Goal: Task Accomplishment & Management: Complete application form

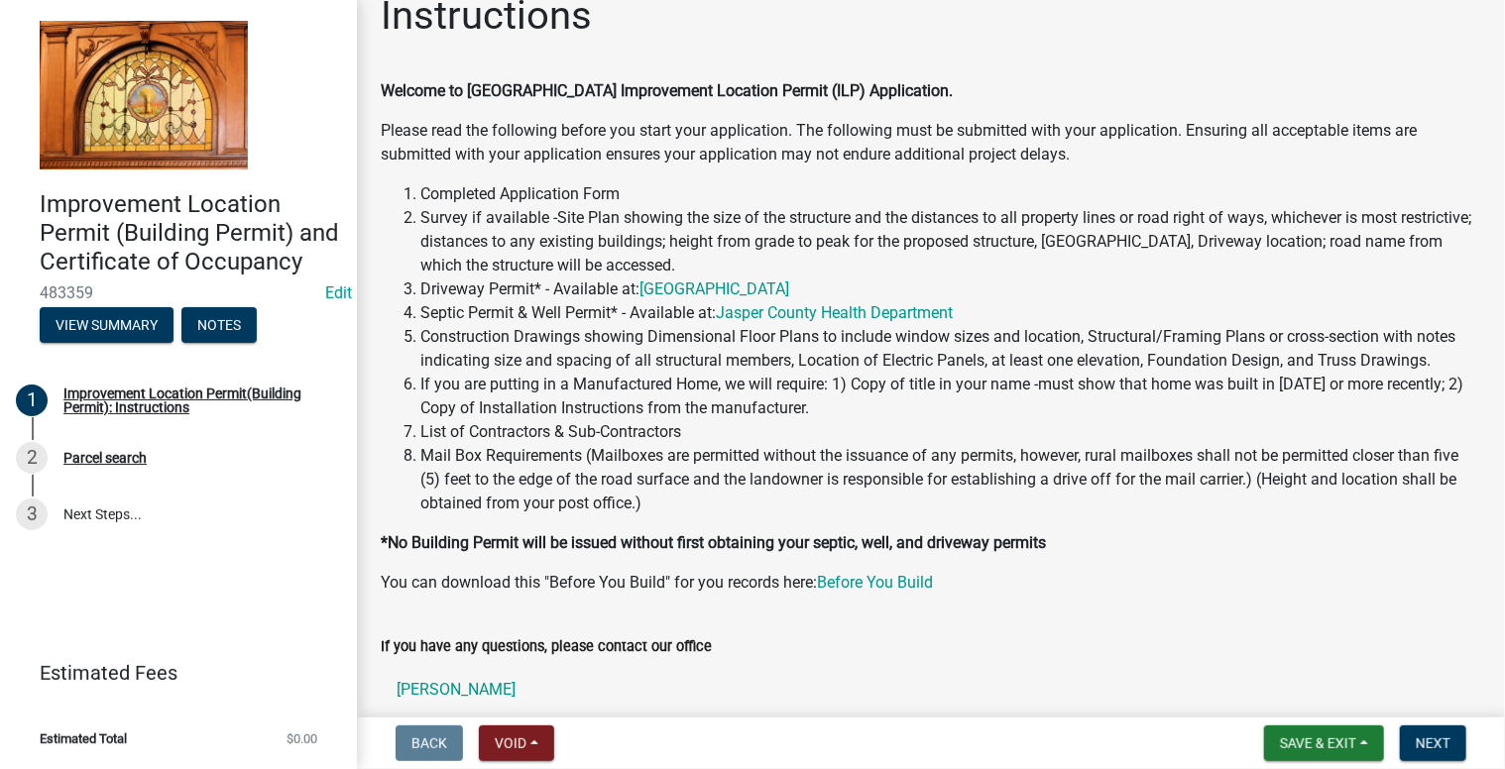
scroll to position [198, 0]
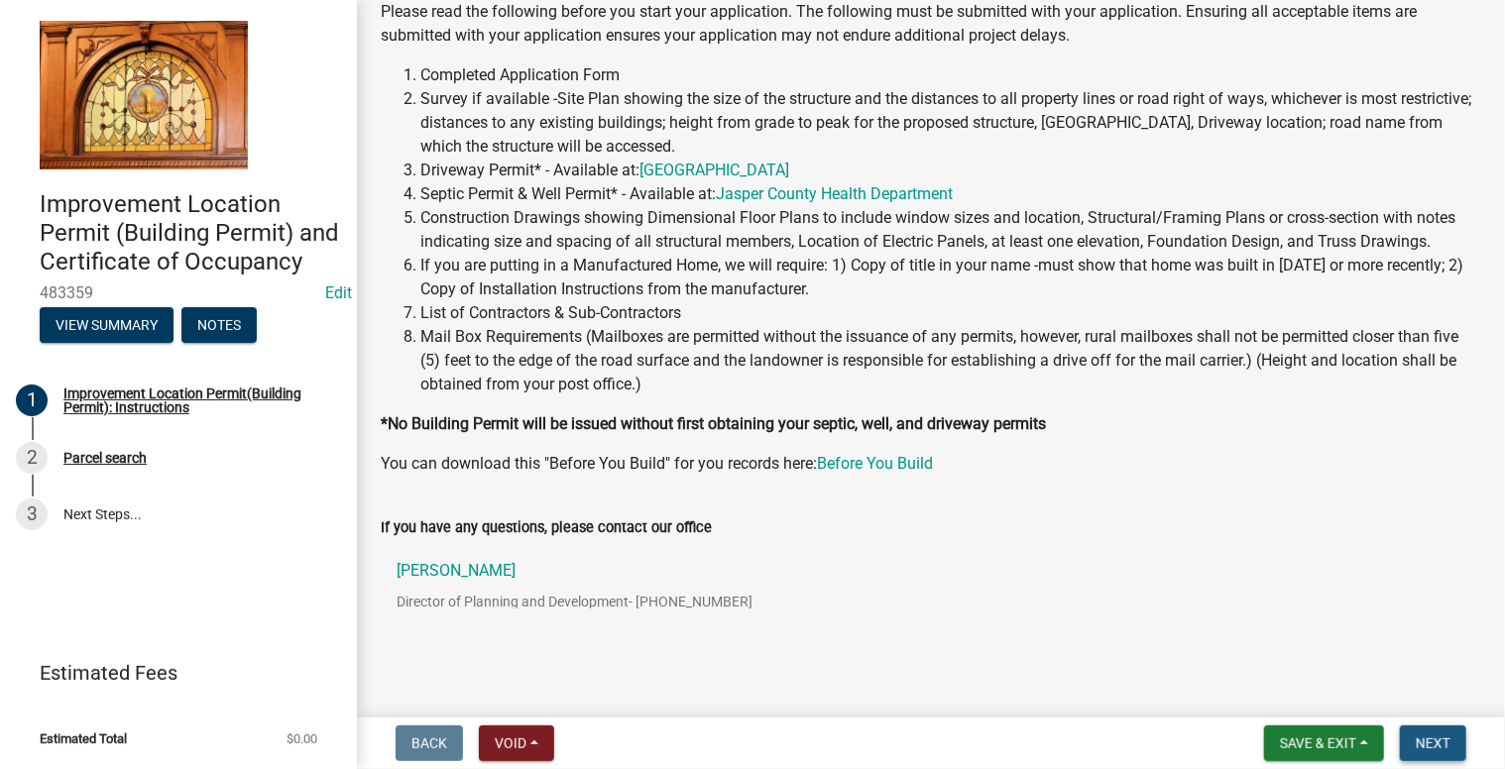
click at [1441, 746] on span "Next" at bounding box center [1433, 744] width 35 height 16
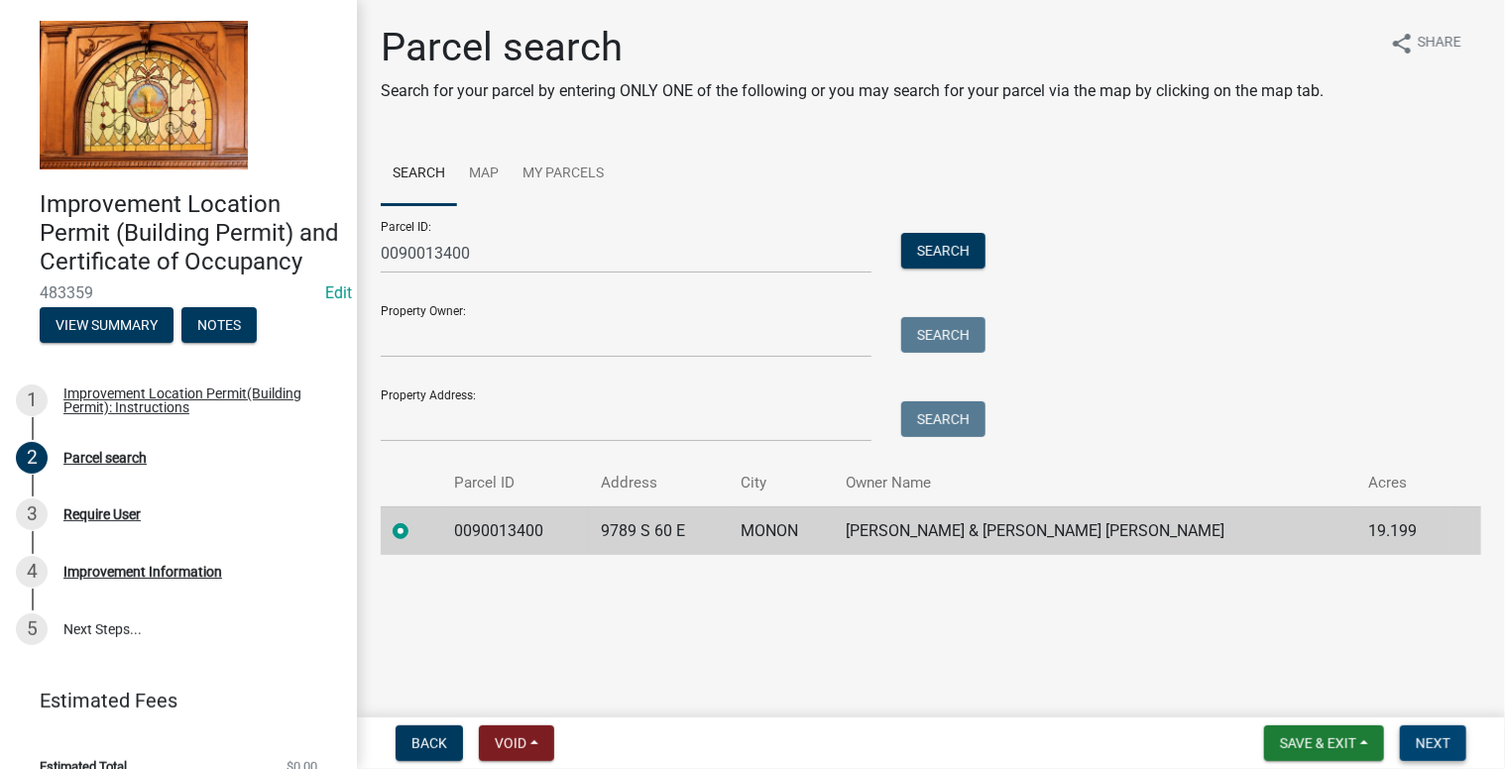
click at [1424, 741] on span "Next" at bounding box center [1433, 744] width 35 height 16
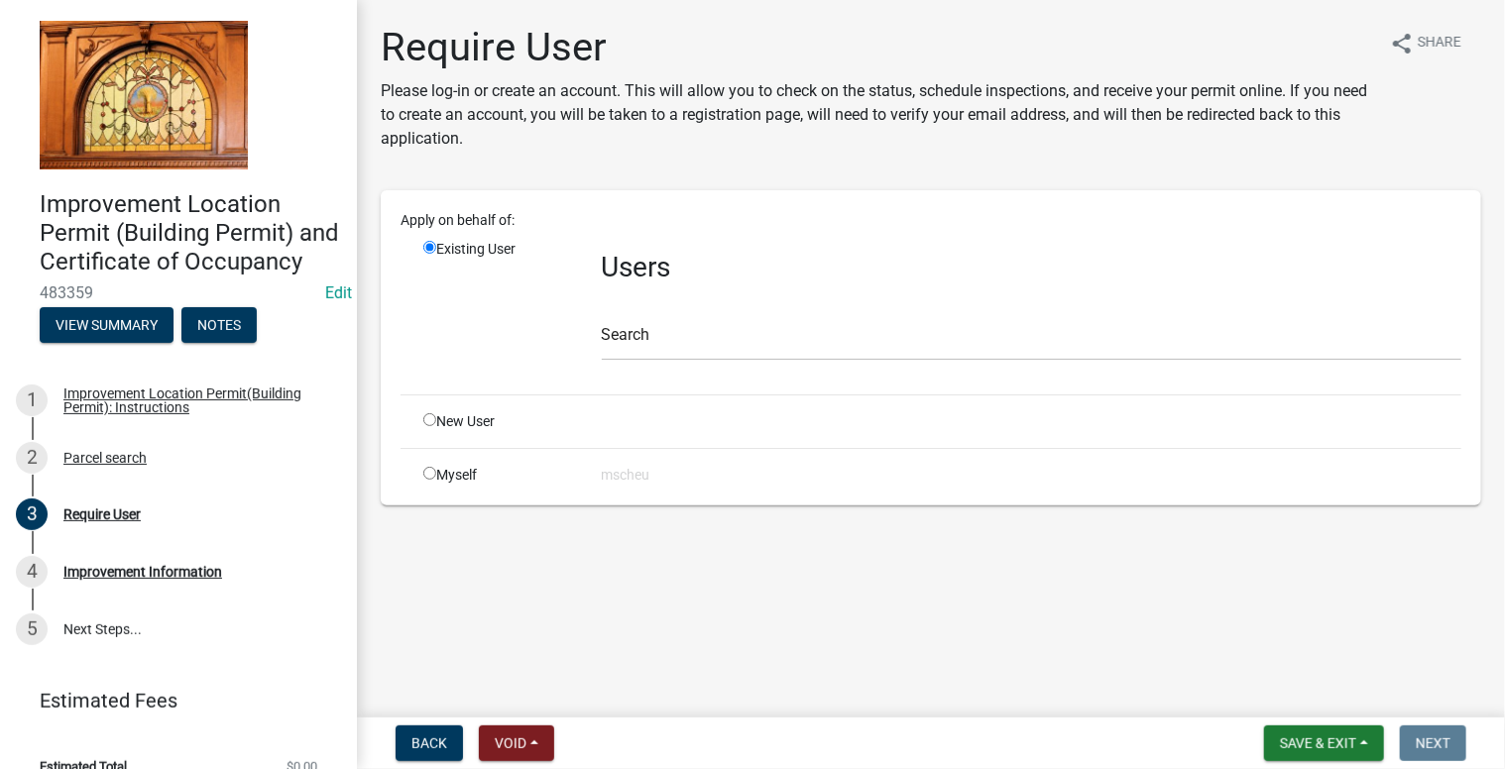
click at [432, 423] on input "radio" at bounding box center [429, 419] width 13 height 13
radio input "true"
radio input "false"
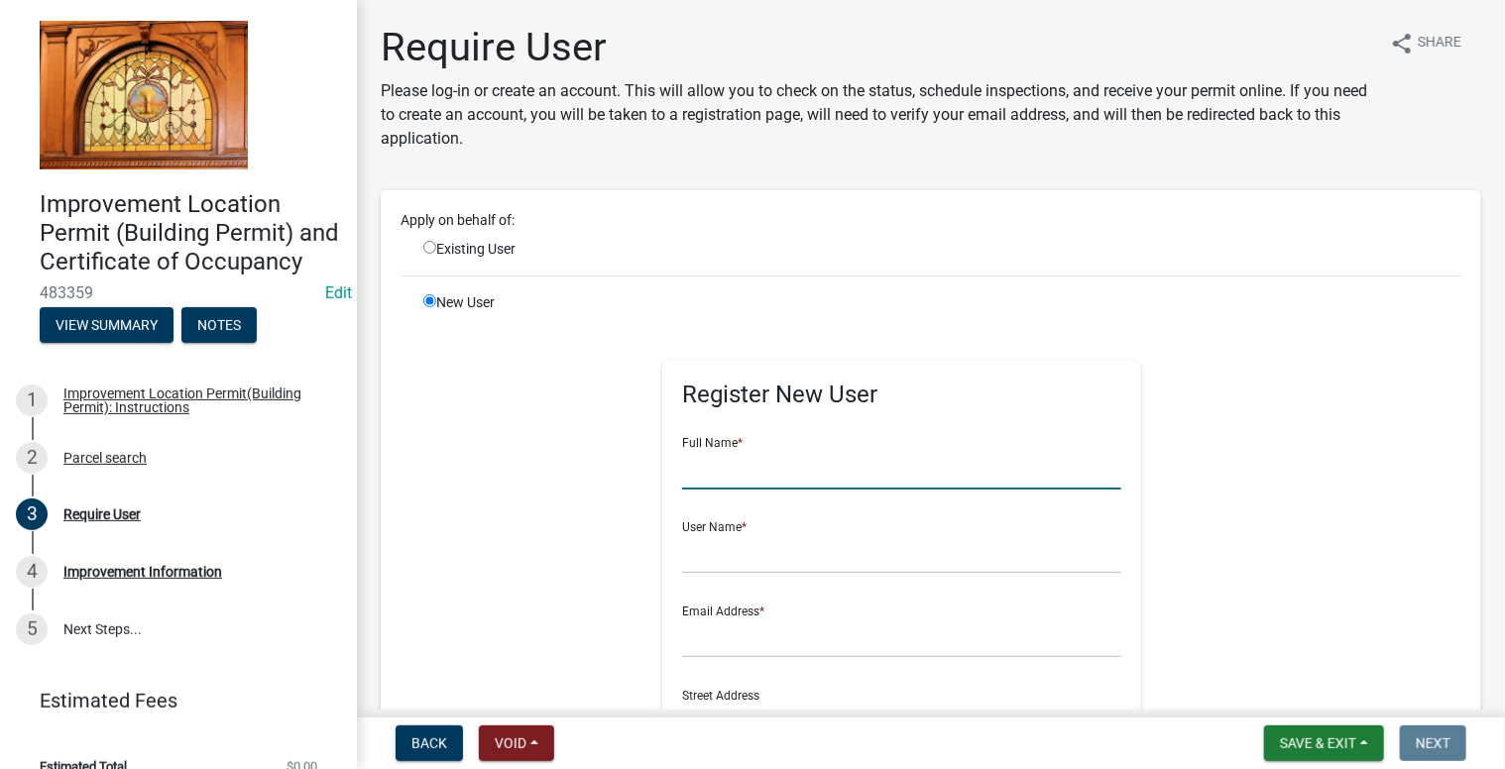
click at [736, 469] on input "text" at bounding box center [901, 469] width 439 height 41
type input "[PERSON_NAME]"
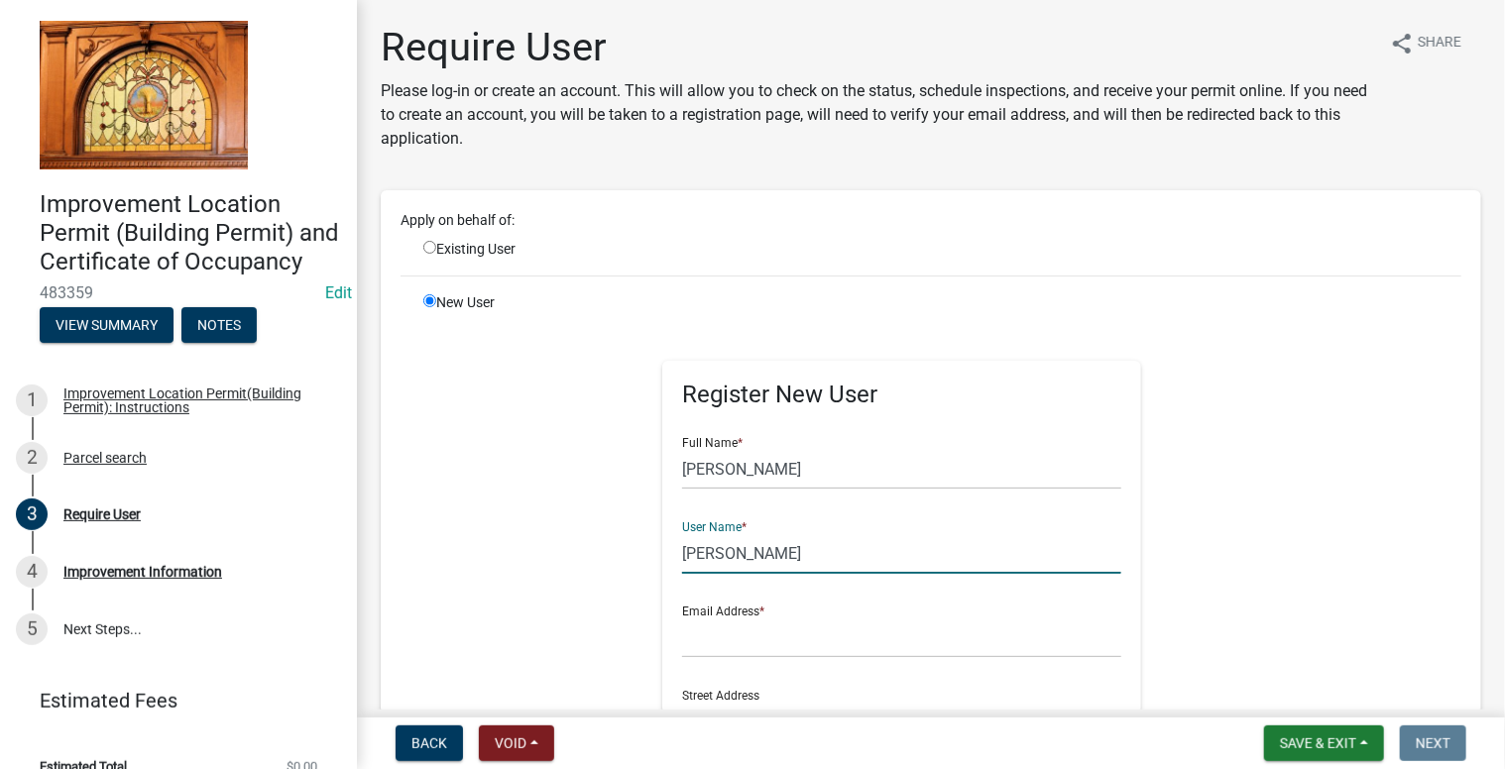
type input "[PERSON_NAME]"
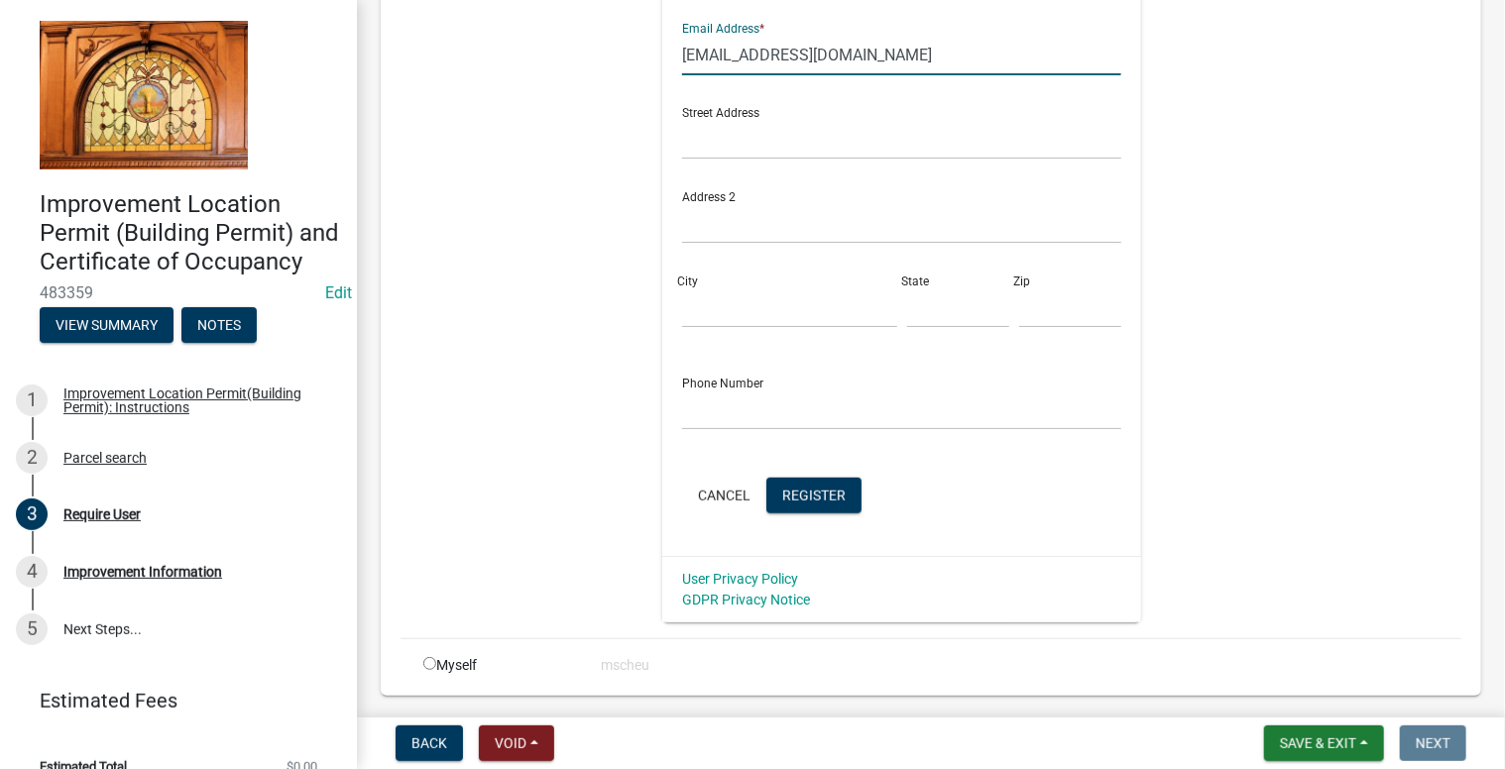
scroll to position [595, 0]
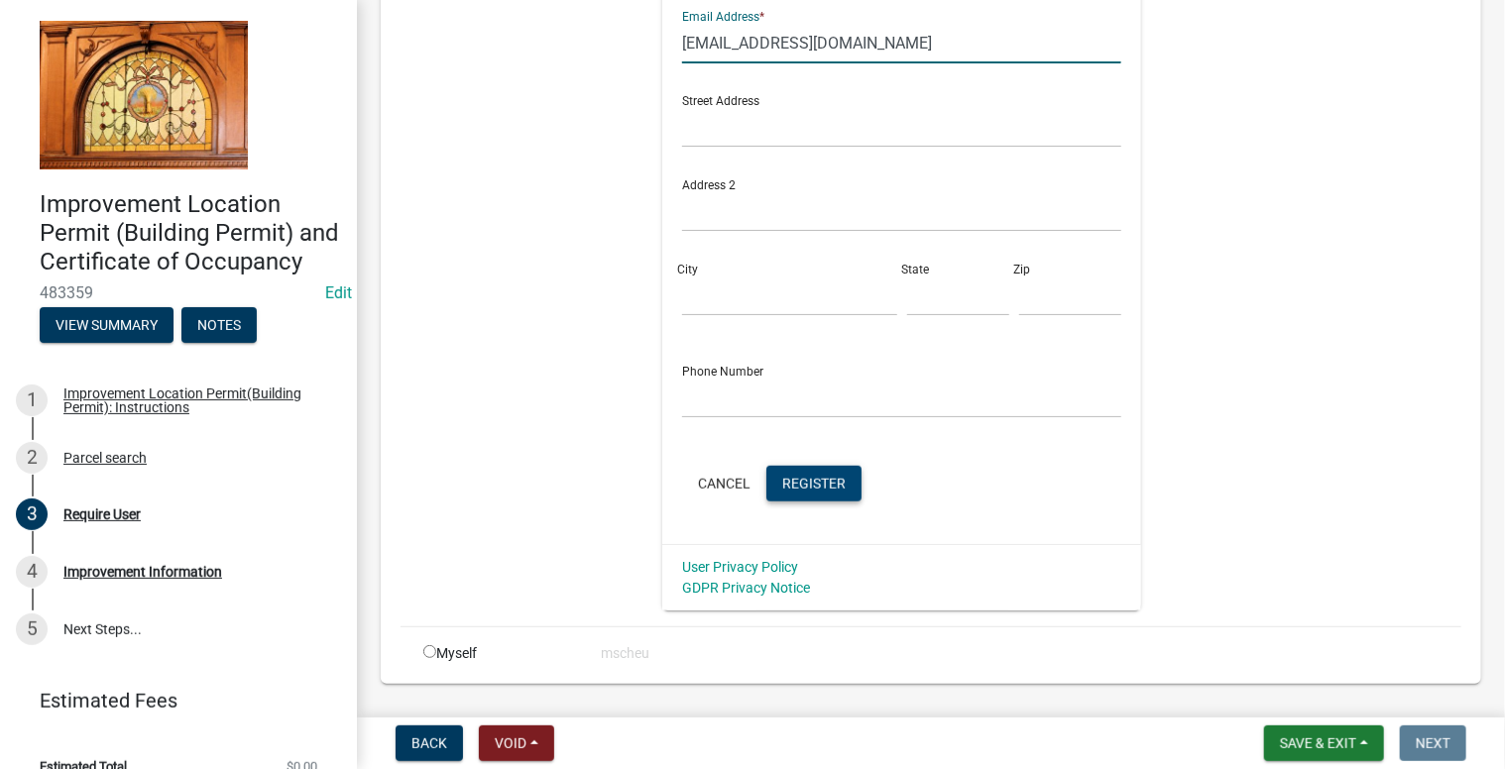
type input "[EMAIL_ADDRESS][DOMAIN_NAME]"
click at [821, 481] on span "Register" at bounding box center [813, 483] width 63 height 16
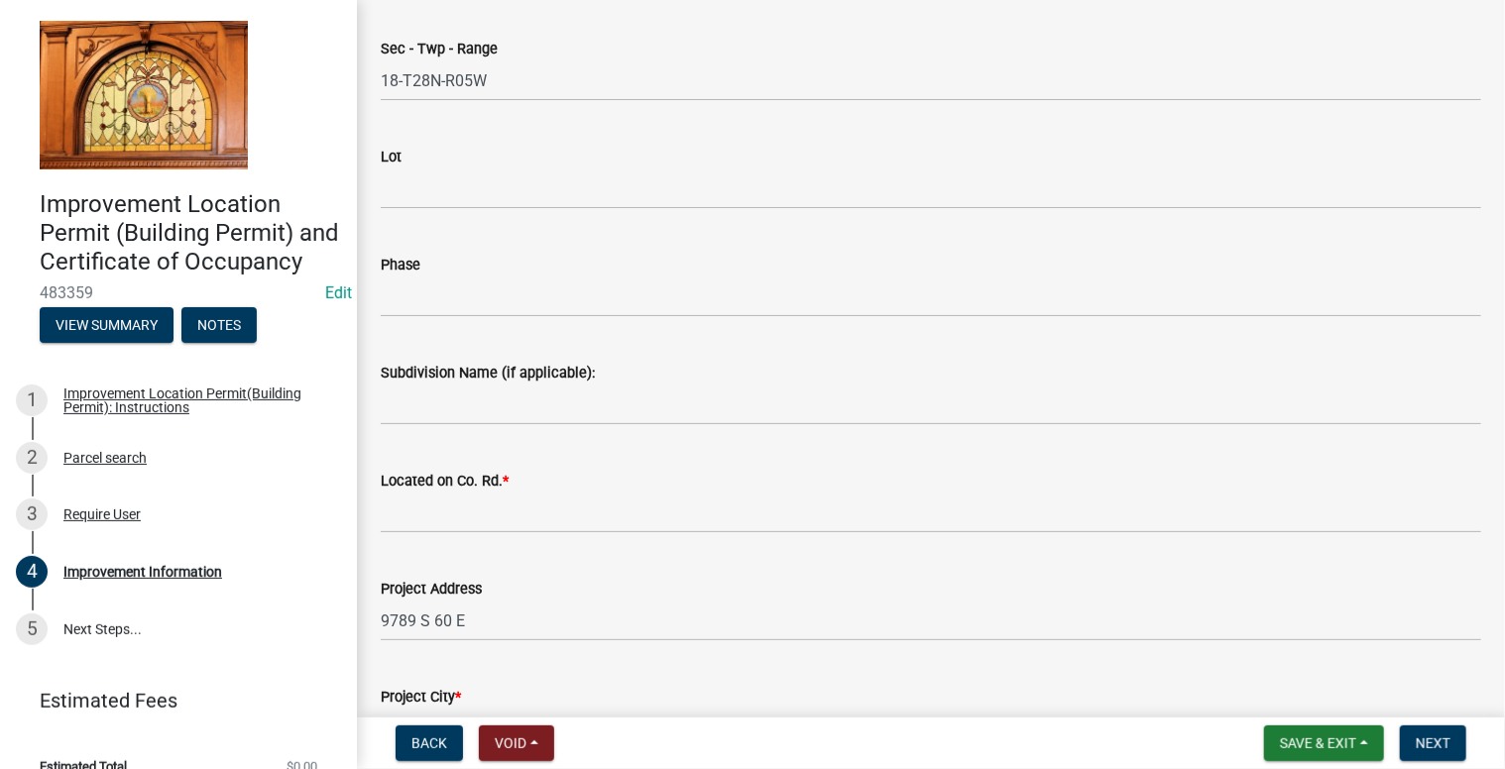
scroll to position [297, 0]
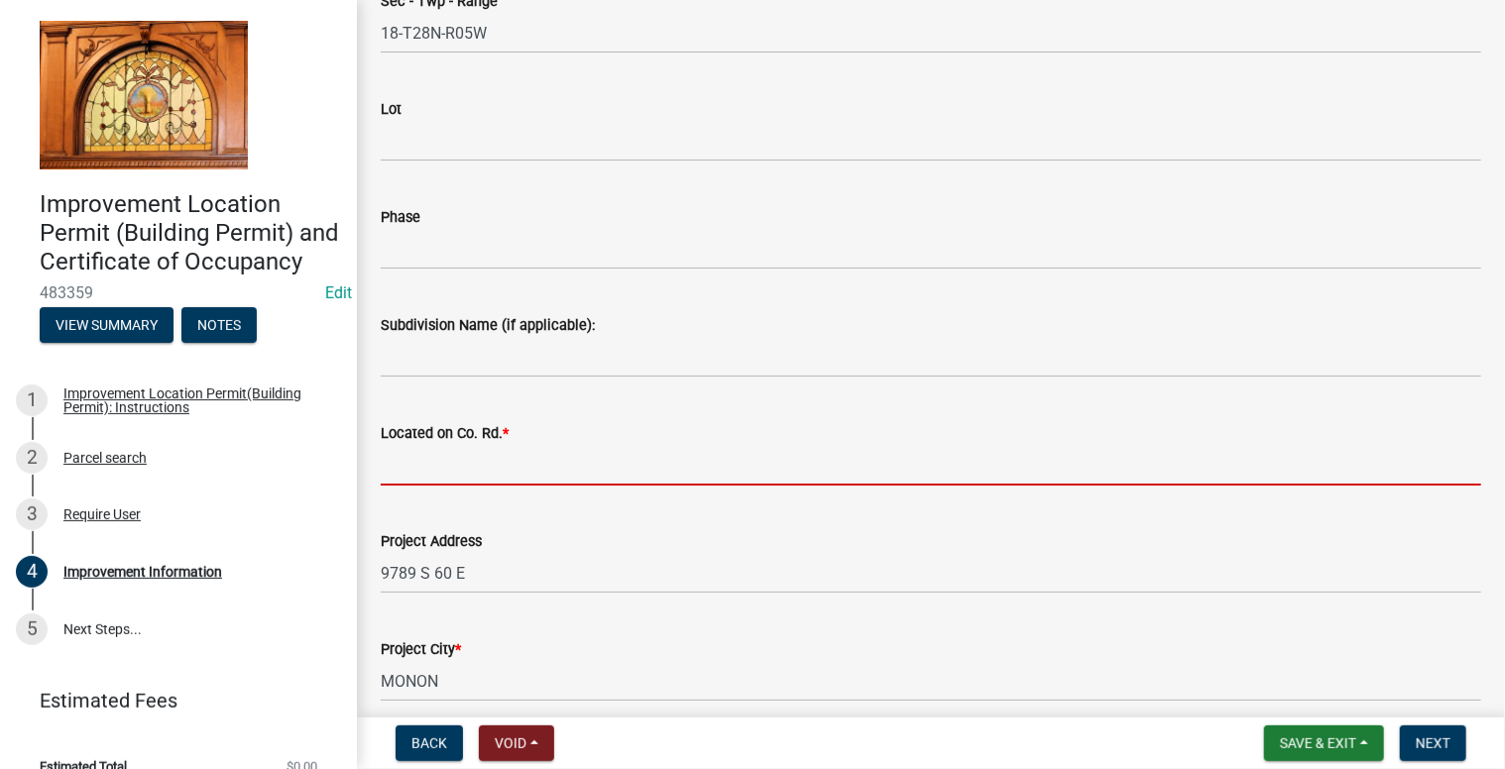
click at [482, 463] on input "Located on Co. Rd. *" at bounding box center [931, 465] width 1100 height 41
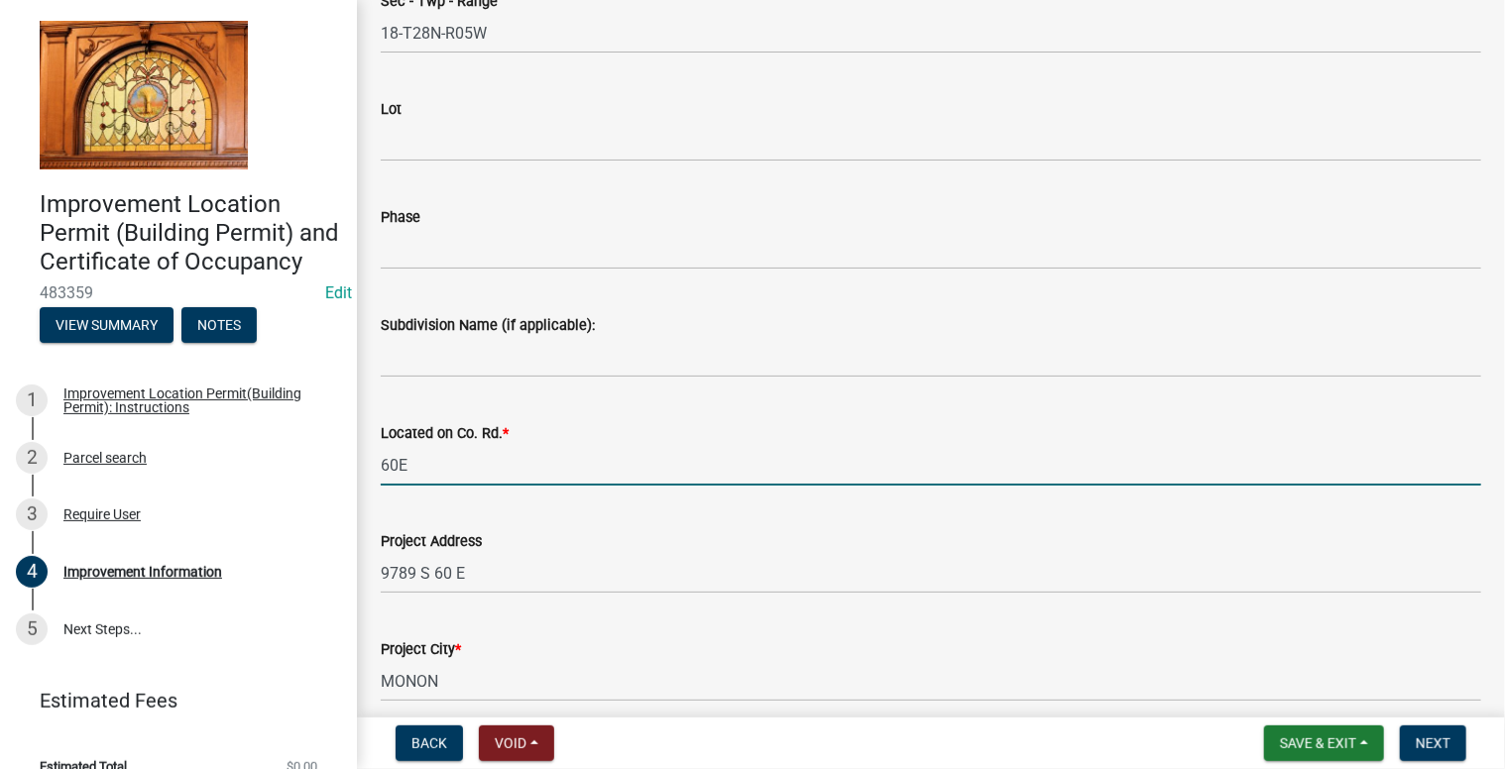
type input "60E"
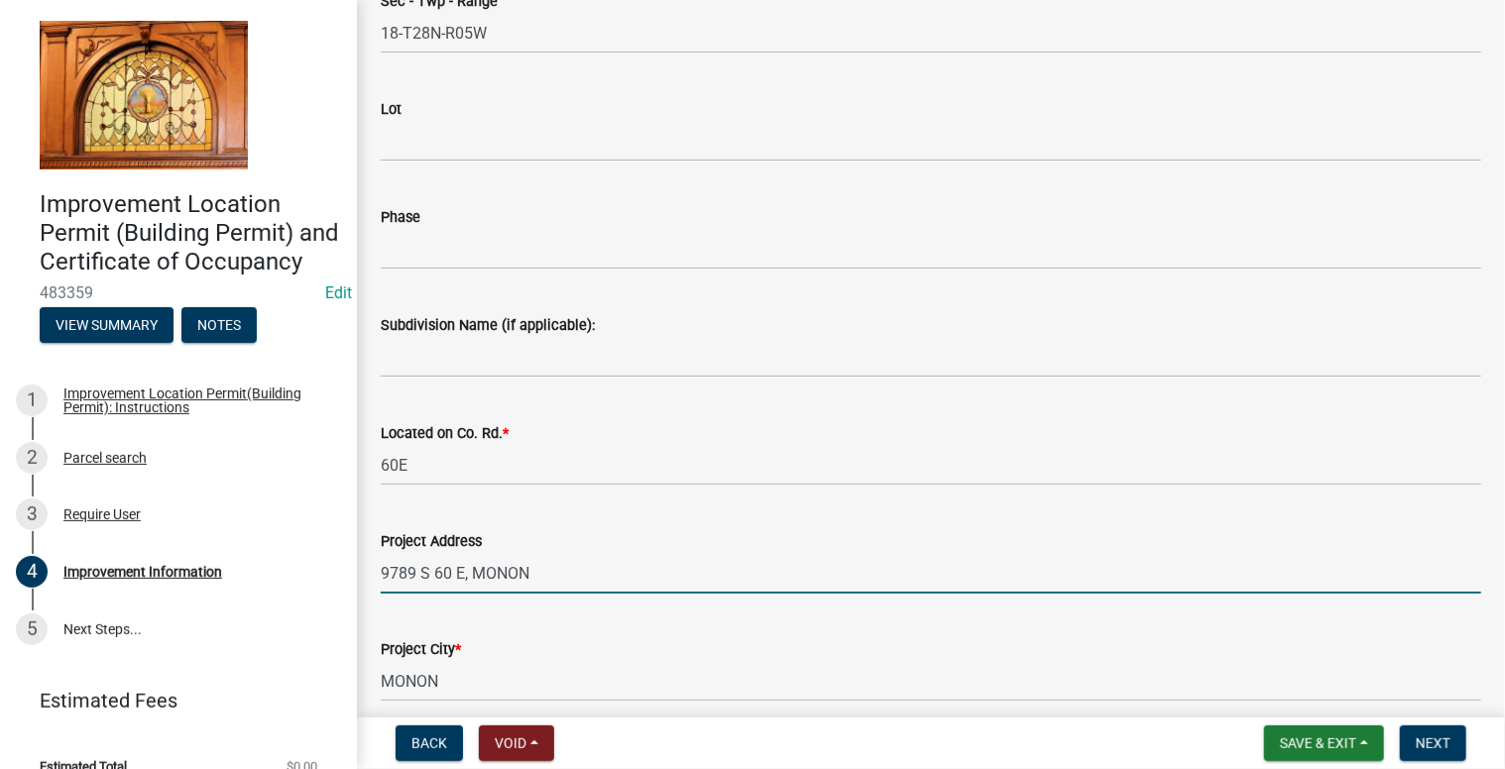
type input "9789 S 60 E, MONON"
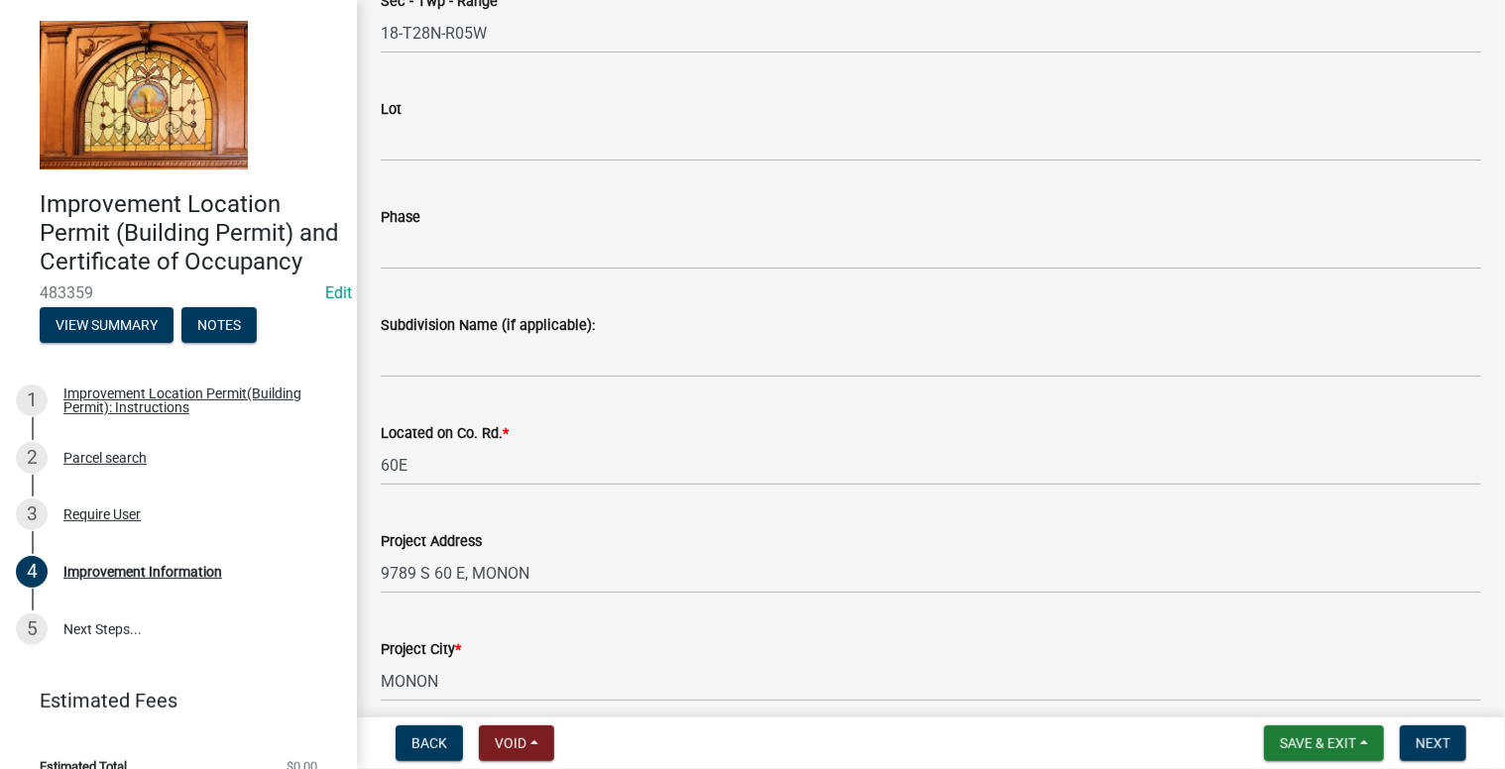
scroll to position [732, 0]
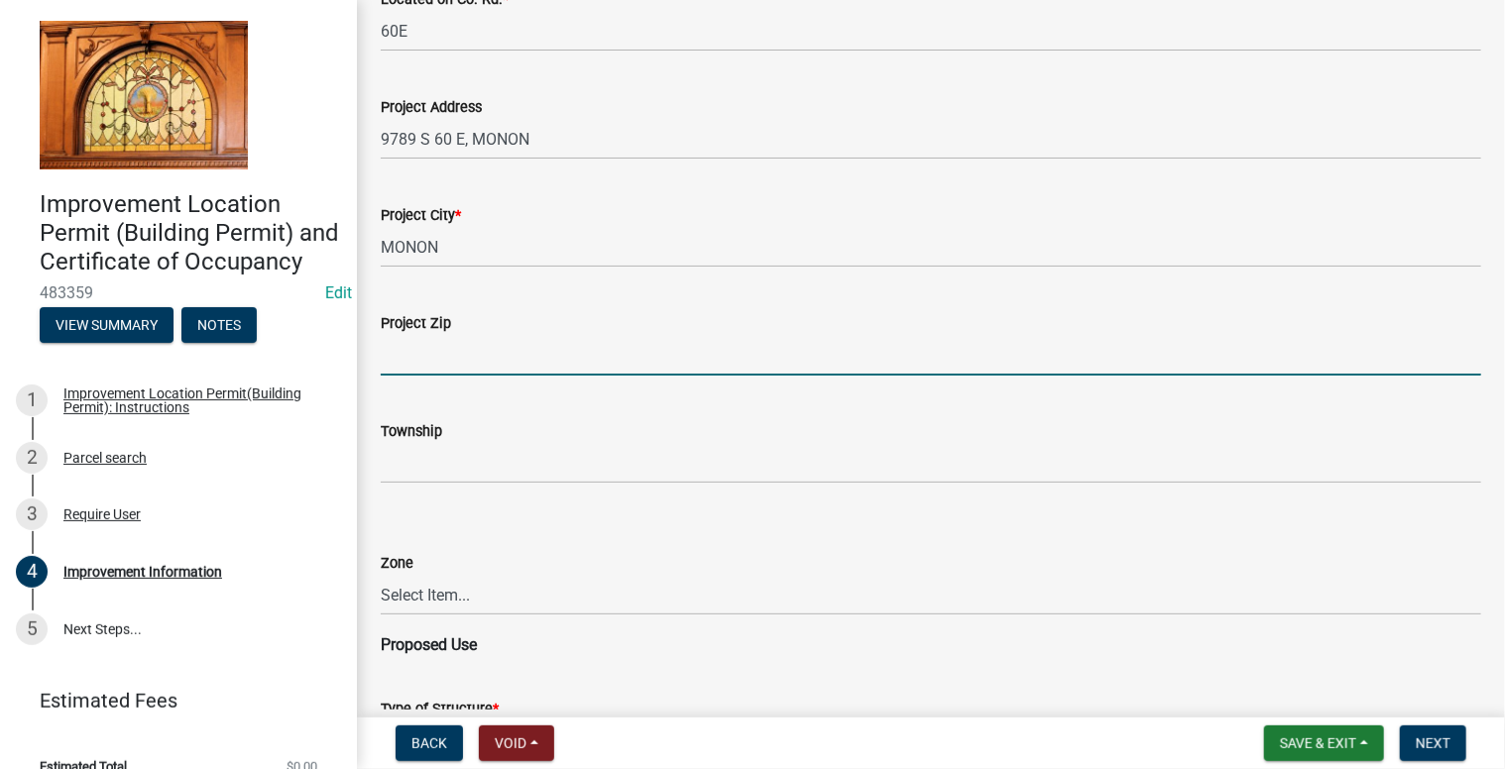
click at [403, 368] on input "Project Zip" at bounding box center [931, 355] width 1100 height 41
type input "47959"
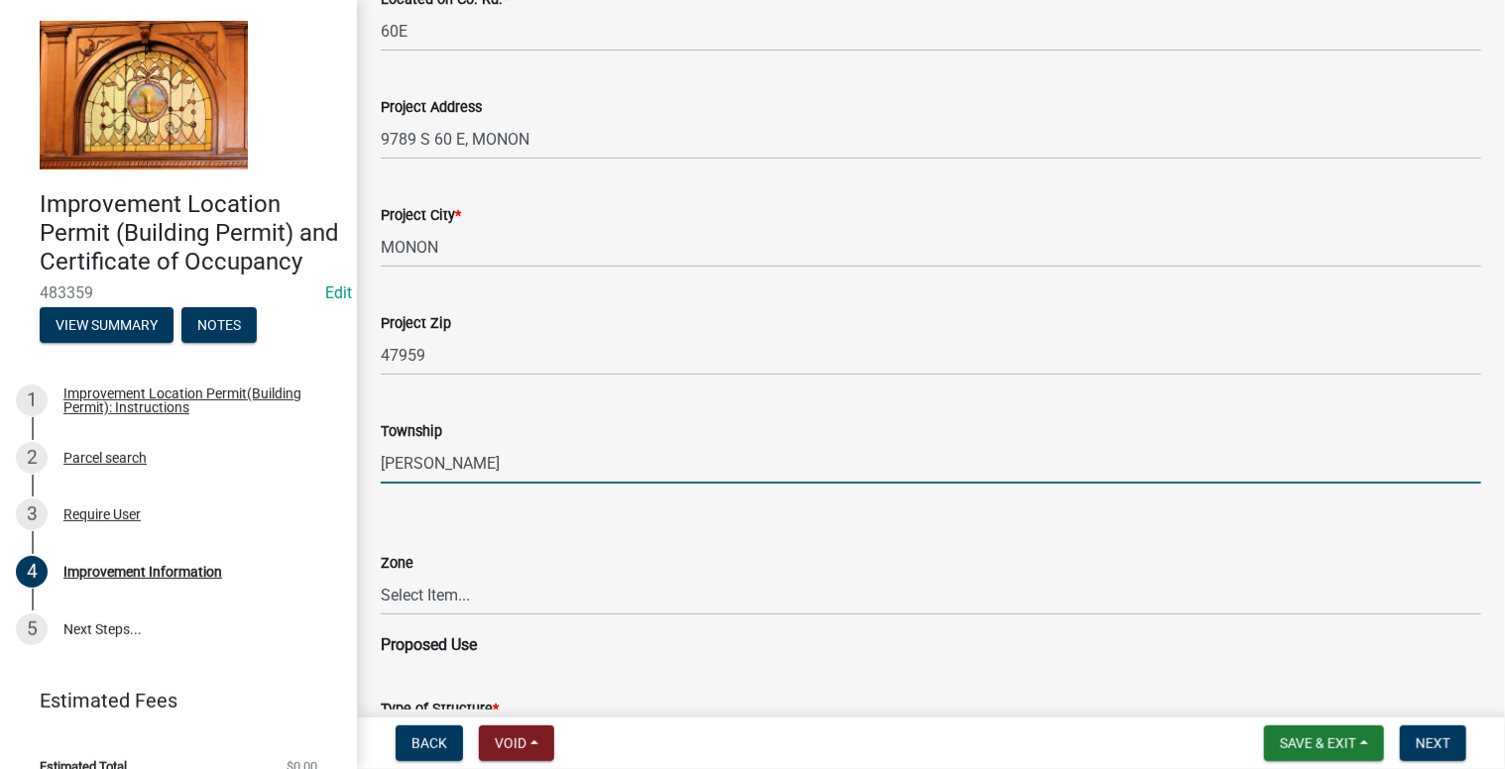
type input "[PERSON_NAME]"
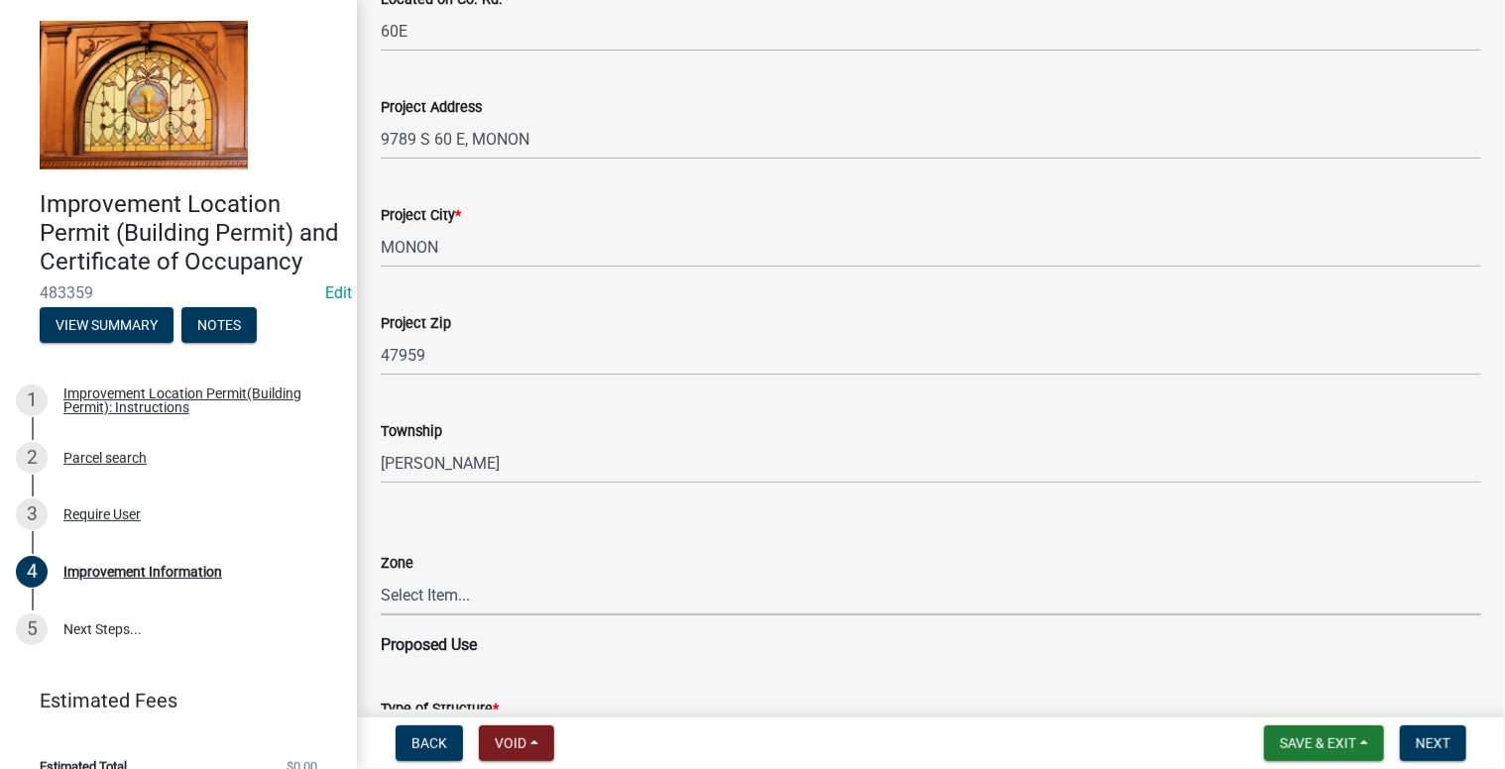
click at [428, 588] on select "Select Item... CO - Conservation PR - Parks & Recreation A1 - Conservation Agri…" at bounding box center [931, 595] width 1100 height 41
click at [381, 575] on select "Select Item... CO - Conservation PR - Parks & Recreation A1 - Conservation Agri…" at bounding box center [931, 595] width 1100 height 41
select select "69ac7e04-641d-4cc7-82fe-ed12440f8b33"
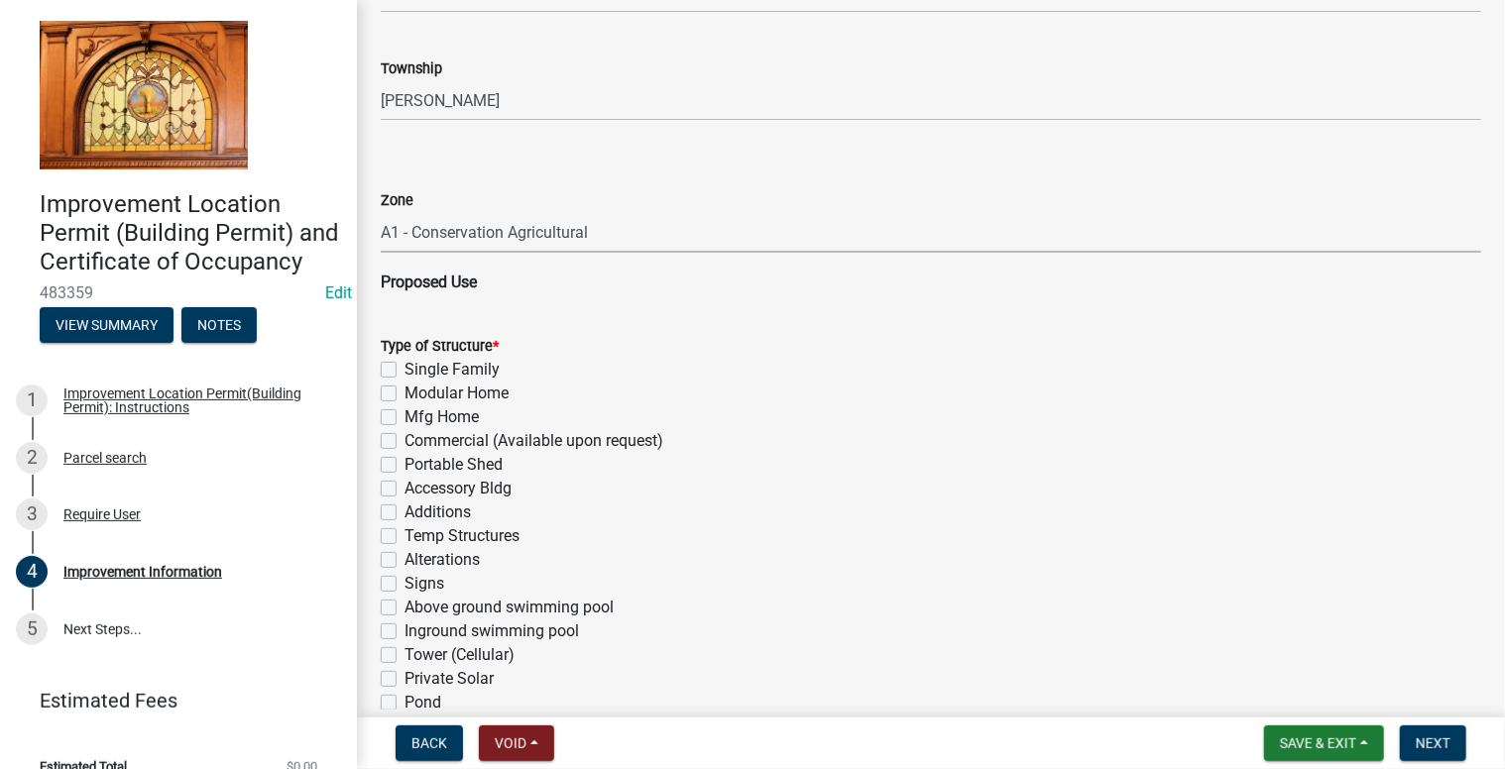
scroll to position [1128, 0]
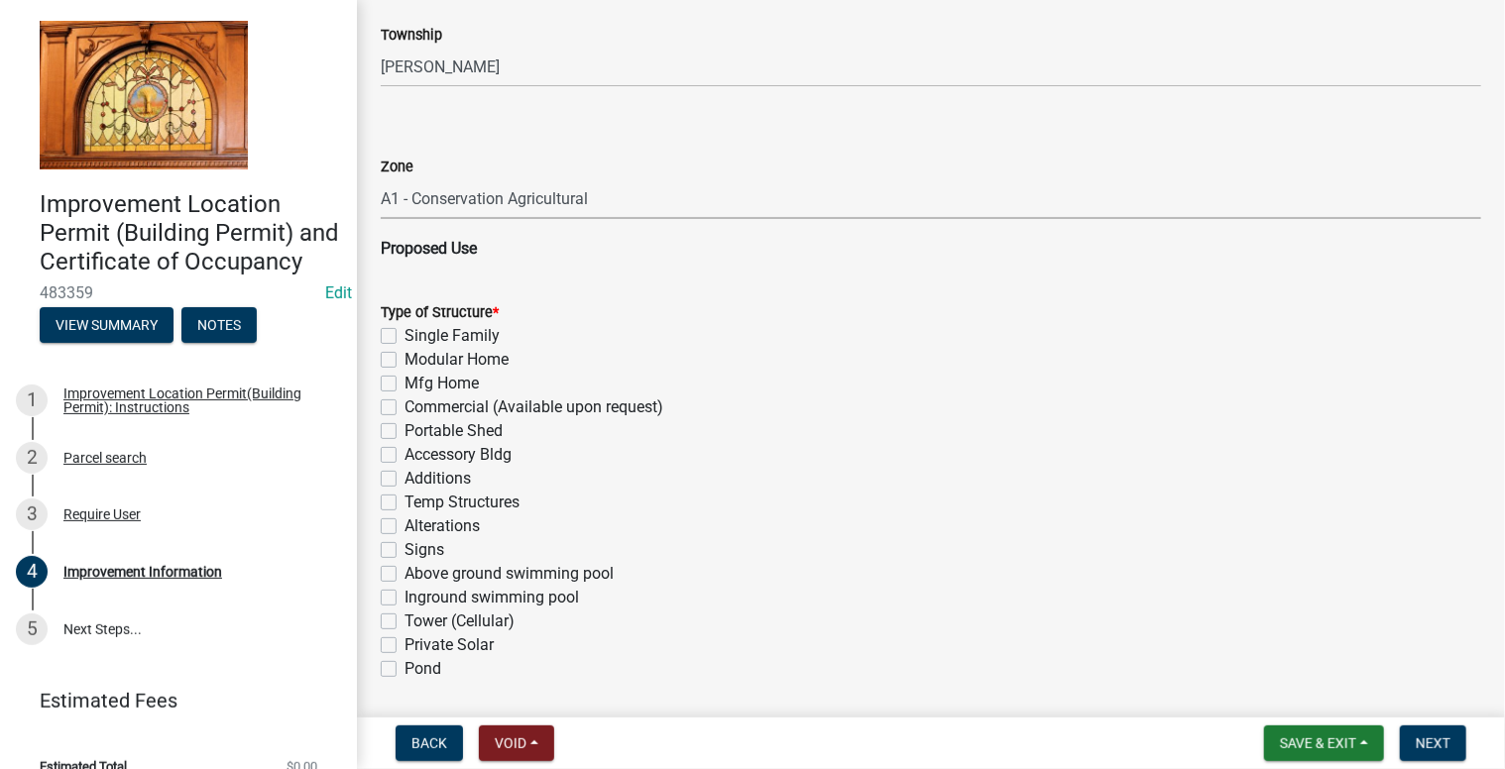
click at [404, 456] on label "Accessory Bldg" at bounding box center [457, 455] width 107 height 24
click at [404, 456] on input "Accessory Bldg" at bounding box center [410, 449] width 13 height 13
checkbox input "true"
checkbox input "false"
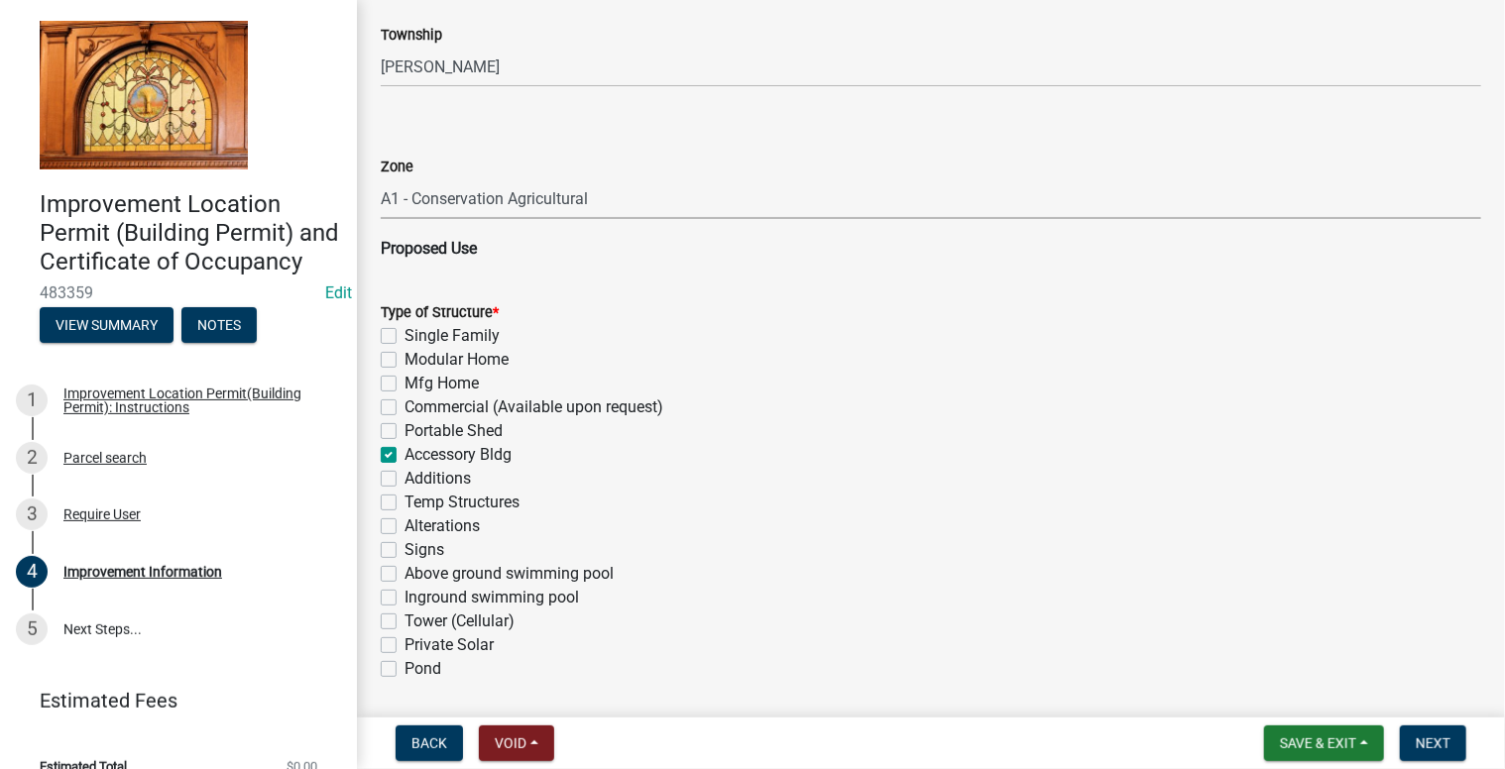
checkbox input "false"
checkbox input "true"
checkbox input "false"
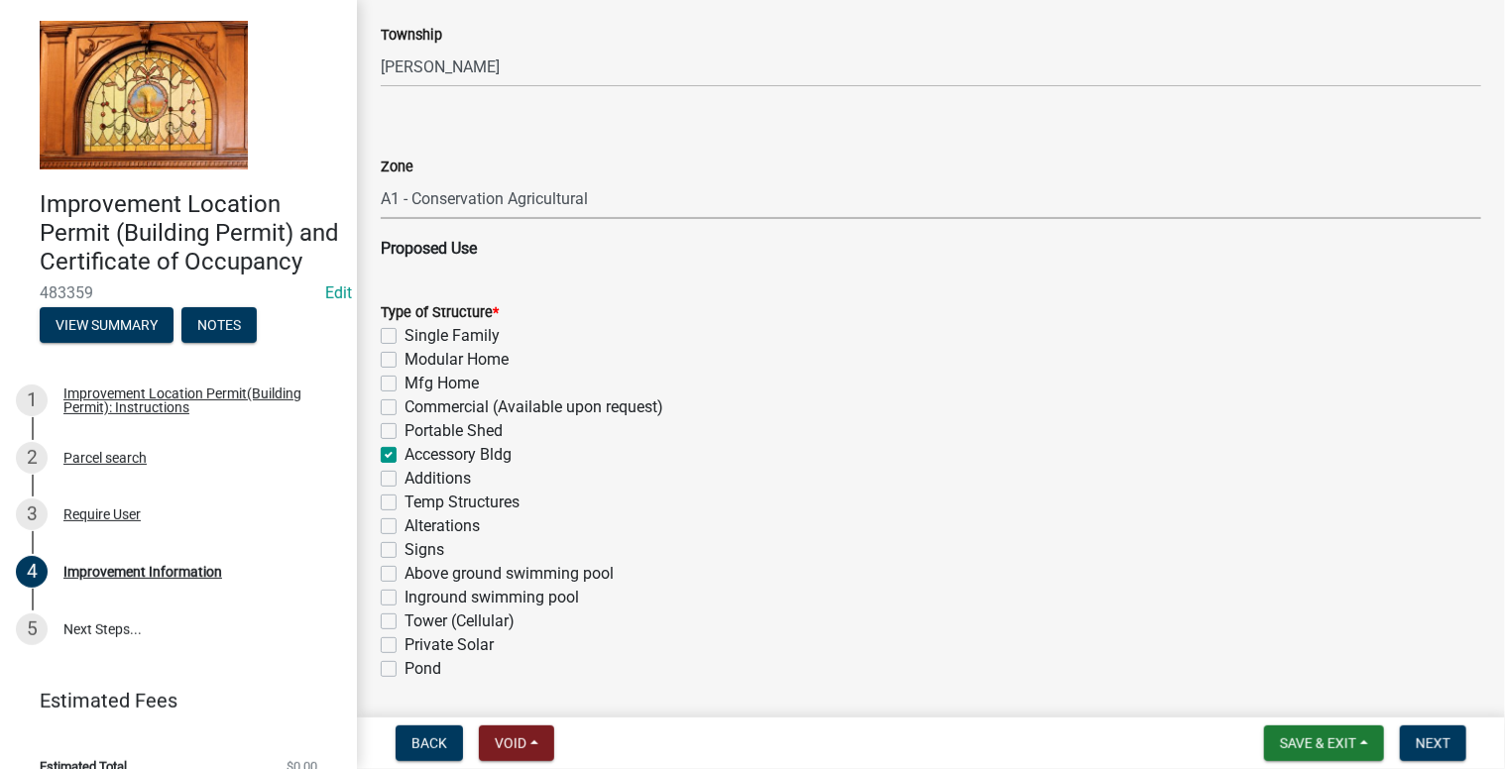
checkbox input "false"
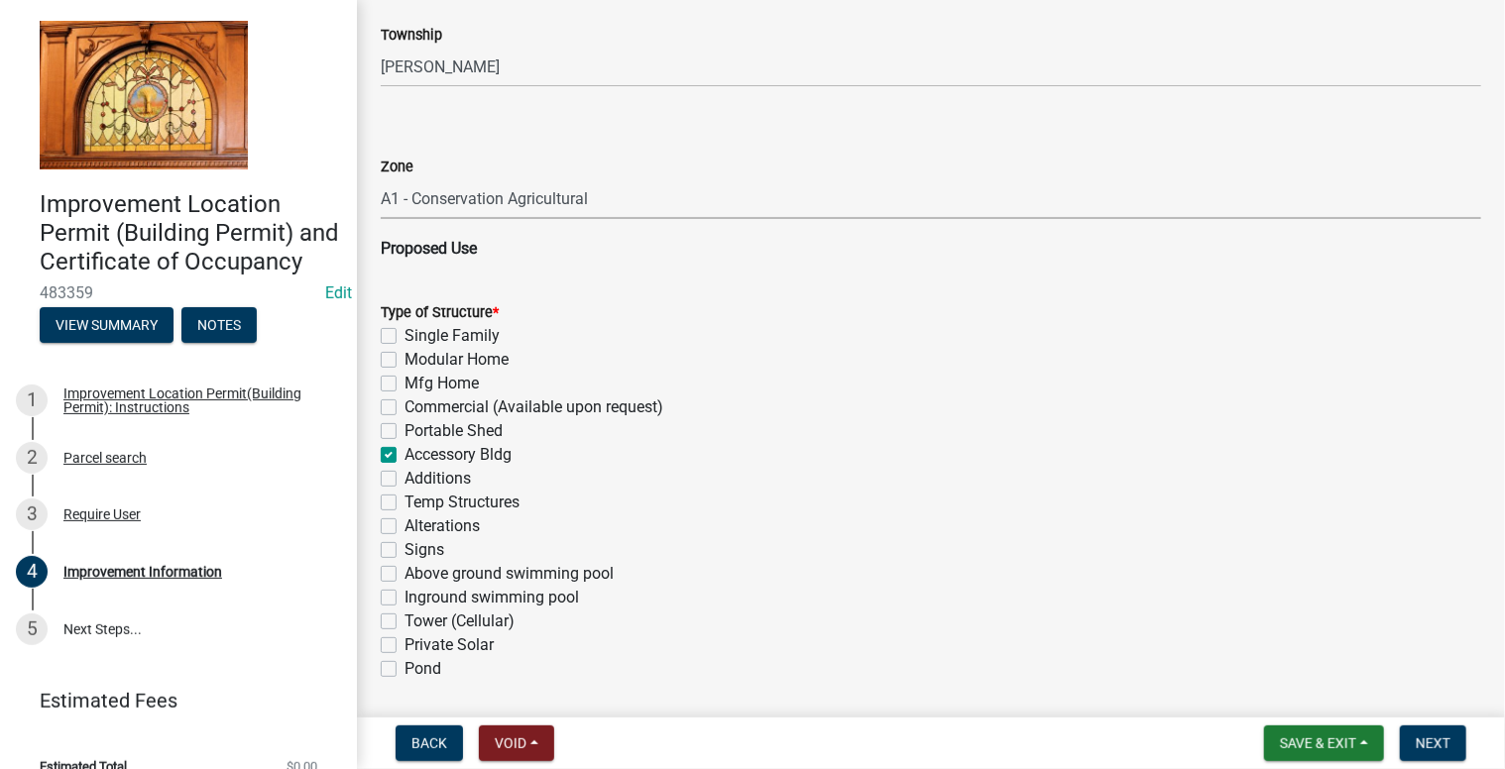
checkbox input "false"
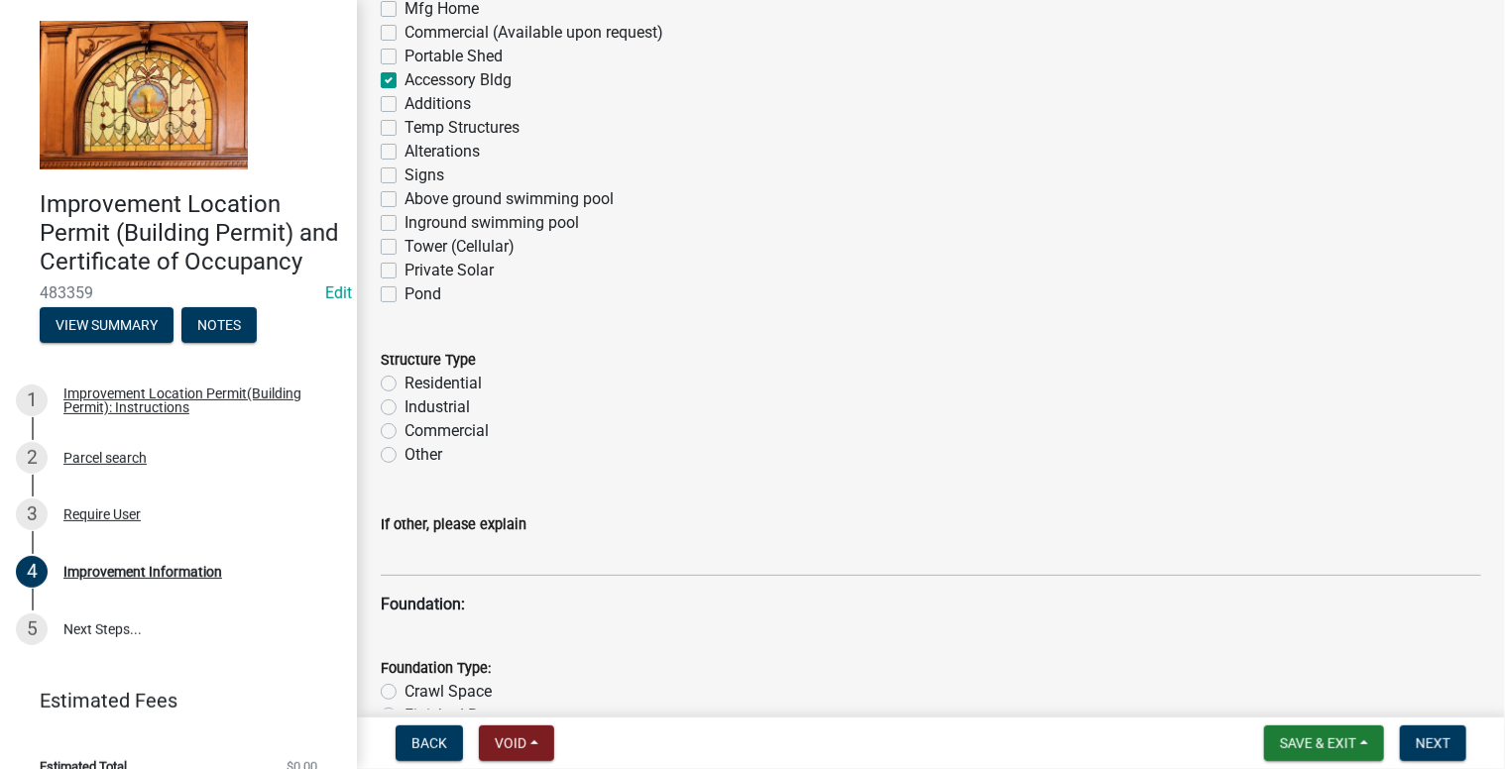
scroll to position [1723, 0]
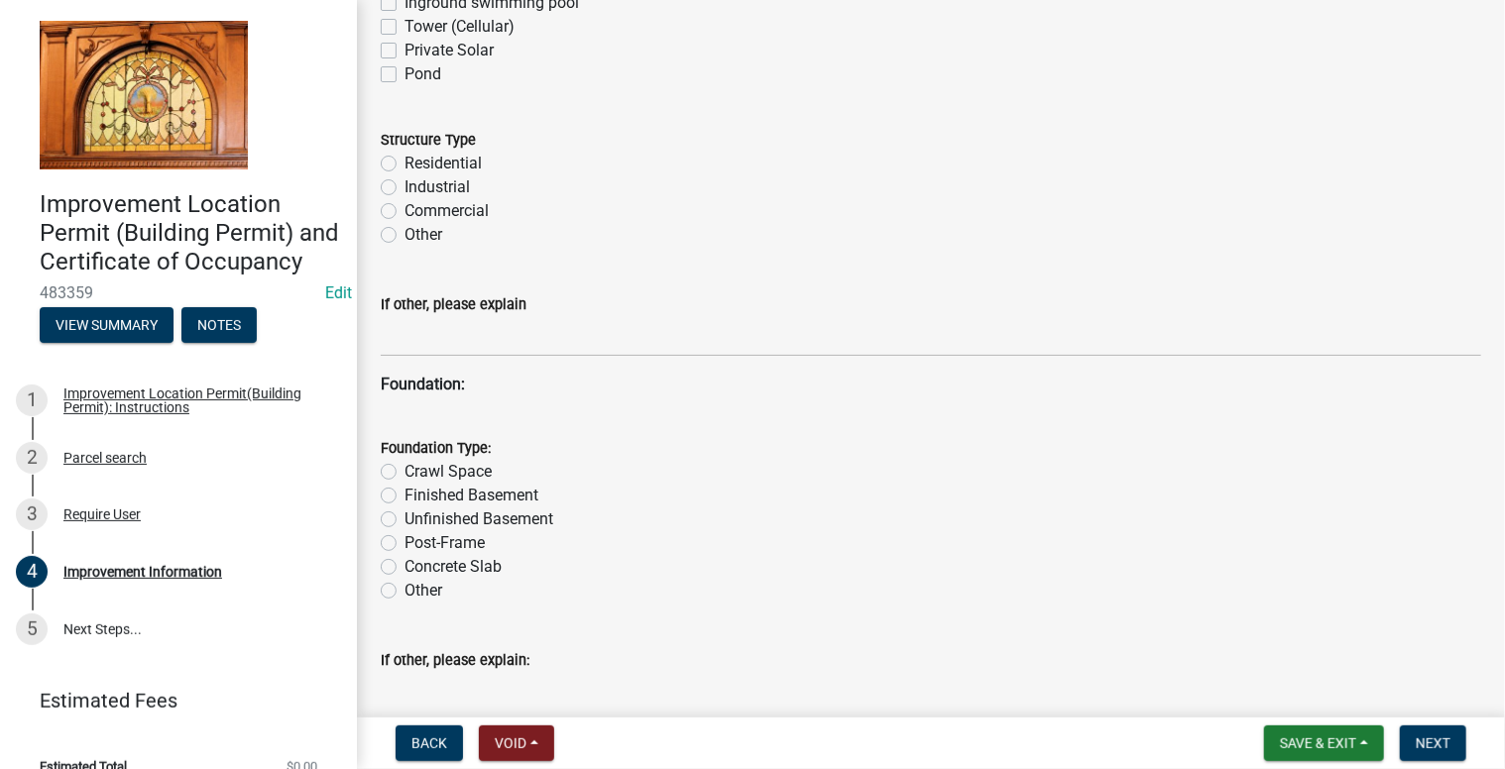
click at [404, 169] on label "Residential" at bounding box center [442, 164] width 77 height 24
click at [404, 165] on input "Residential" at bounding box center [410, 158] width 13 height 13
radio input "true"
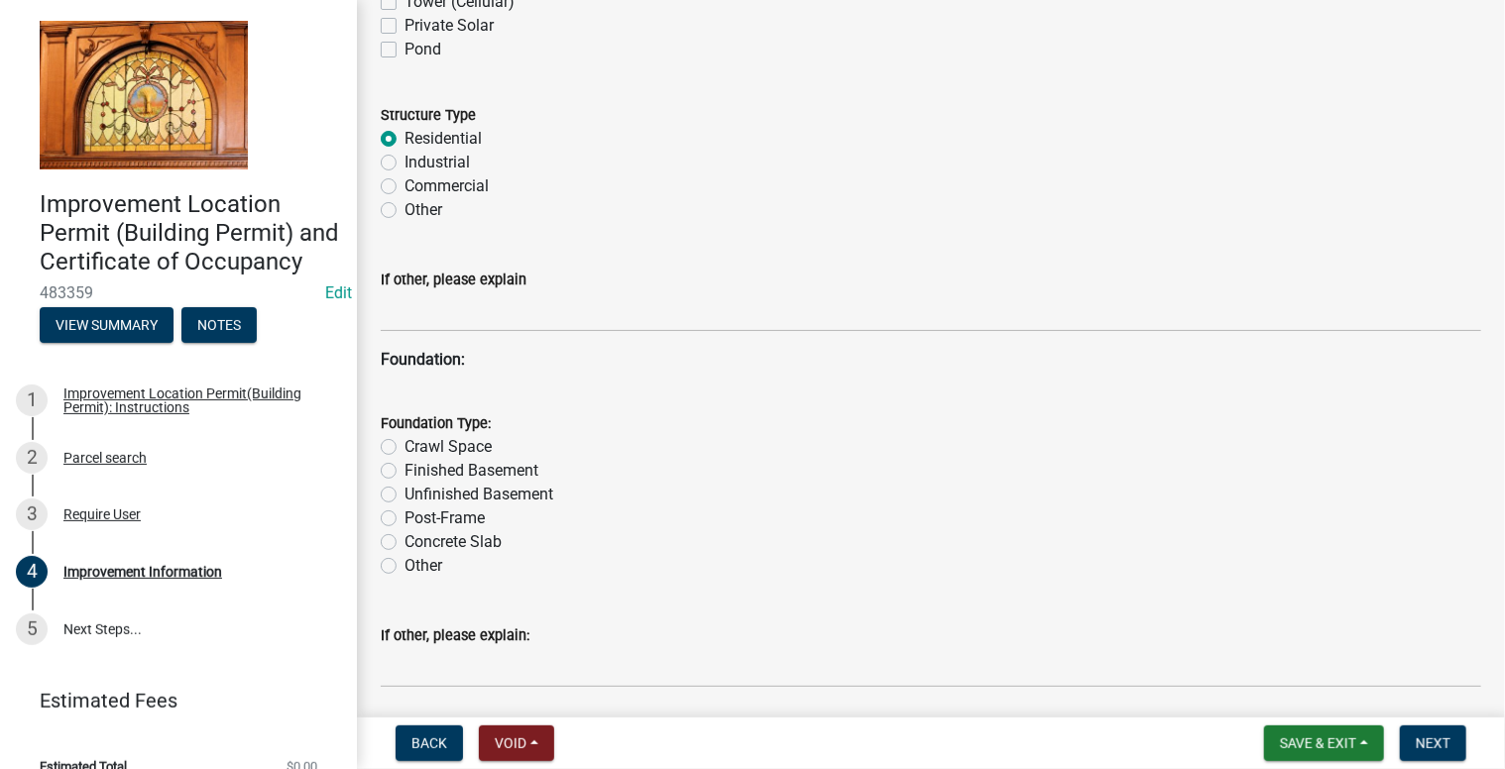
scroll to position [1822, 0]
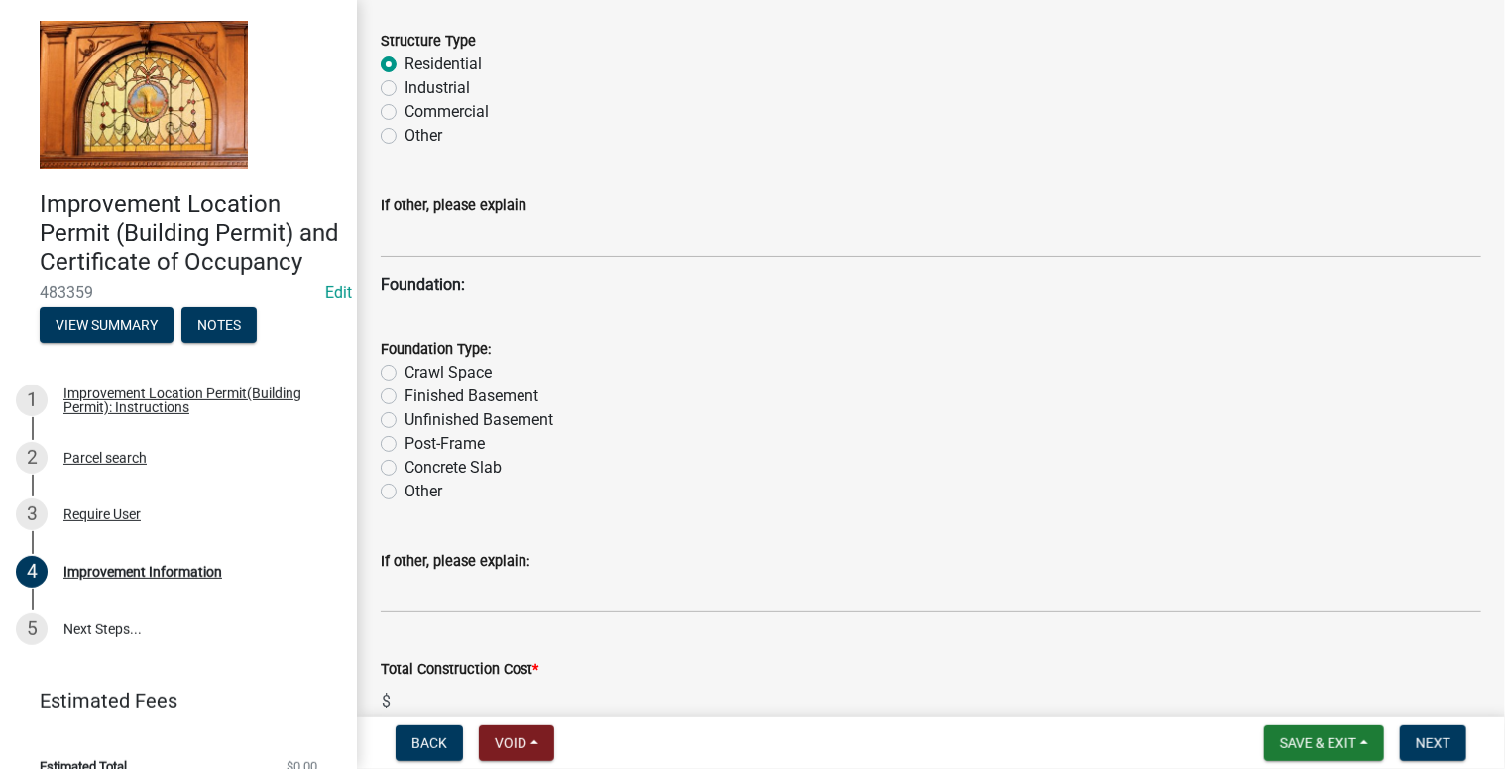
click at [404, 445] on label "Post-Frame" at bounding box center [444, 444] width 80 height 24
click at [404, 445] on input "Post-Frame" at bounding box center [410, 438] width 13 height 13
radio input "true"
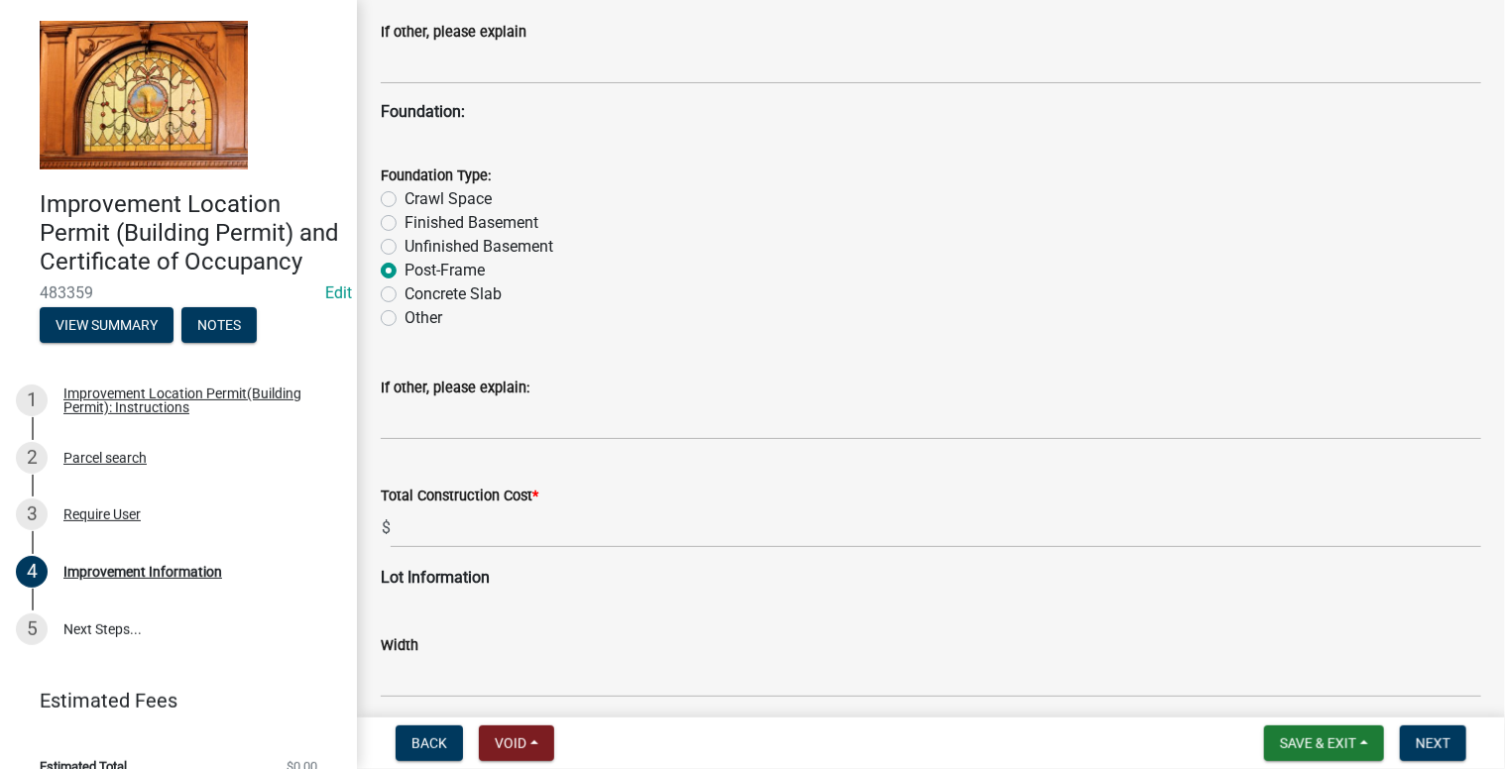
scroll to position [2020, 0]
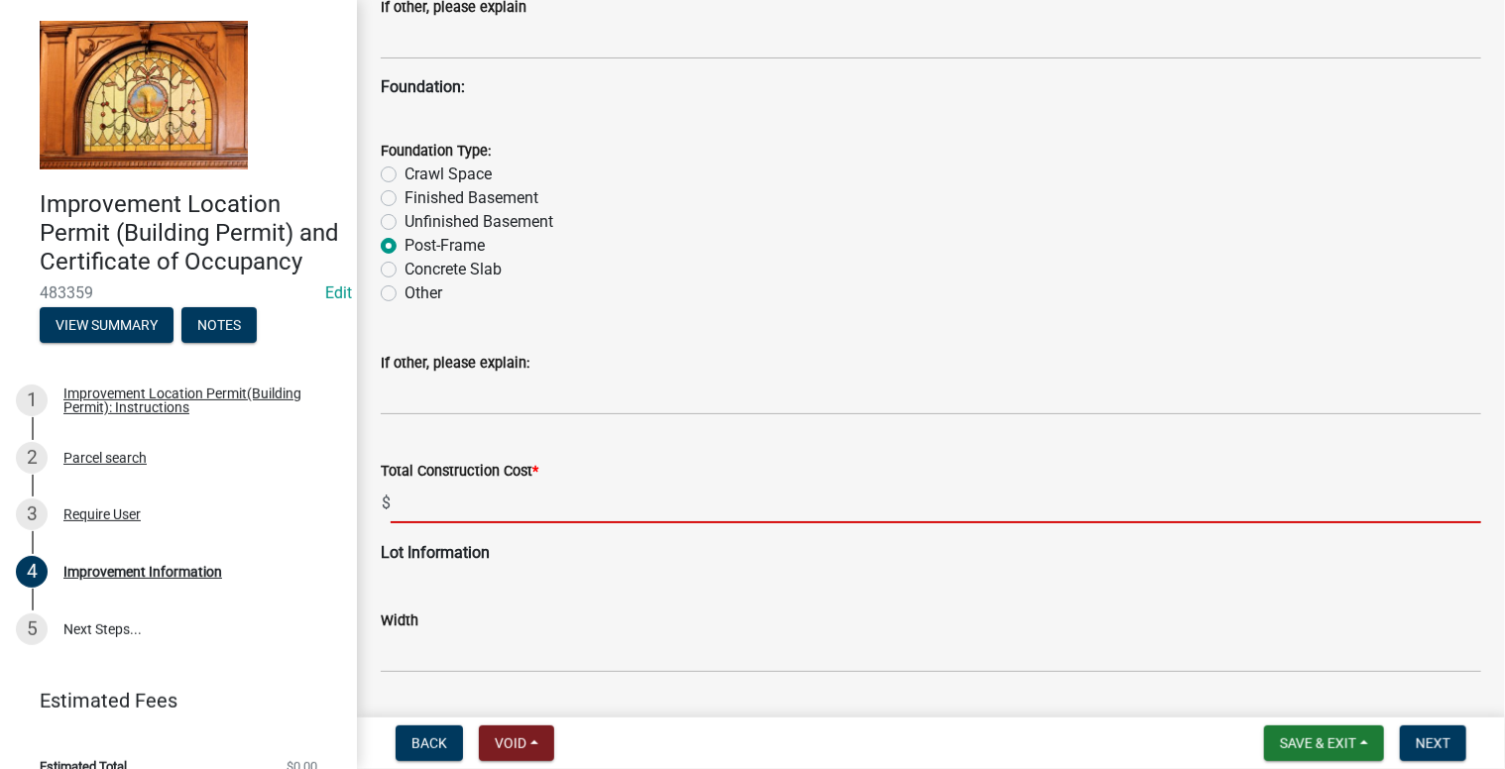
click at [429, 491] on input "text" at bounding box center [936, 503] width 1091 height 41
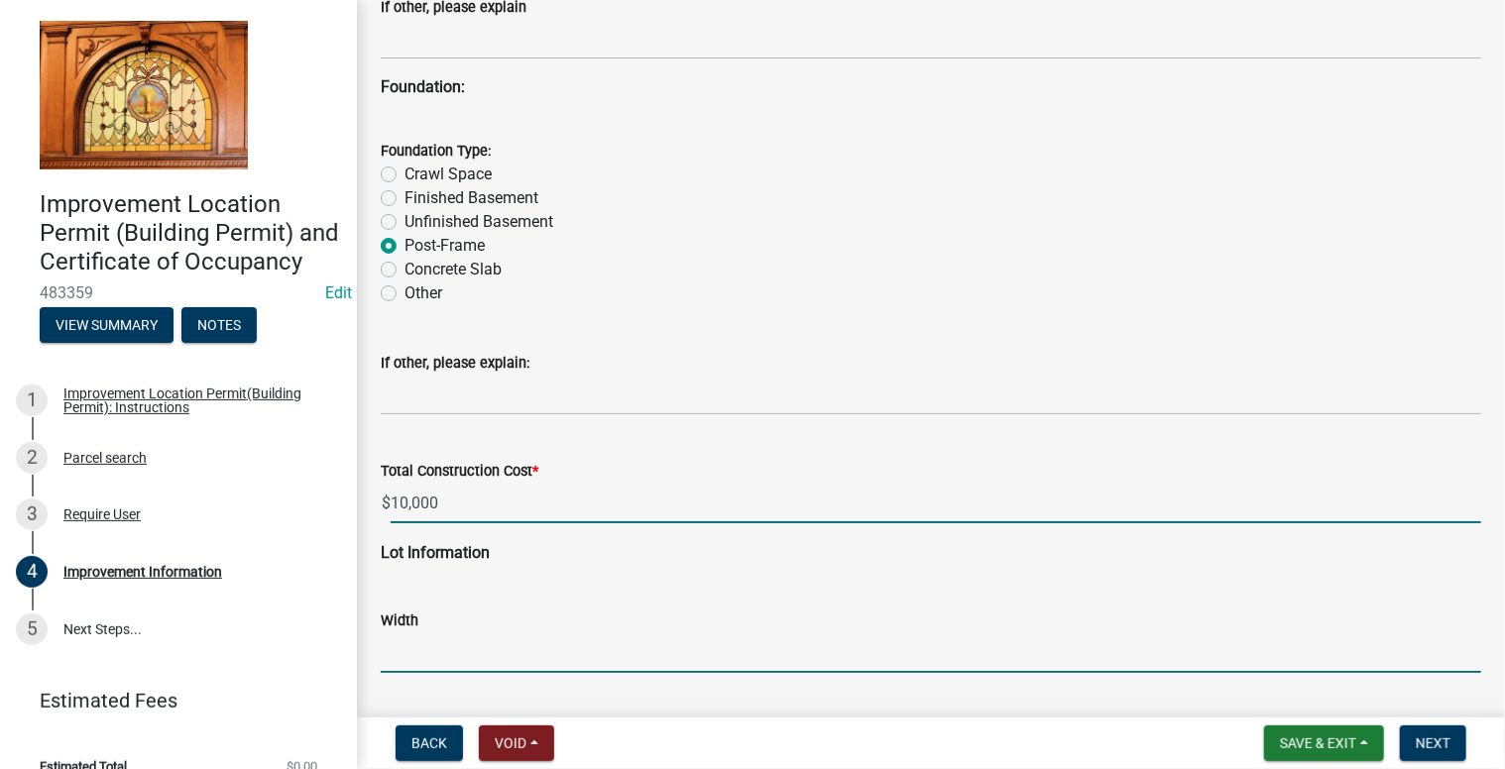
type input "10000"
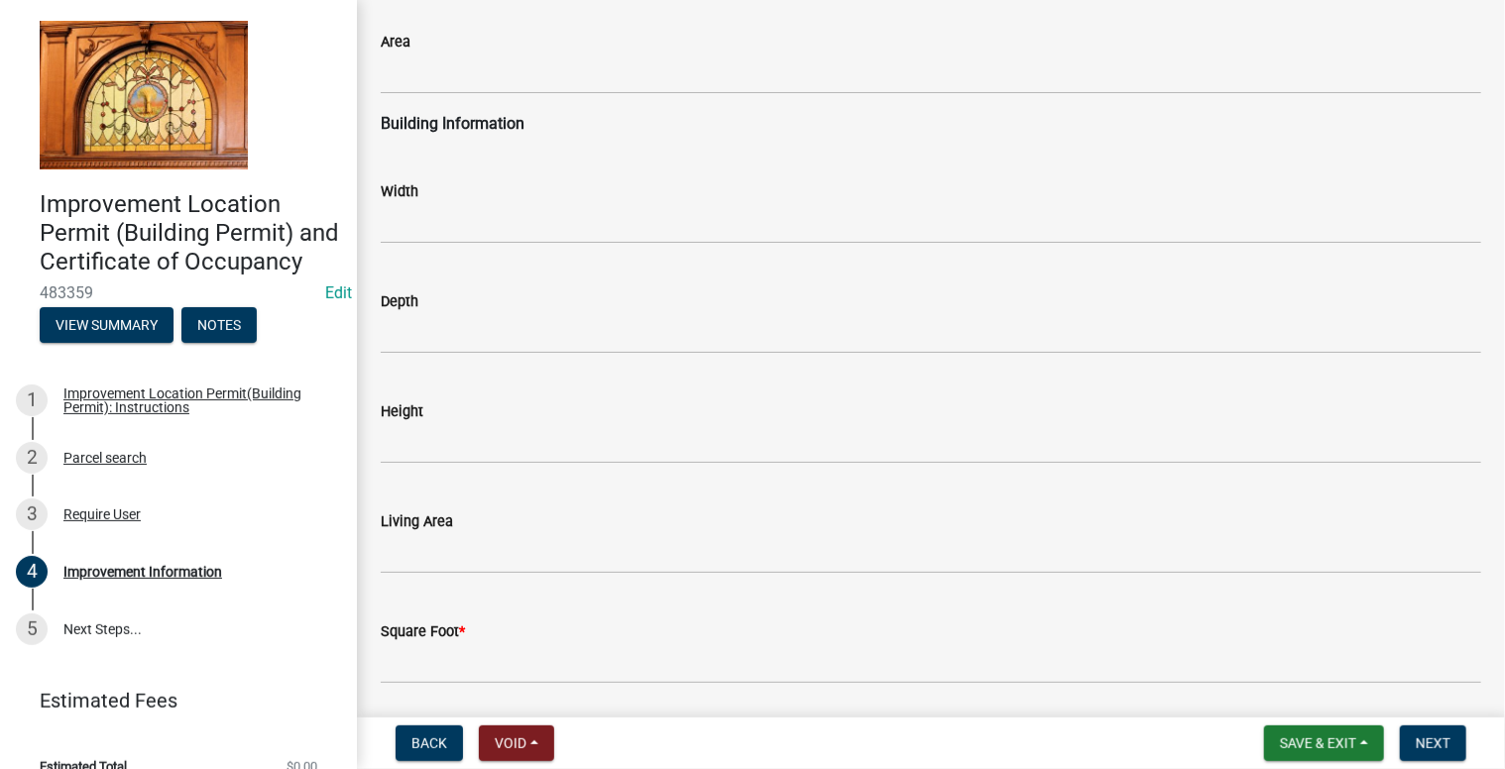
scroll to position [2804, 0]
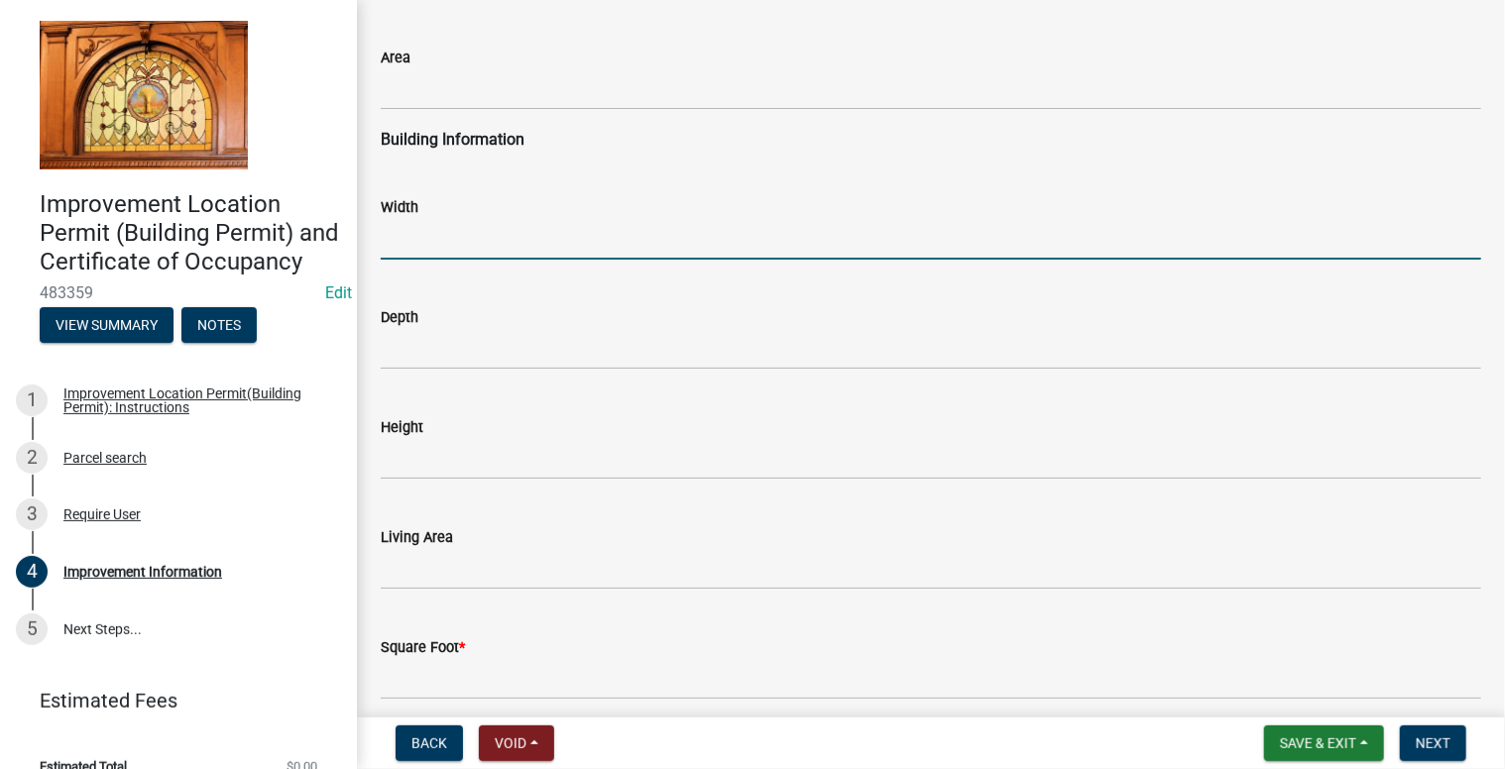
click at [420, 238] on input "text" at bounding box center [931, 239] width 1100 height 41
type input "234"
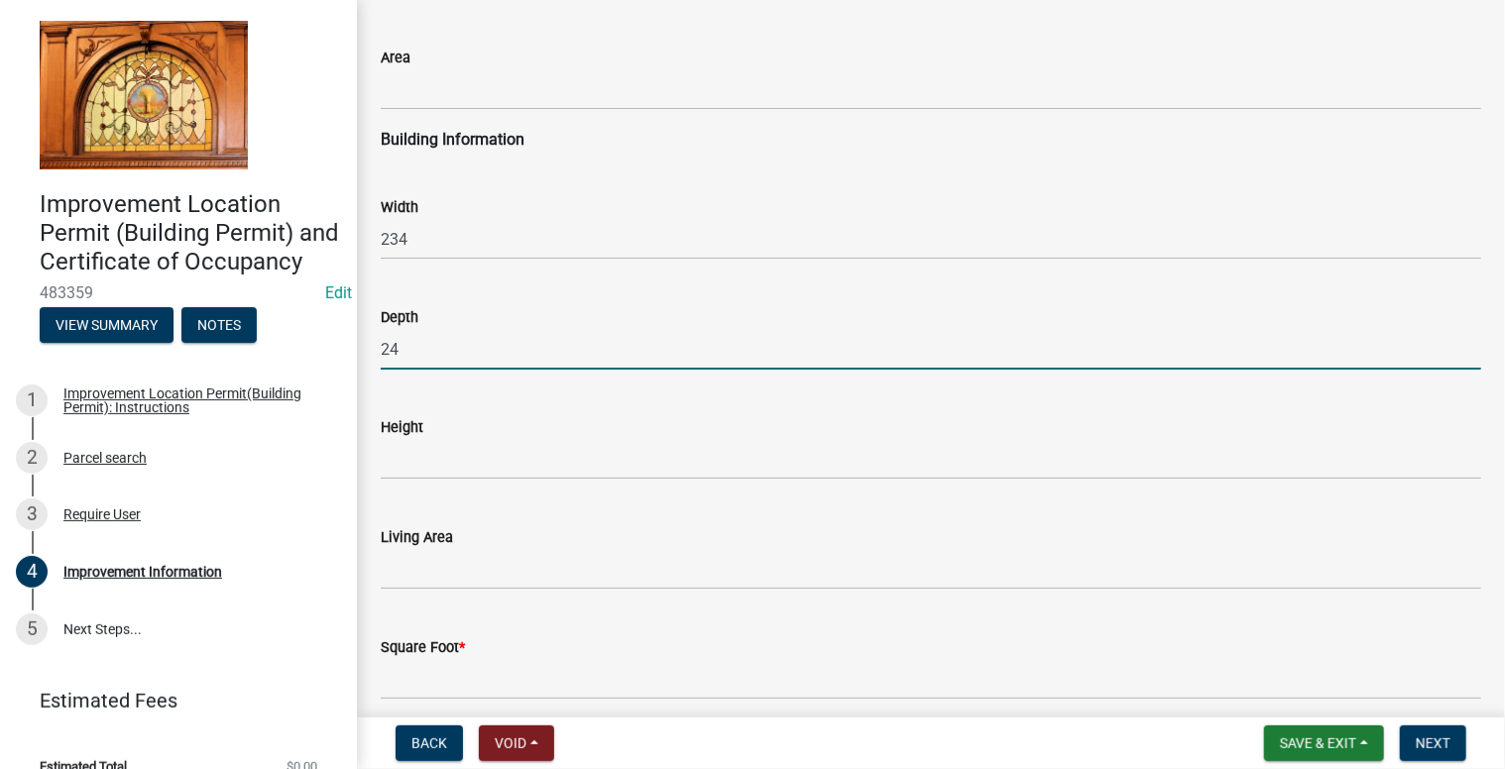
type input "24"
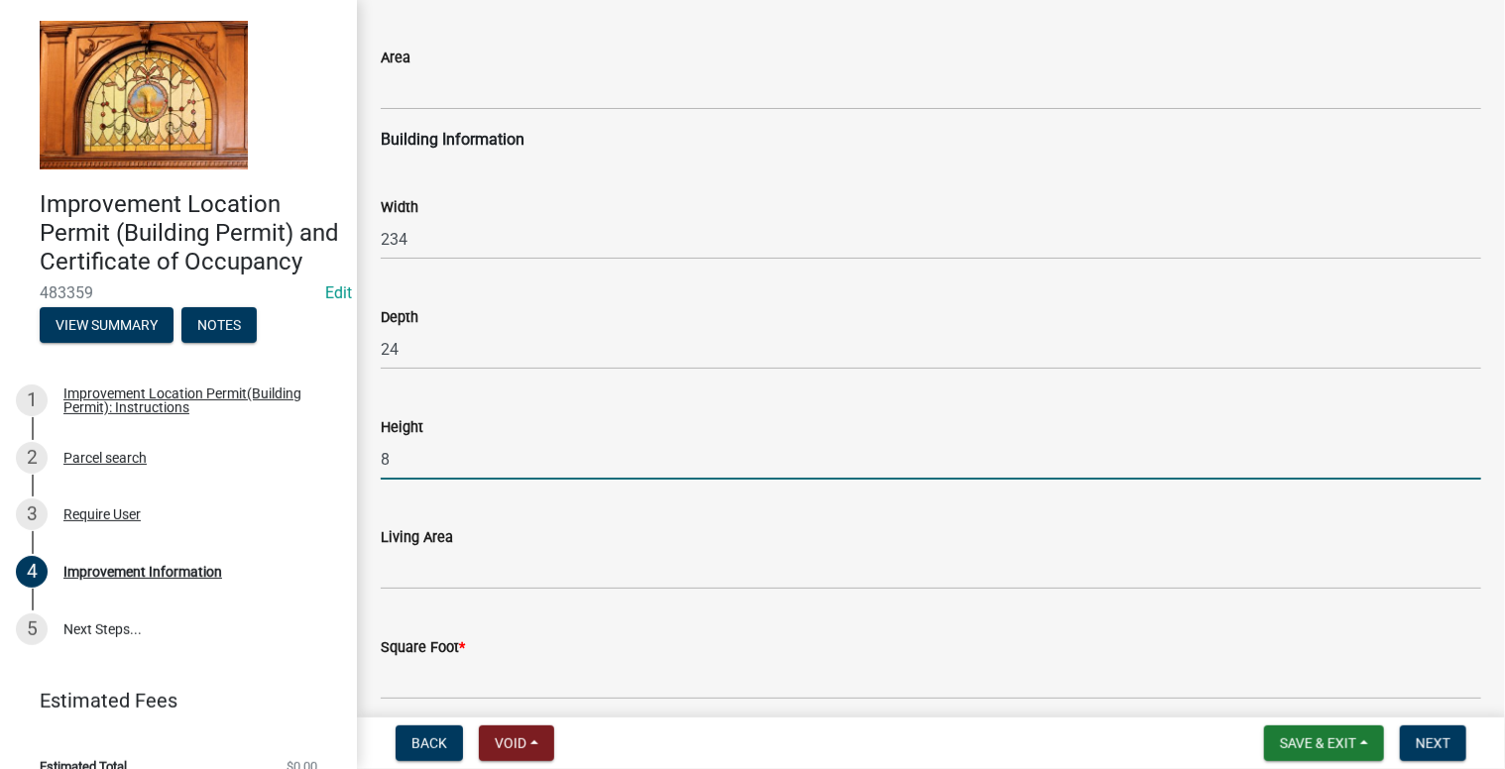
type input "8"
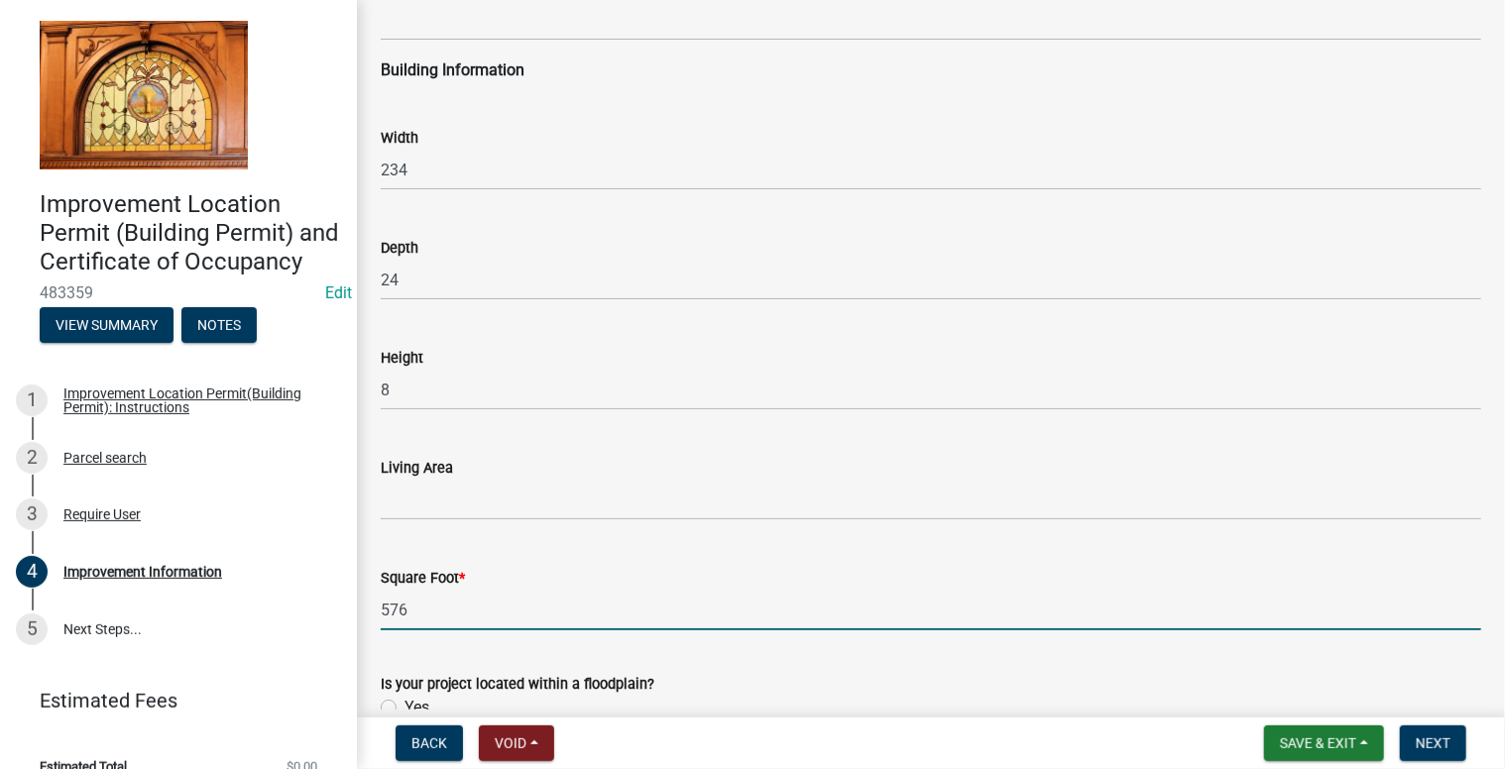
scroll to position [3002, 0]
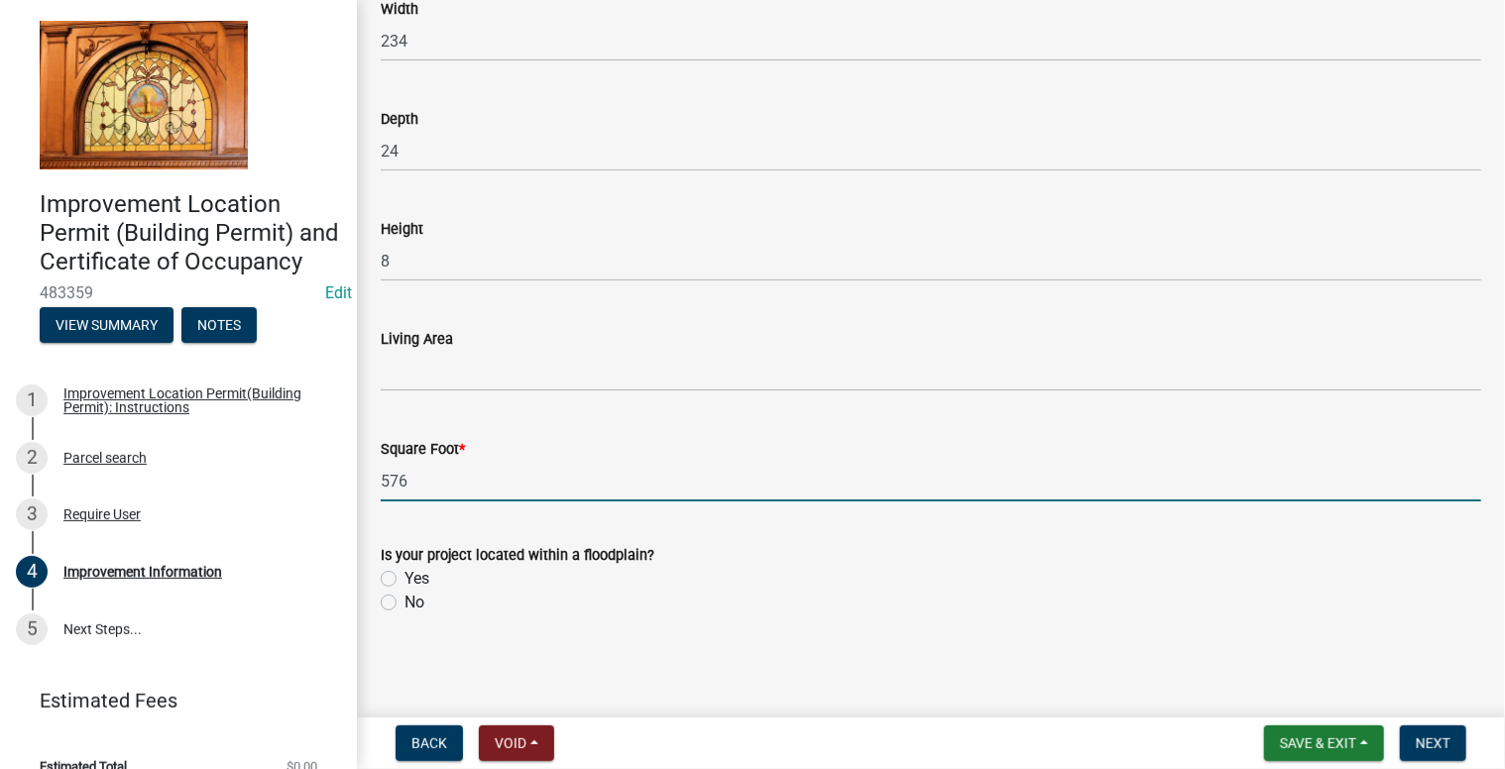
type input "576"
click at [404, 579] on label "Yes" at bounding box center [416, 579] width 25 height 24
click at [404, 579] on input "Yes" at bounding box center [410, 573] width 13 height 13
radio input "true"
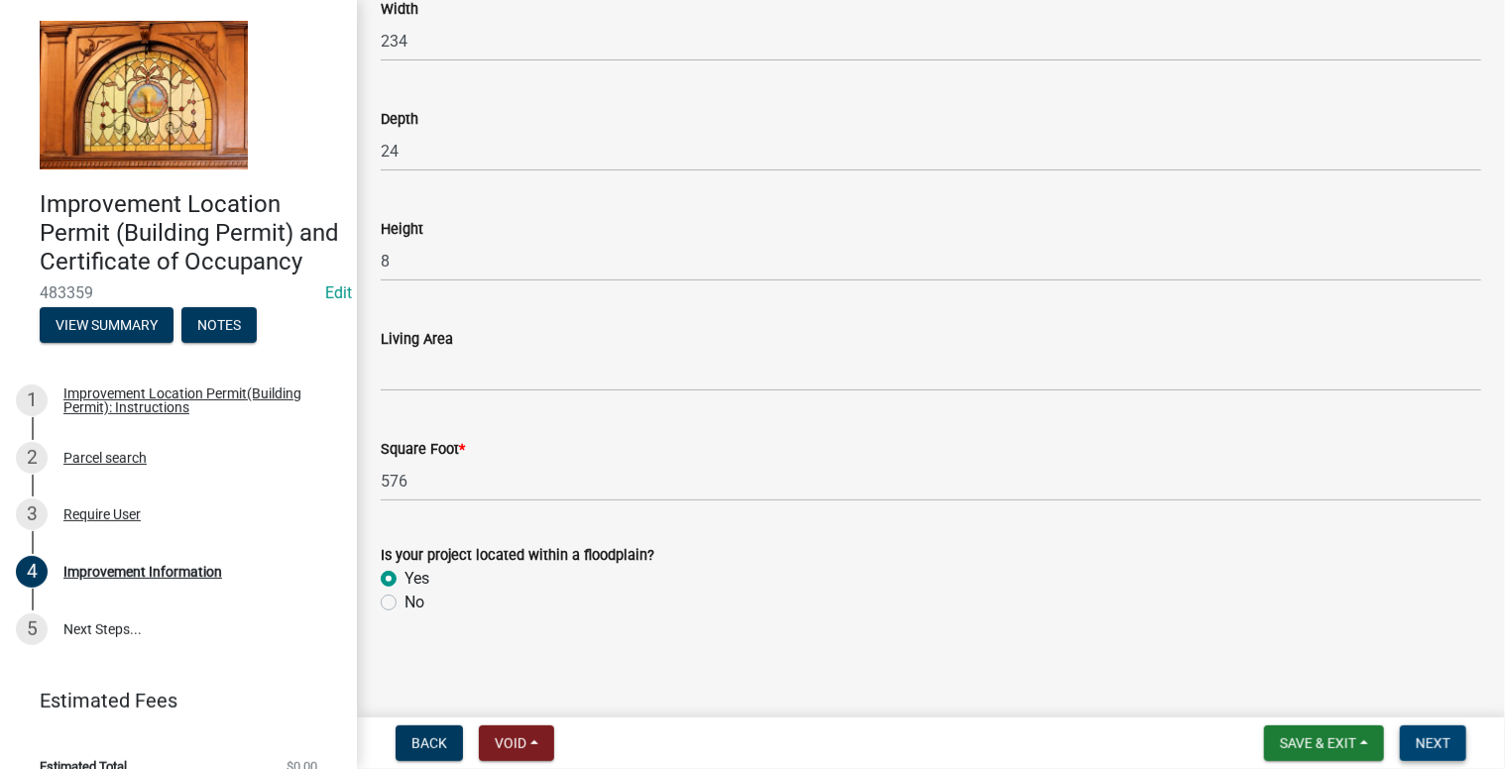
drag, startPoint x: 1429, startPoint y: 741, endPoint x: 1411, endPoint y: 723, distance: 25.2
click at [1429, 740] on span "Next" at bounding box center [1433, 744] width 35 height 16
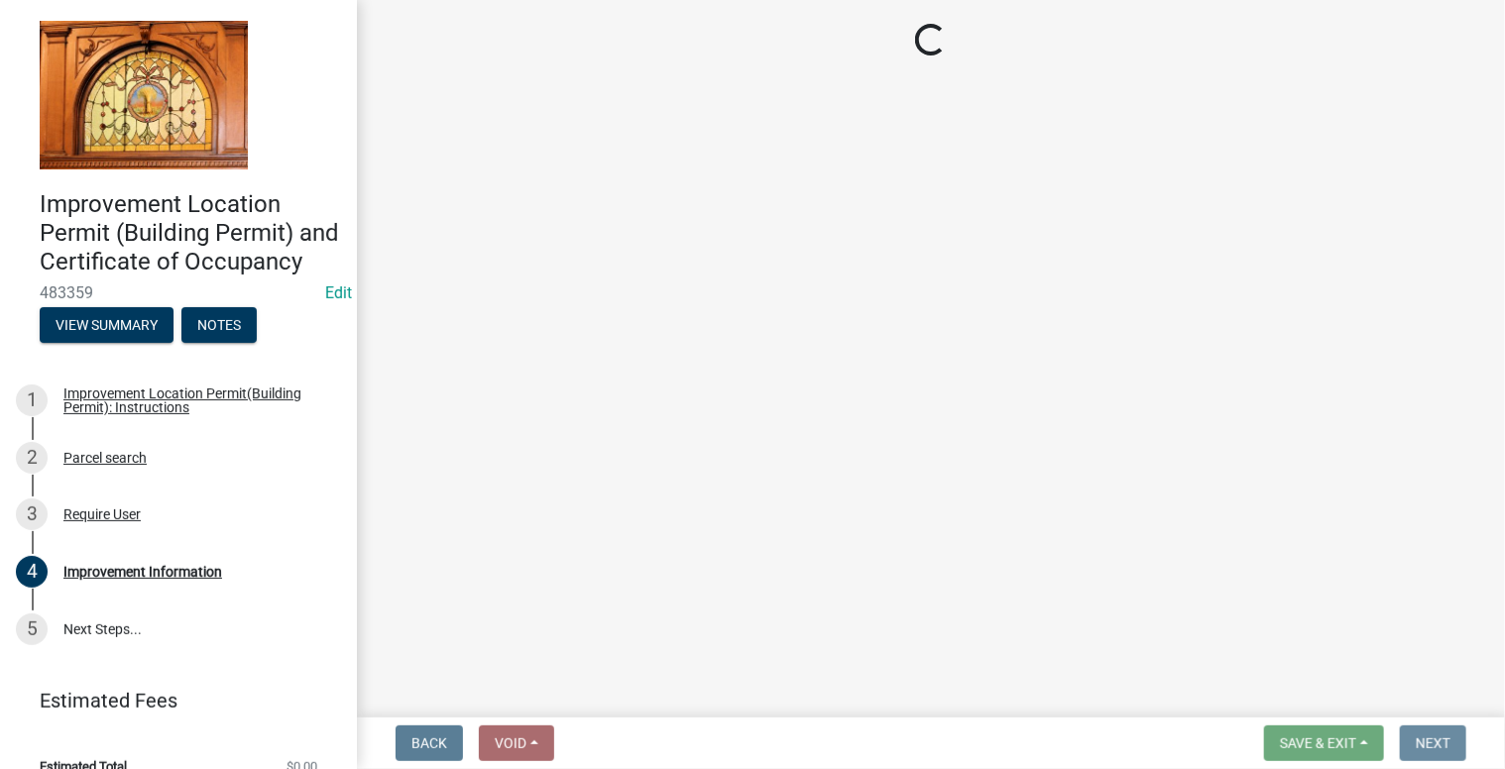
scroll to position [0, 0]
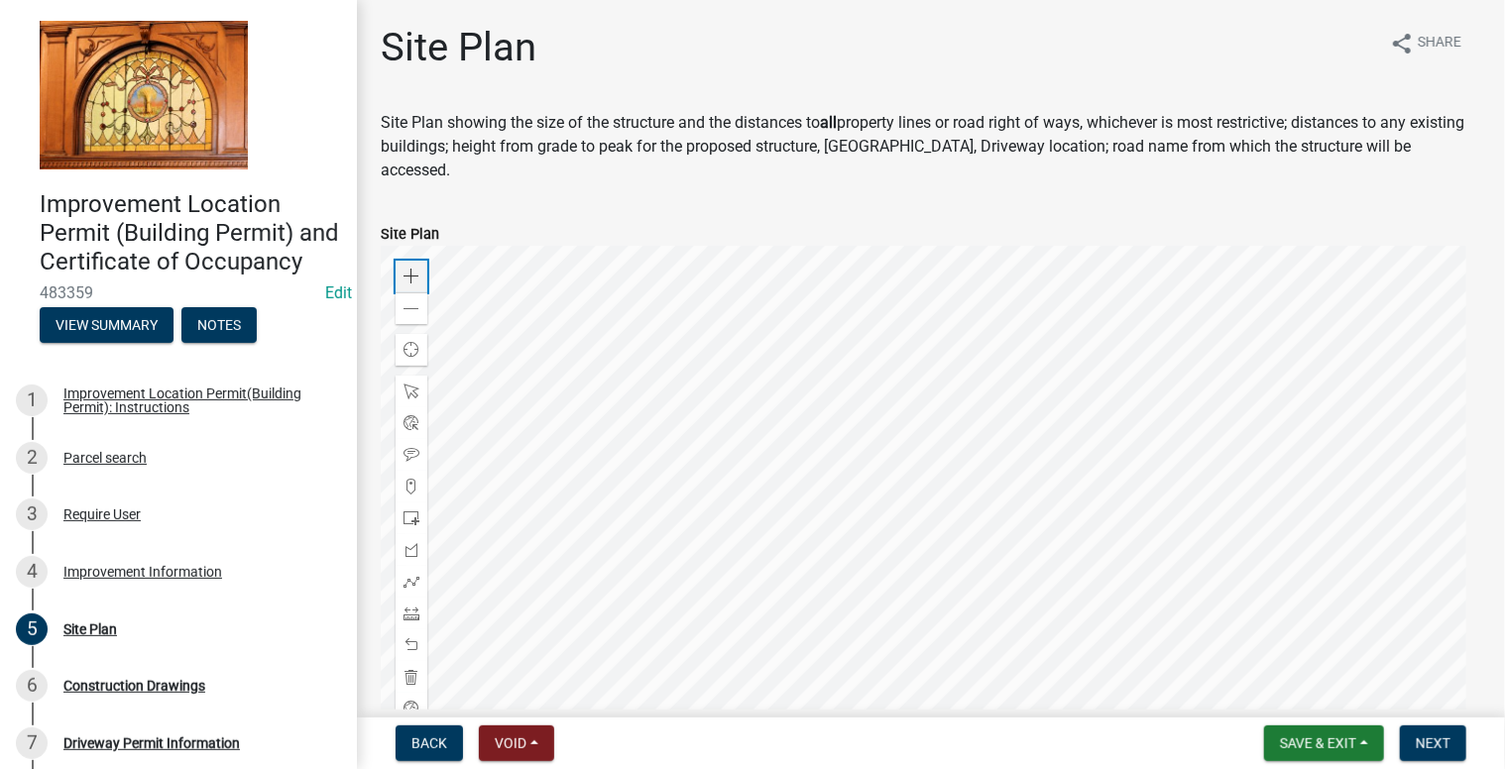
click at [417, 261] on div "Zoom in" at bounding box center [412, 277] width 32 height 32
click at [801, 427] on div at bounding box center [931, 494] width 1100 height 496
click at [410, 511] on span at bounding box center [411, 519] width 16 height 16
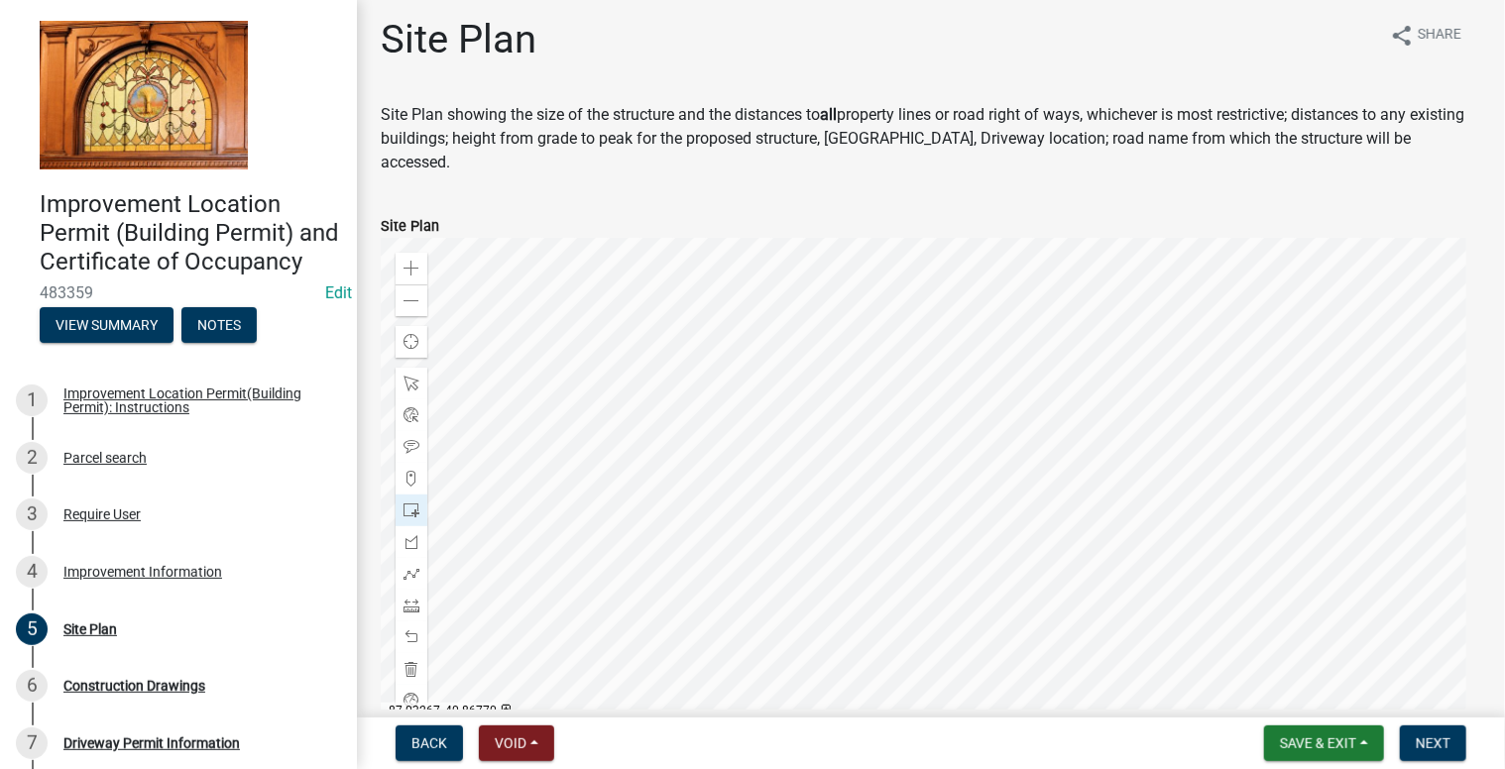
click at [778, 467] on div at bounding box center [931, 486] width 1100 height 496
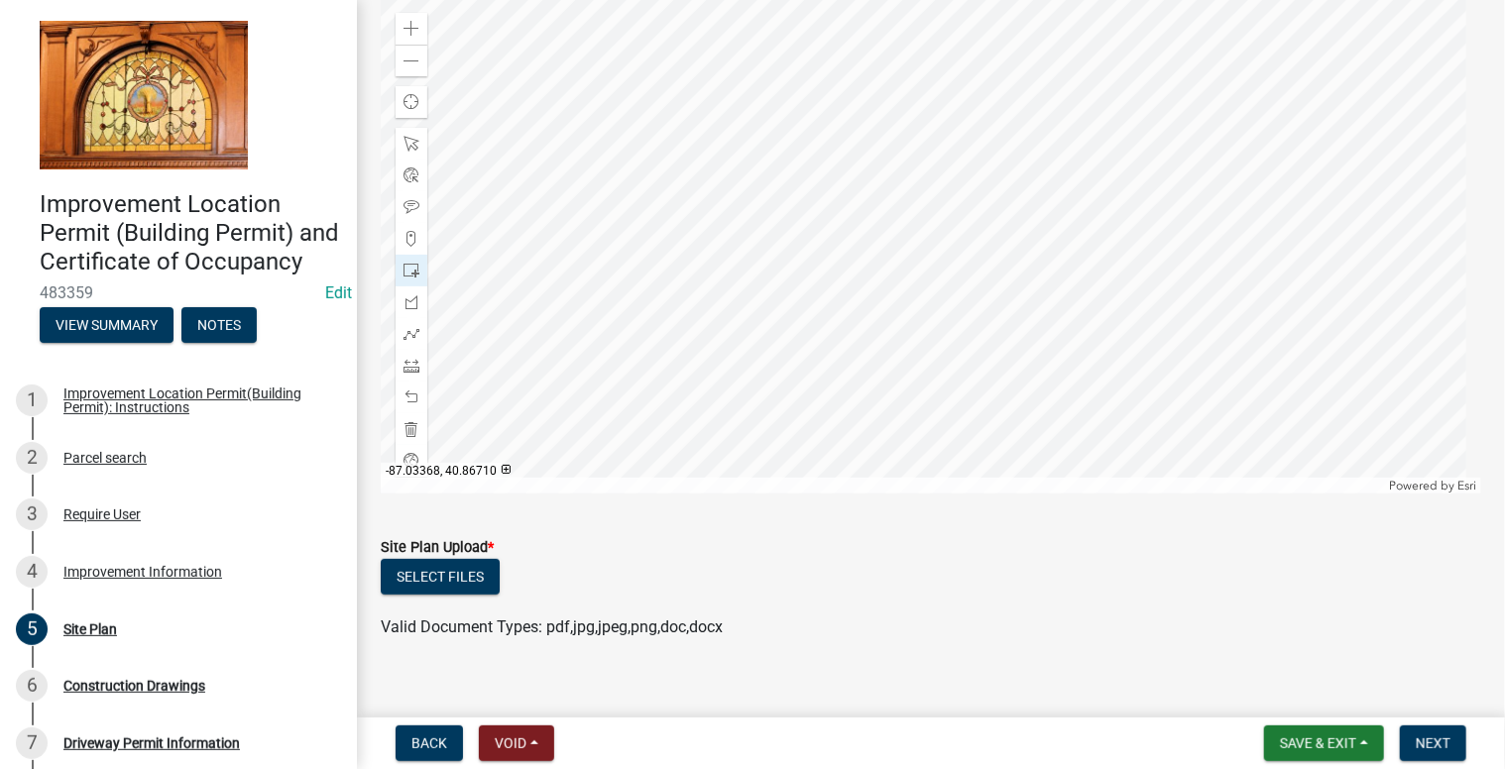
scroll to position [249, 0]
click at [458, 558] on button "Select files" at bounding box center [440, 576] width 119 height 36
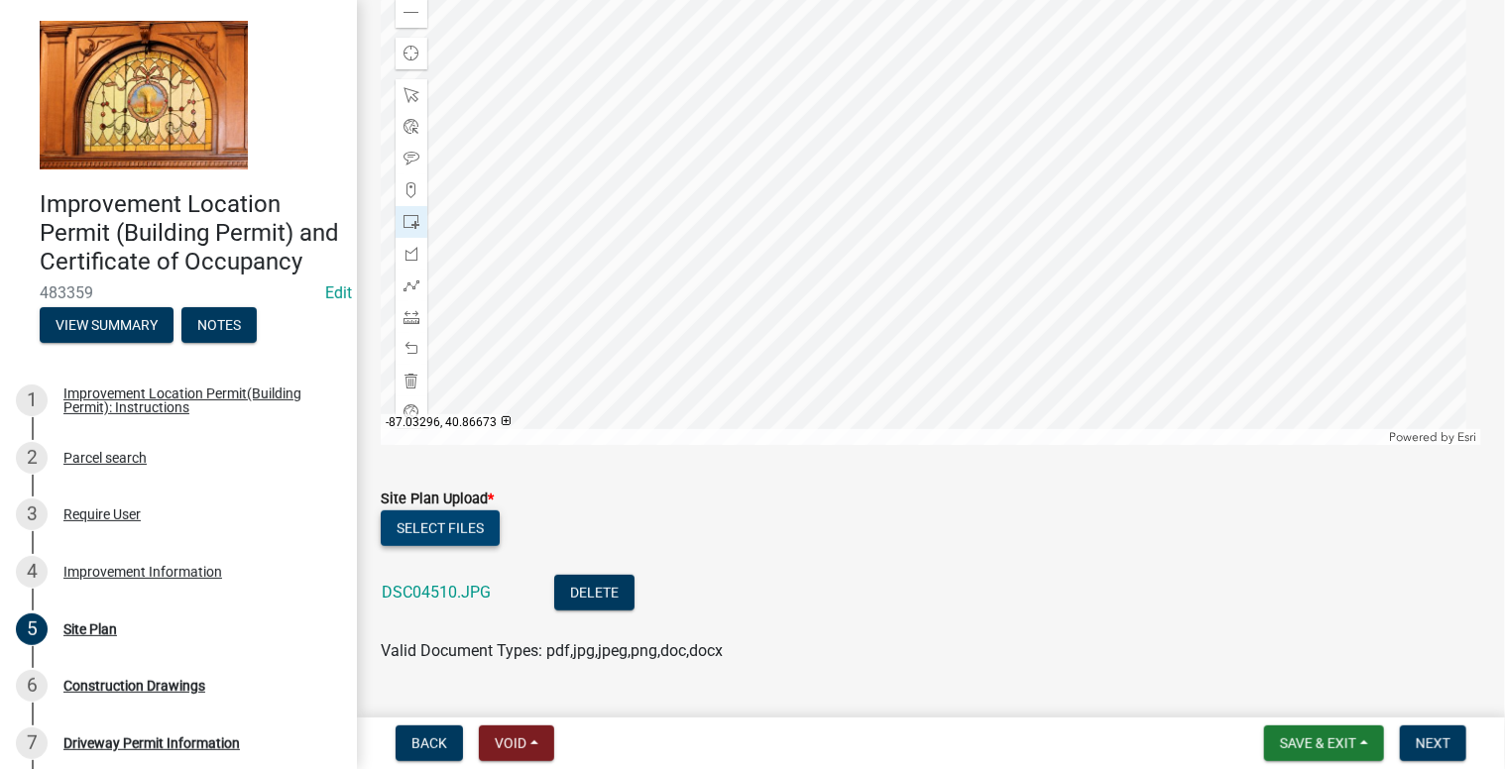
scroll to position [321, 0]
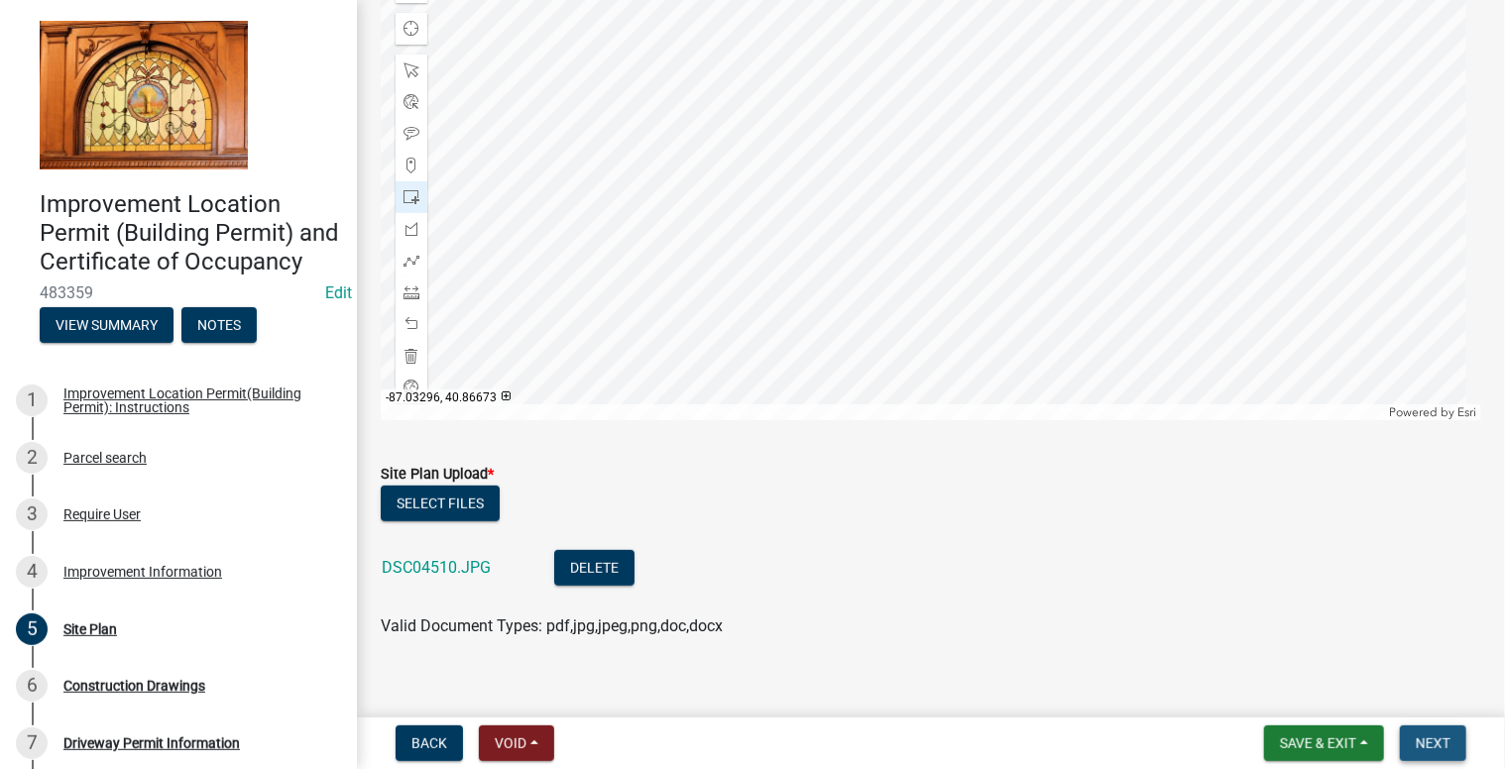
click at [1438, 740] on span "Next" at bounding box center [1433, 744] width 35 height 16
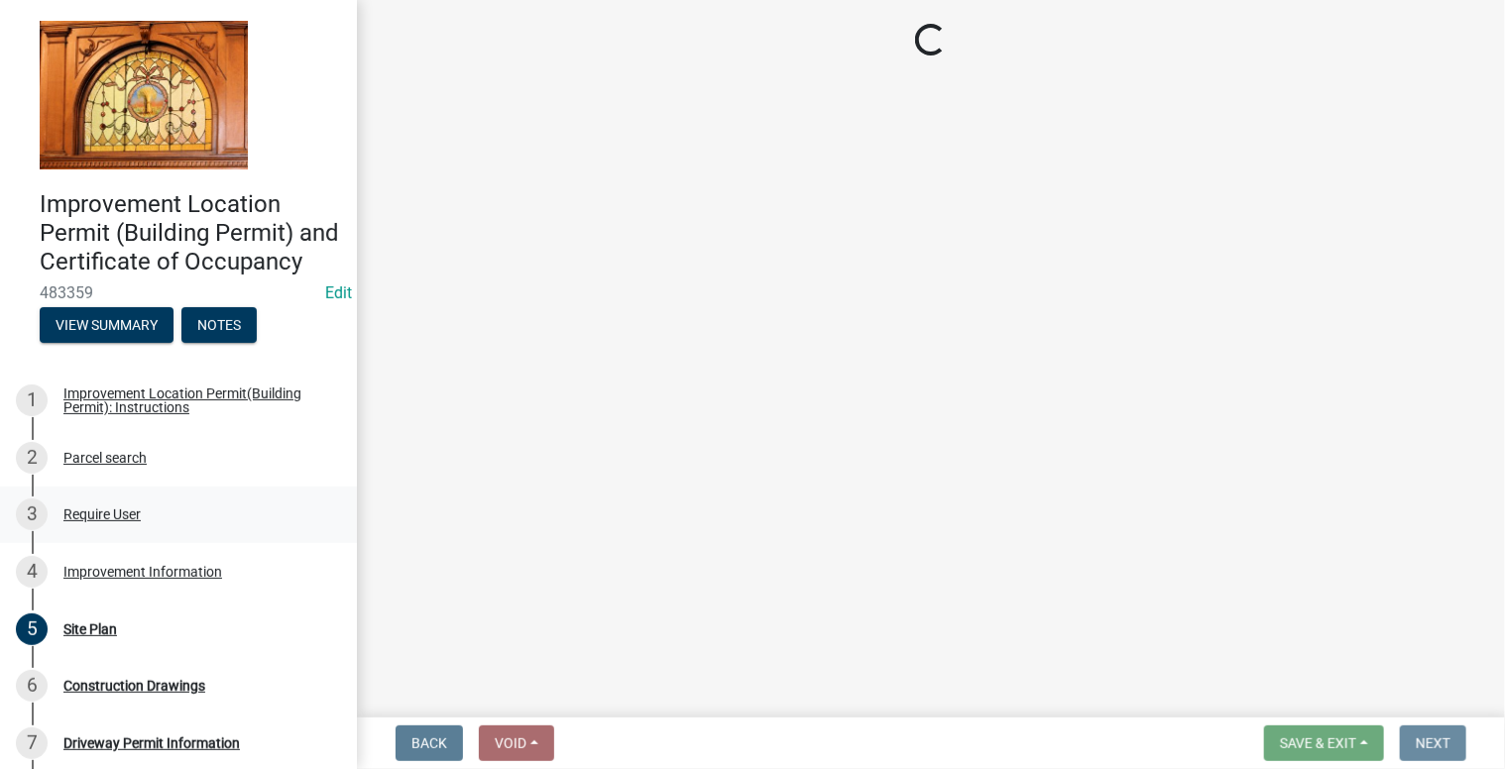
scroll to position [0, 0]
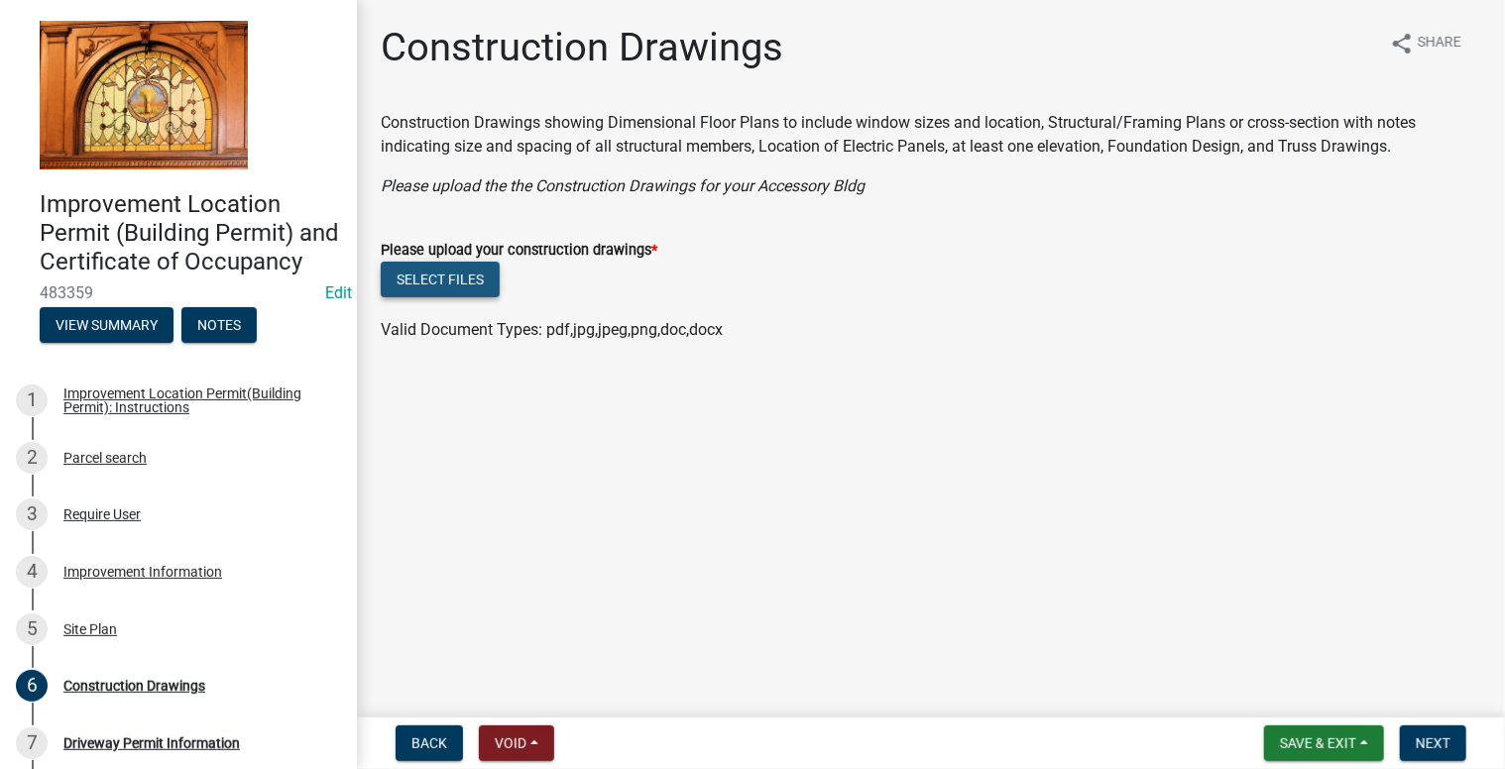
click at [436, 280] on button "Select files" at bounding box center [440, 280] width 119 height 36
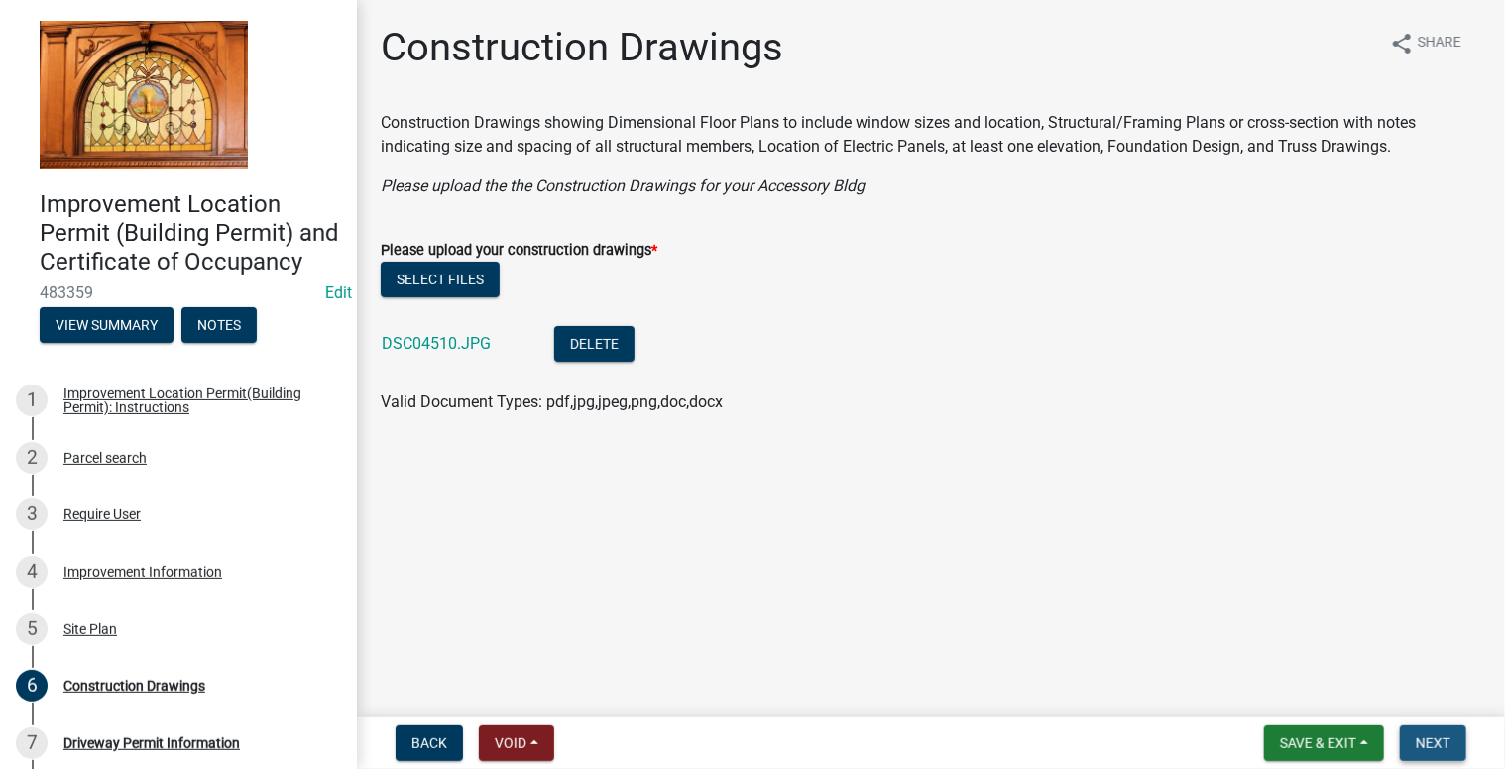
click at [1435, 747] on span "Next" at bounding box center [1433, 744] width 35 height 16
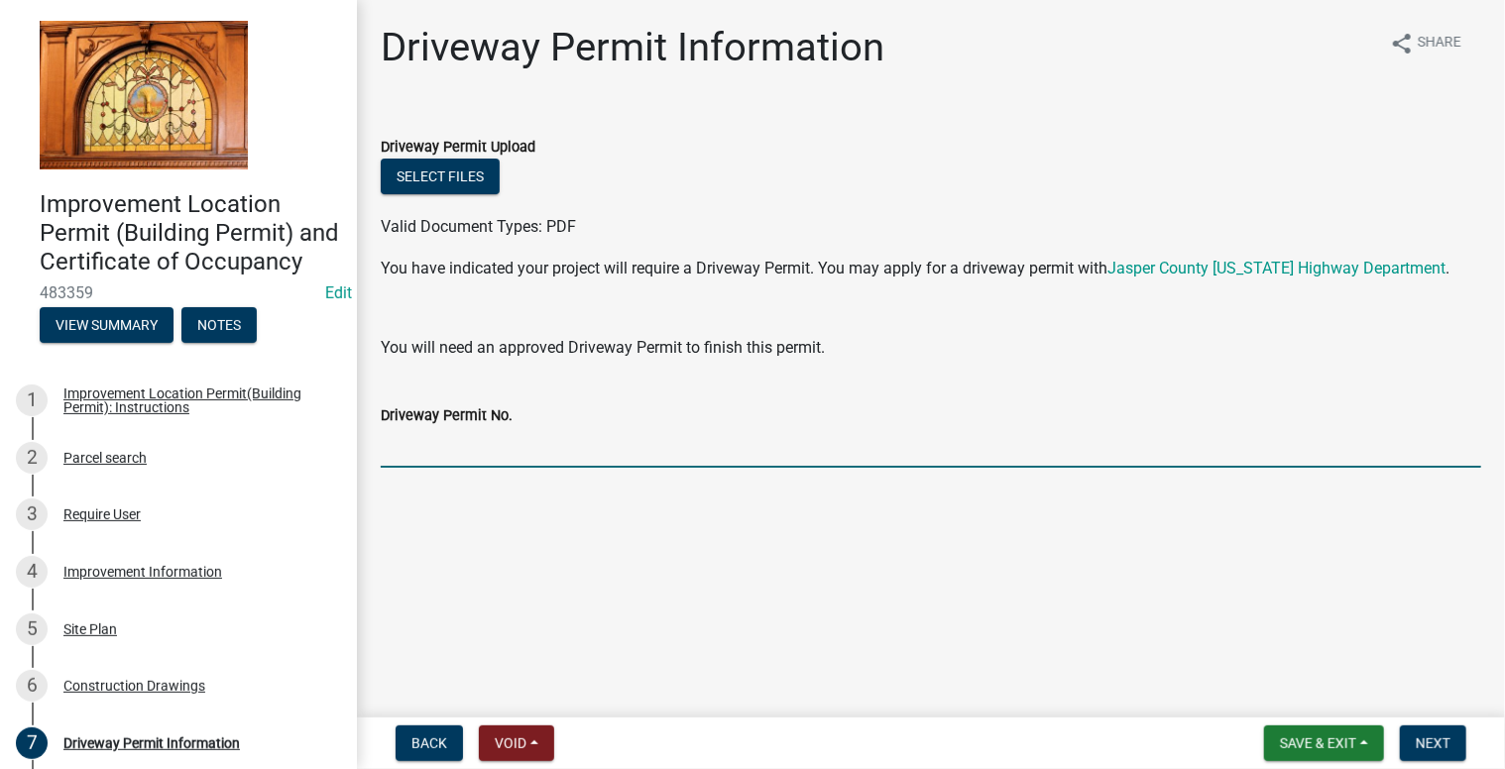
click at [471, 440] on input "Driveway Permit No." at bounding box center [931, 447] width 1100 height 41
type input "EXISTING"
click at [1438, 745] on span "Next" at bounding box center [1433, 744] width 35 height 16
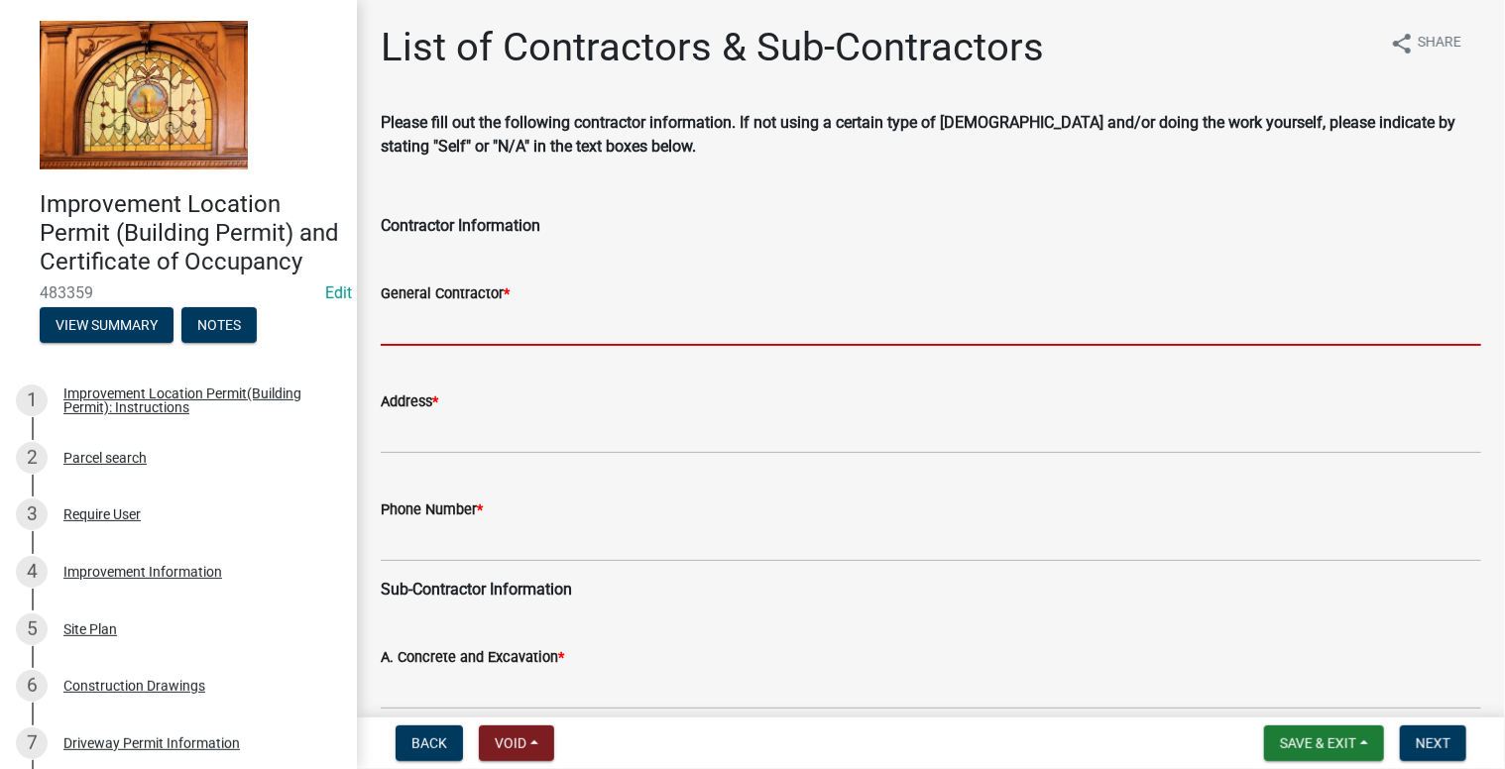
click at [480, 318] on input "General Contractor *" at bounding box center [931, 325] width 1100 height 41
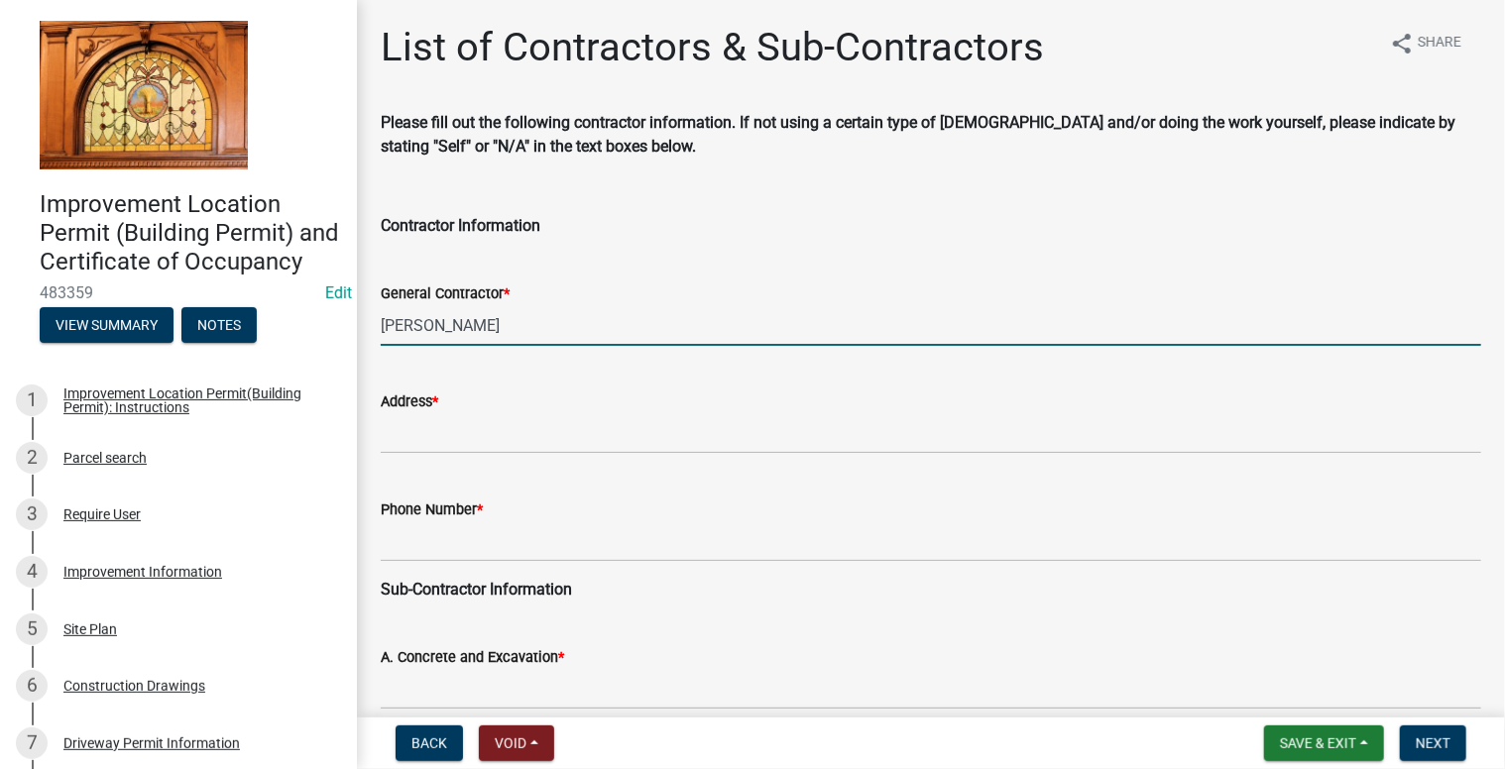
type input "[PERSON_NAME]"
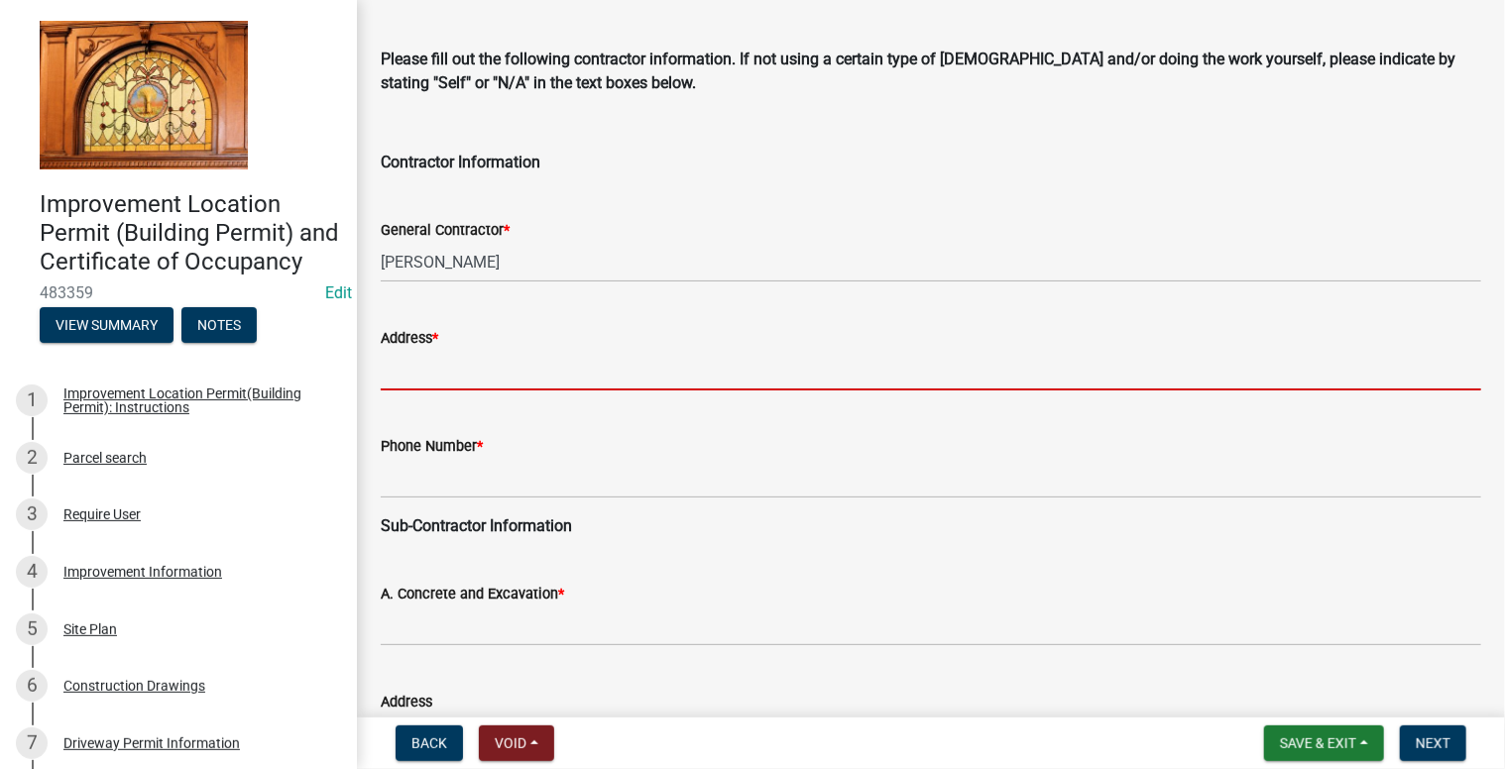
scroll to position [99, 0]
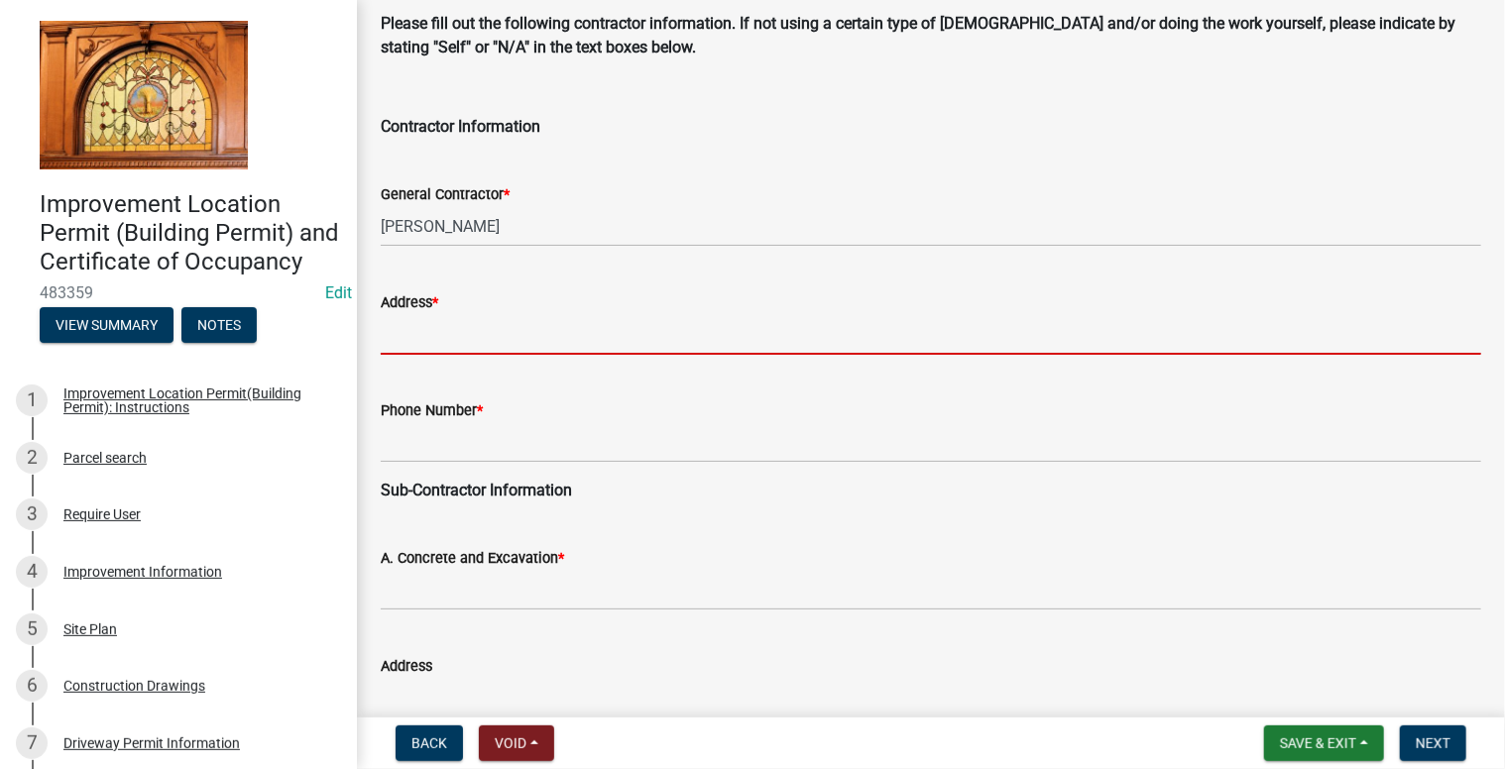
click at [451, 331] on input "Address *" at bounding box center [931, 334] width 1100 height 41
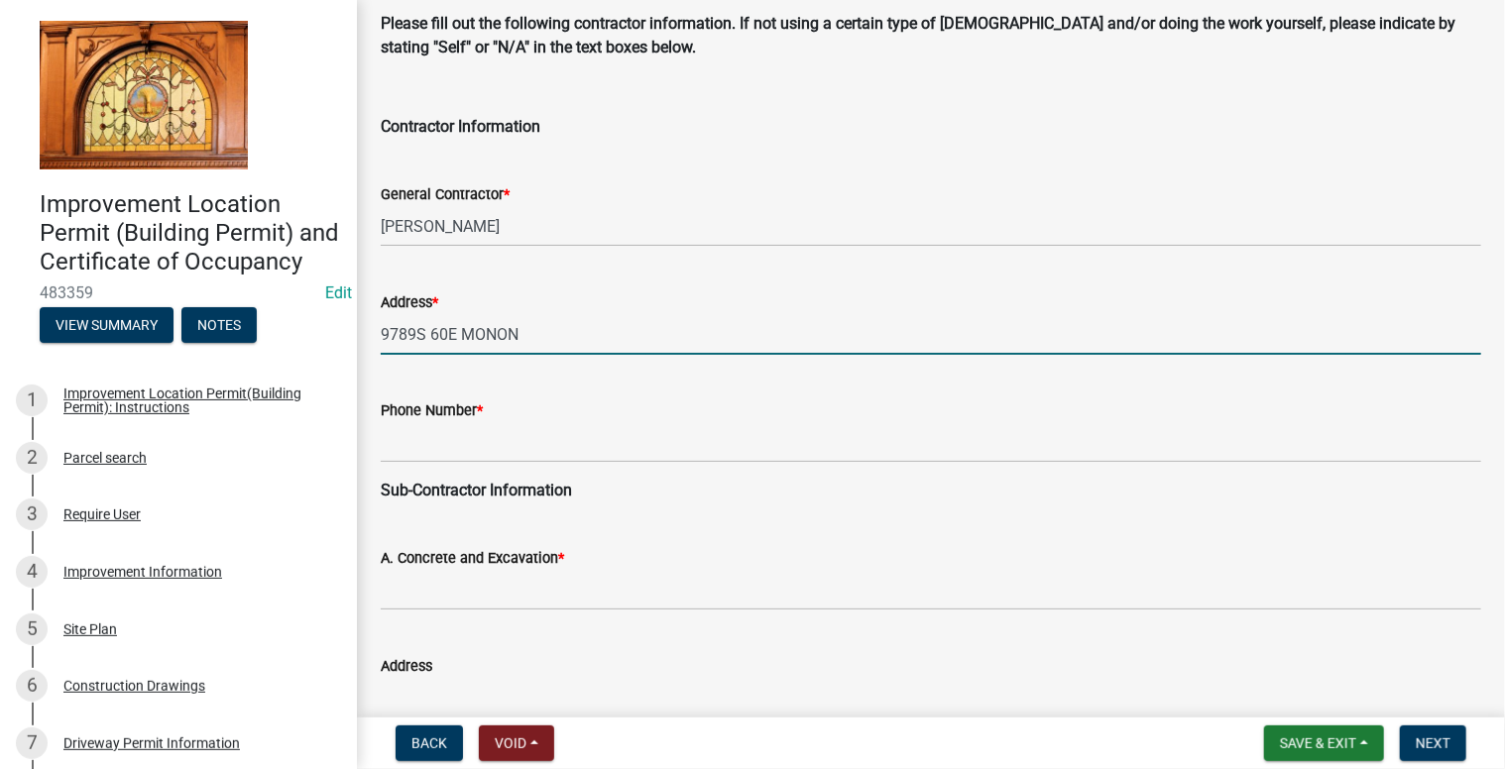
type input "9789S 60E MONON"
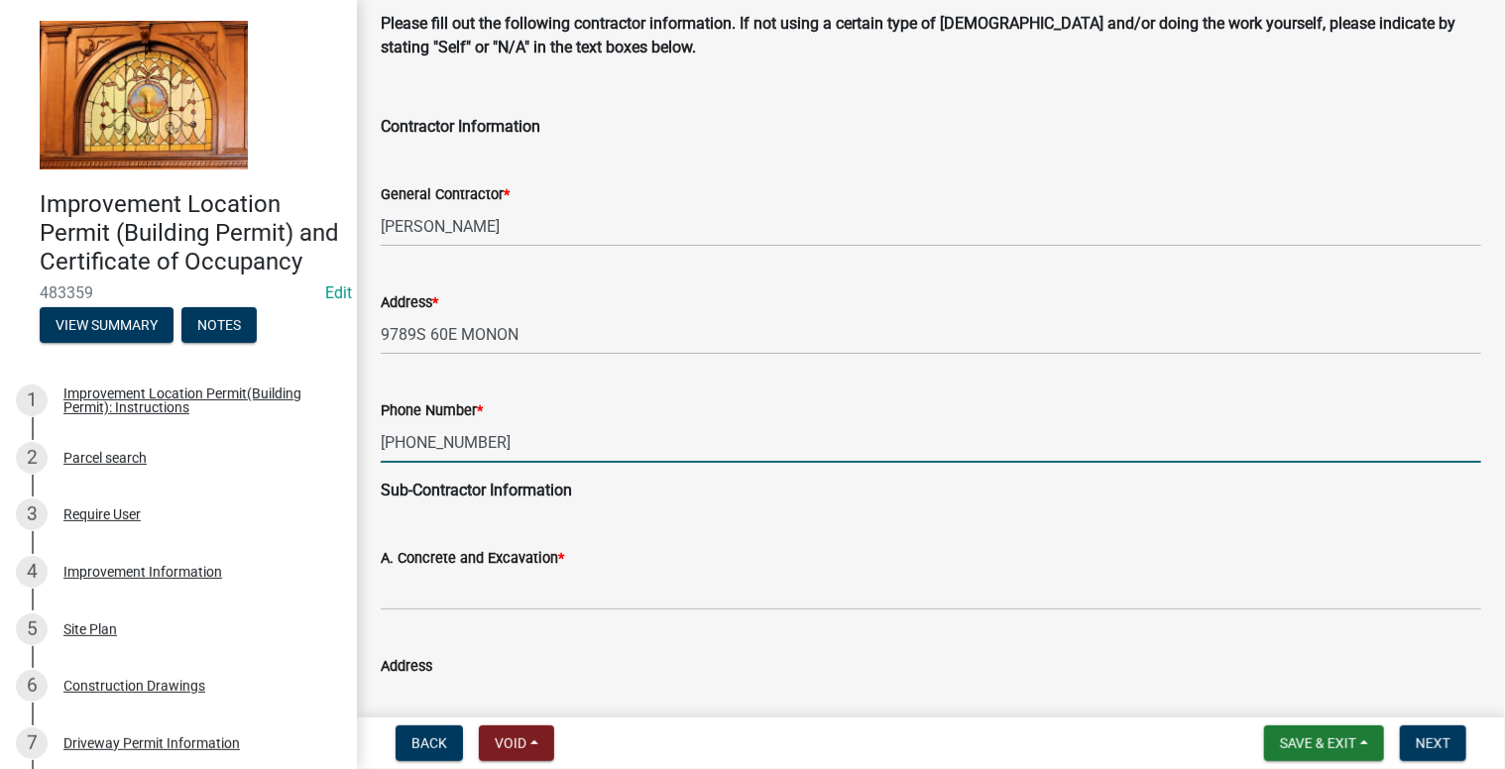
type input "[PHONE_NUMBER]"
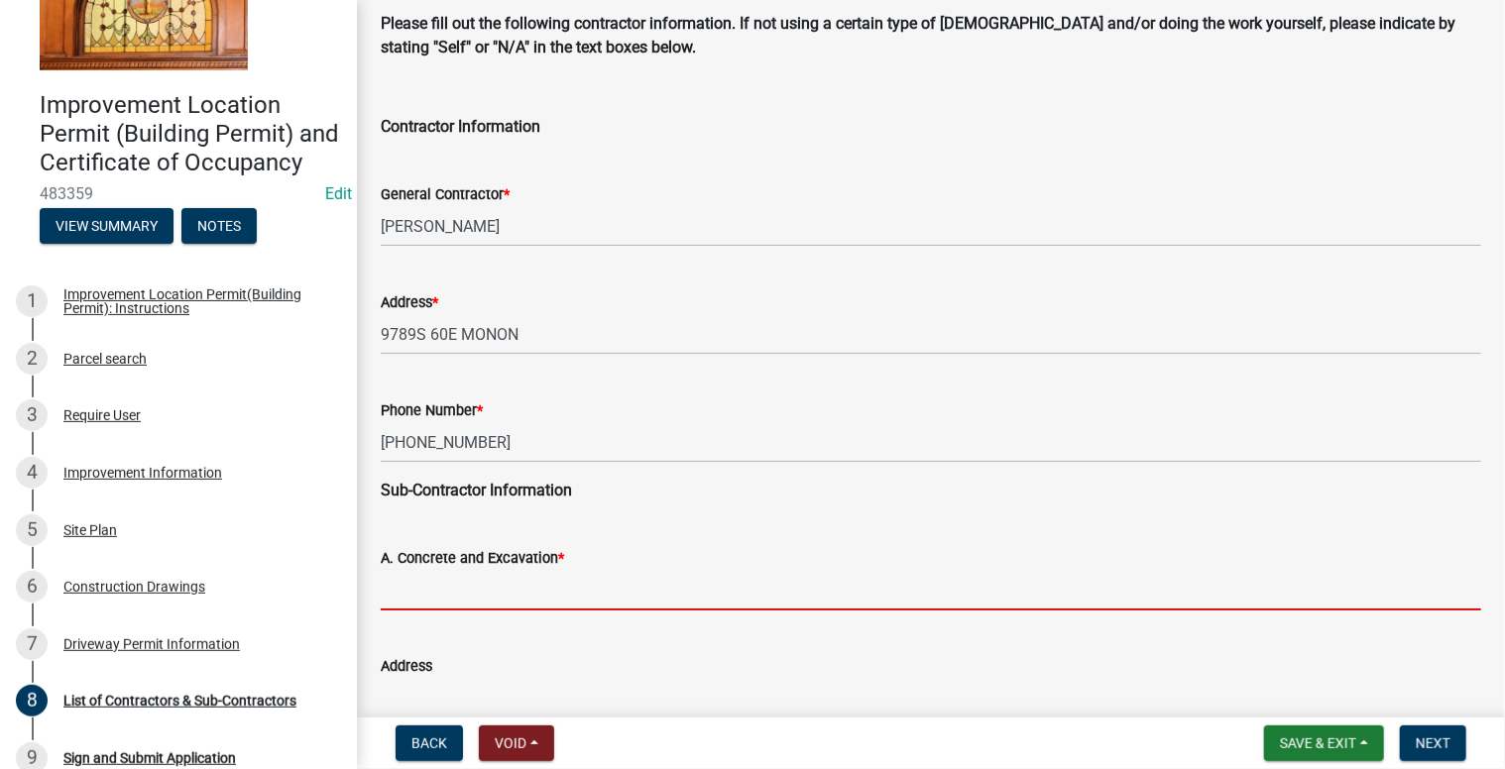
click at [463, 587] on input "A. Concrete and Excavation *" at bounding box center [931, 590] width 1100 height 41
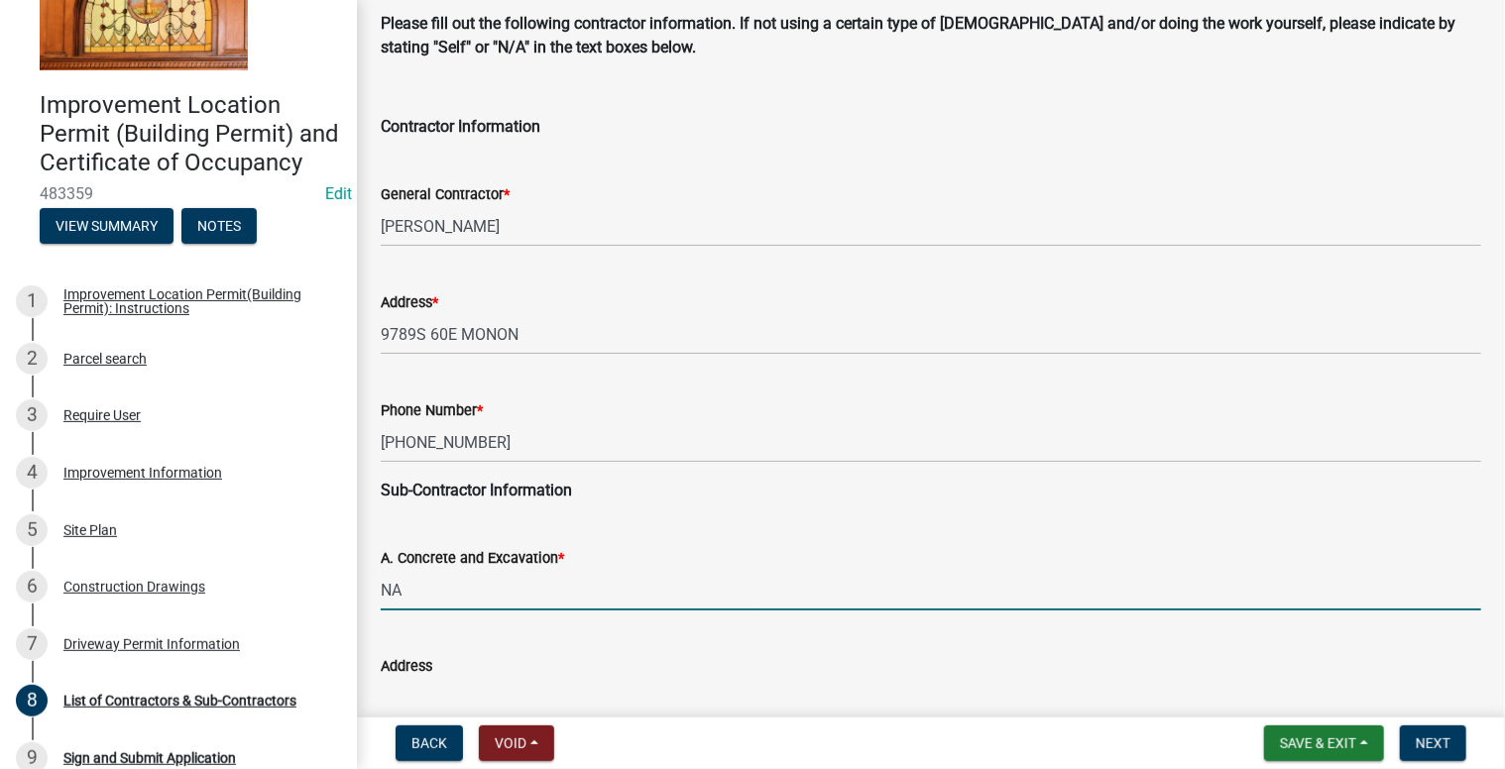
type input "NA"
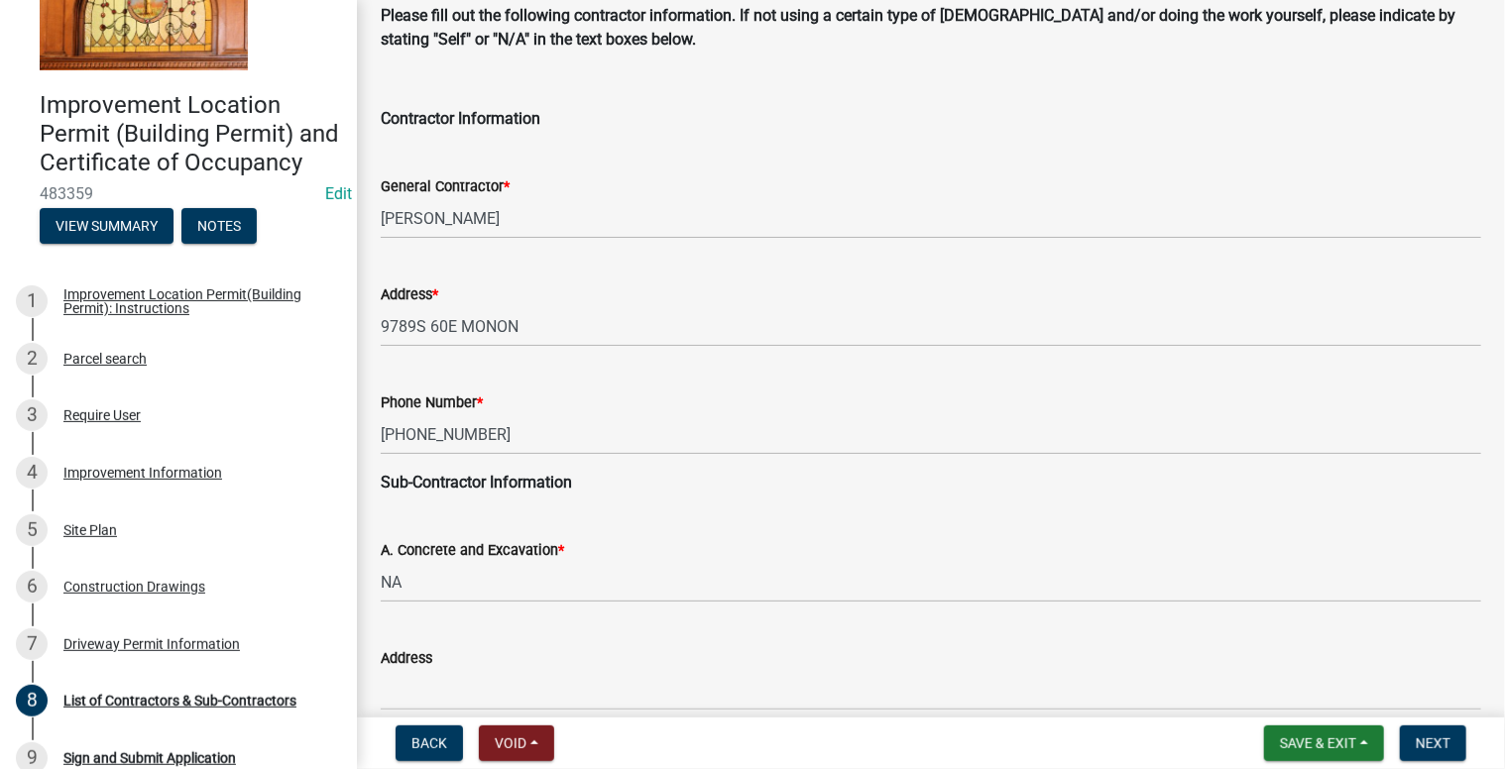
scroll to position [550, 0]
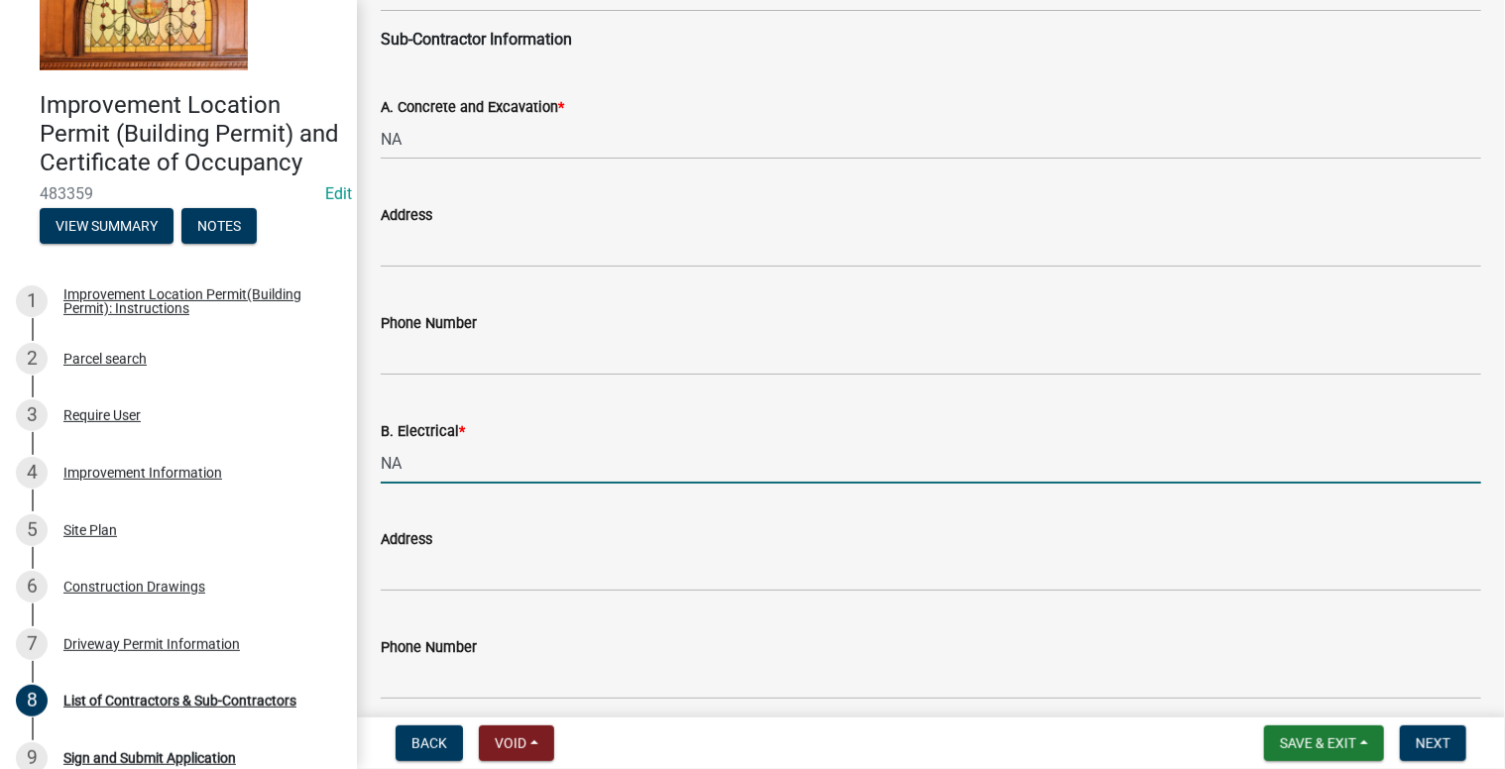
type input "NA"
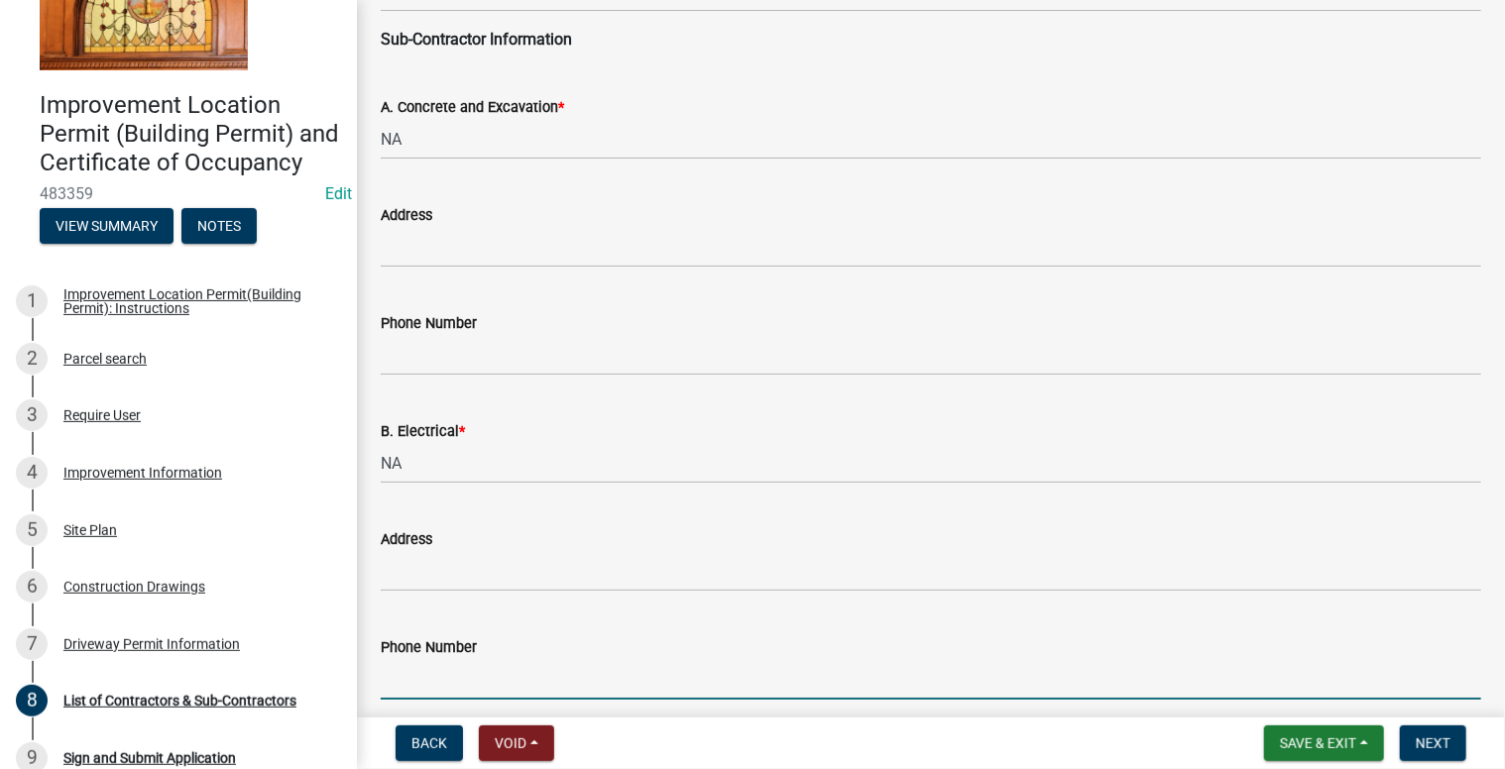
scroll to position [982, 0]
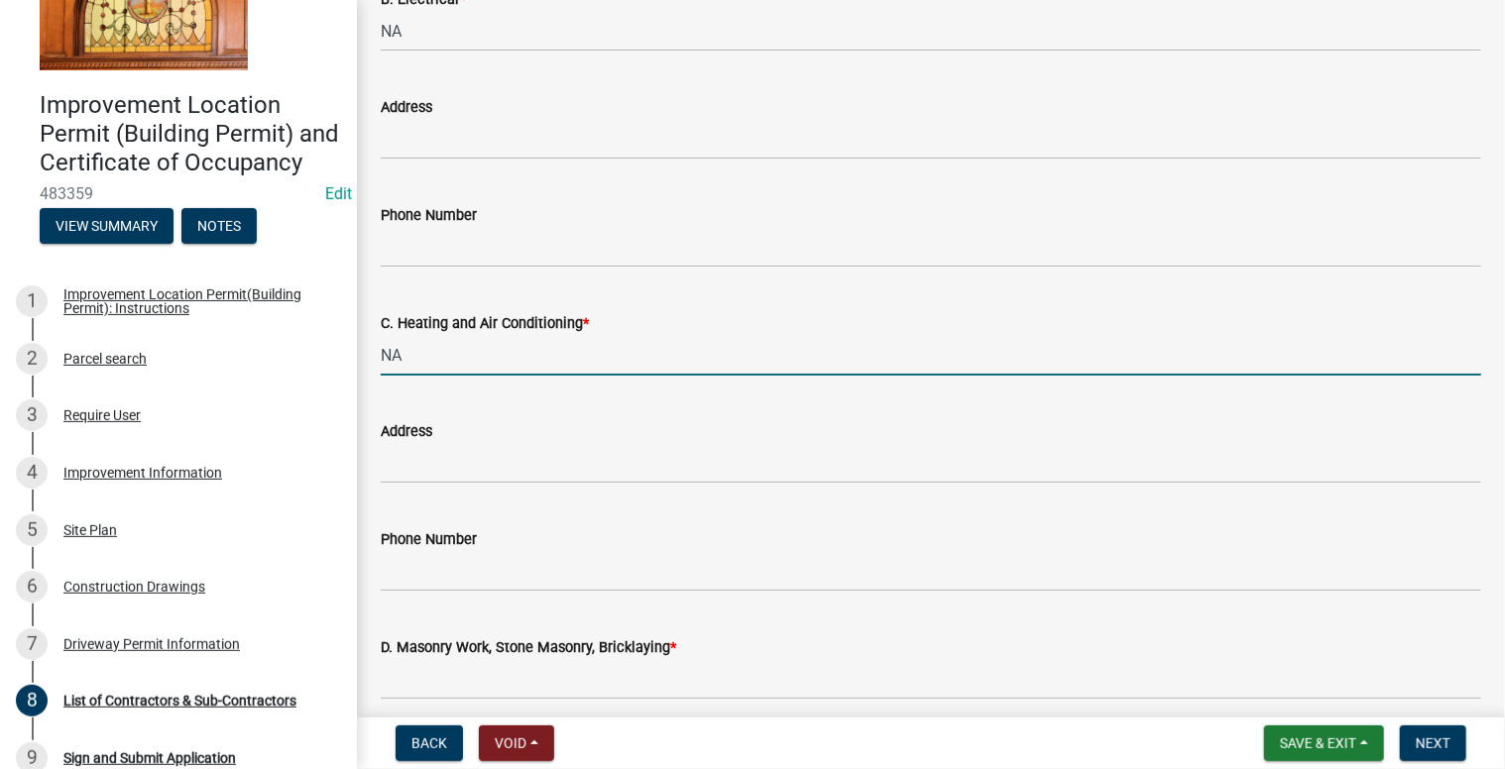
type input "NA"
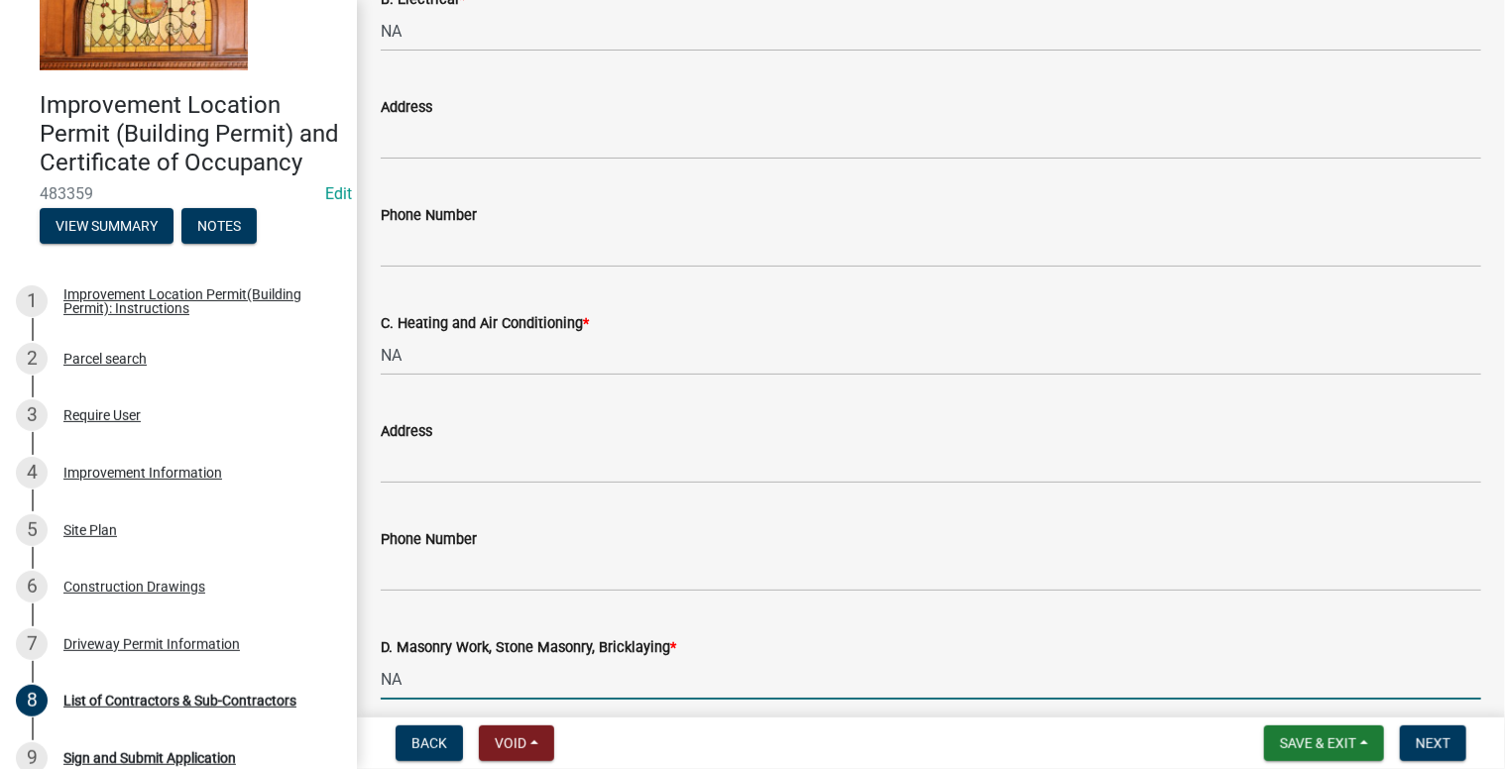
type input "NA"
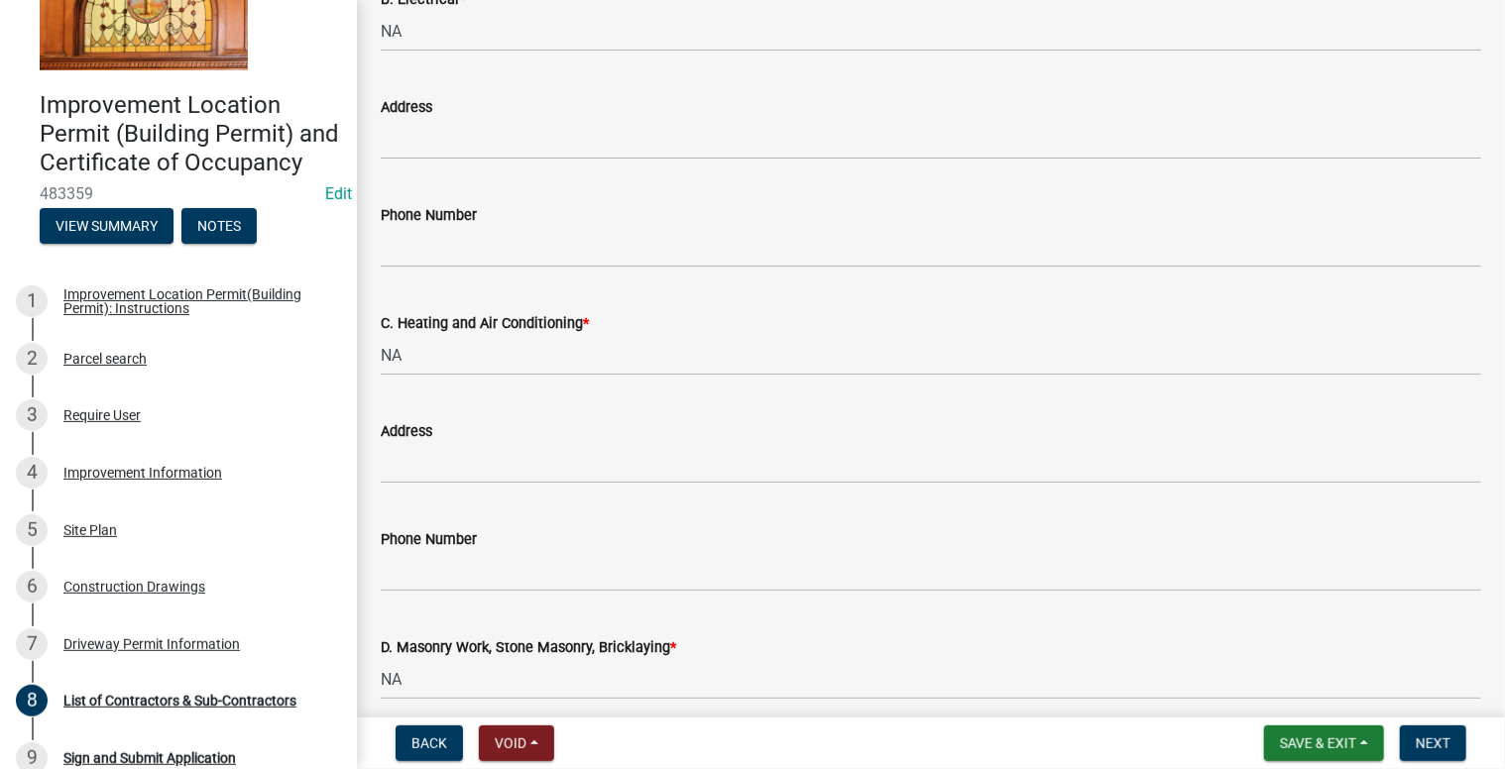
scroll to position [1415, 0]
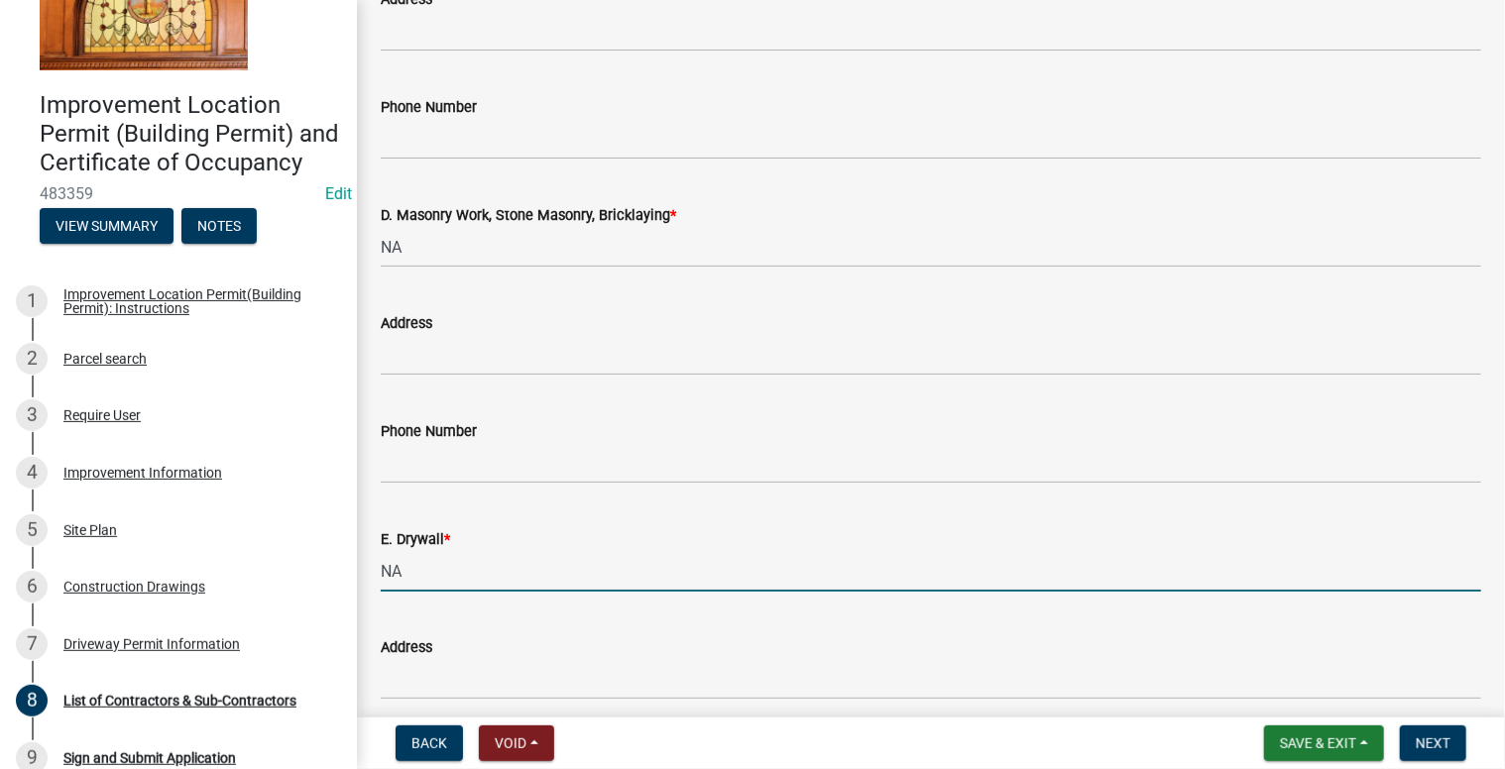
type input "NA"
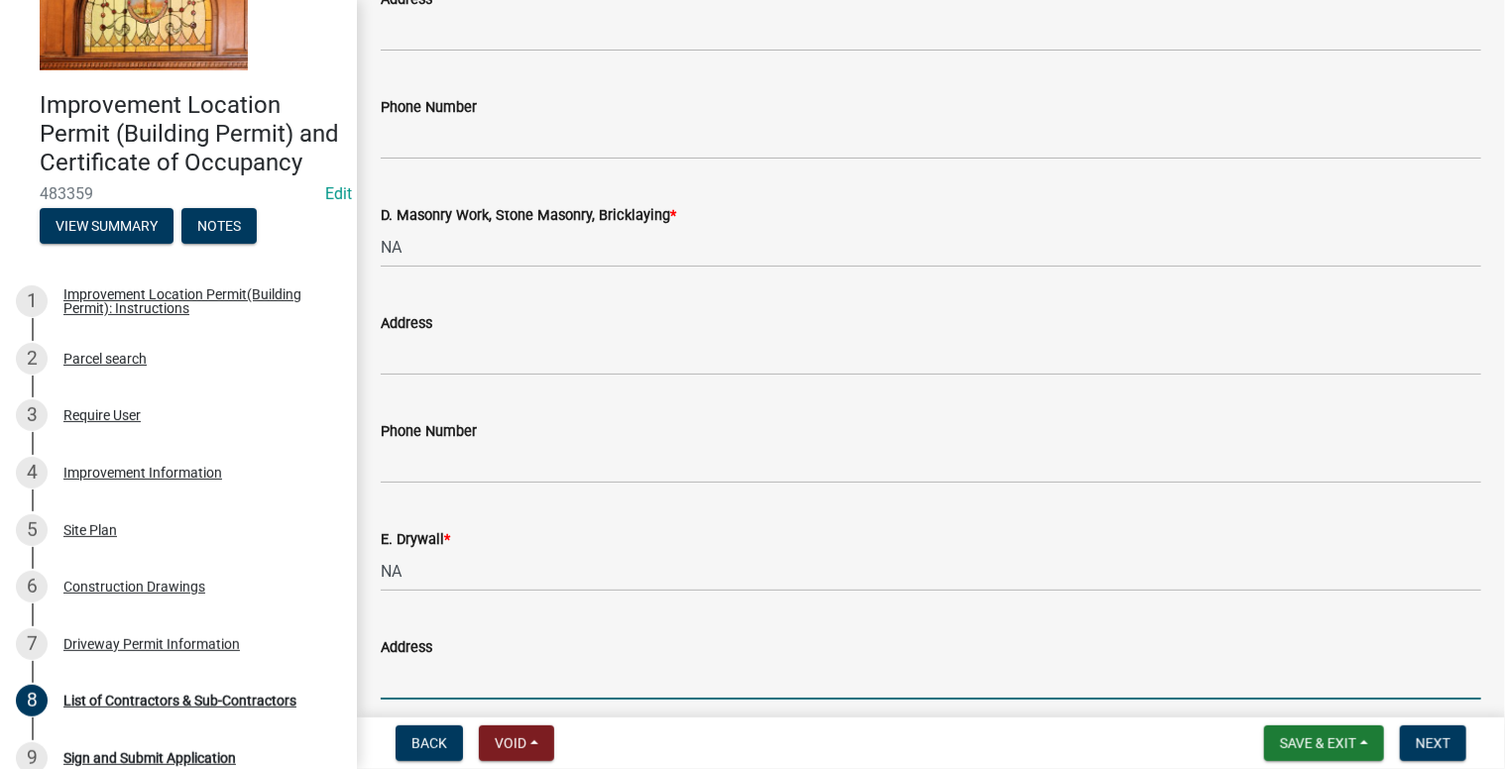
scroll to position [1847, 0]
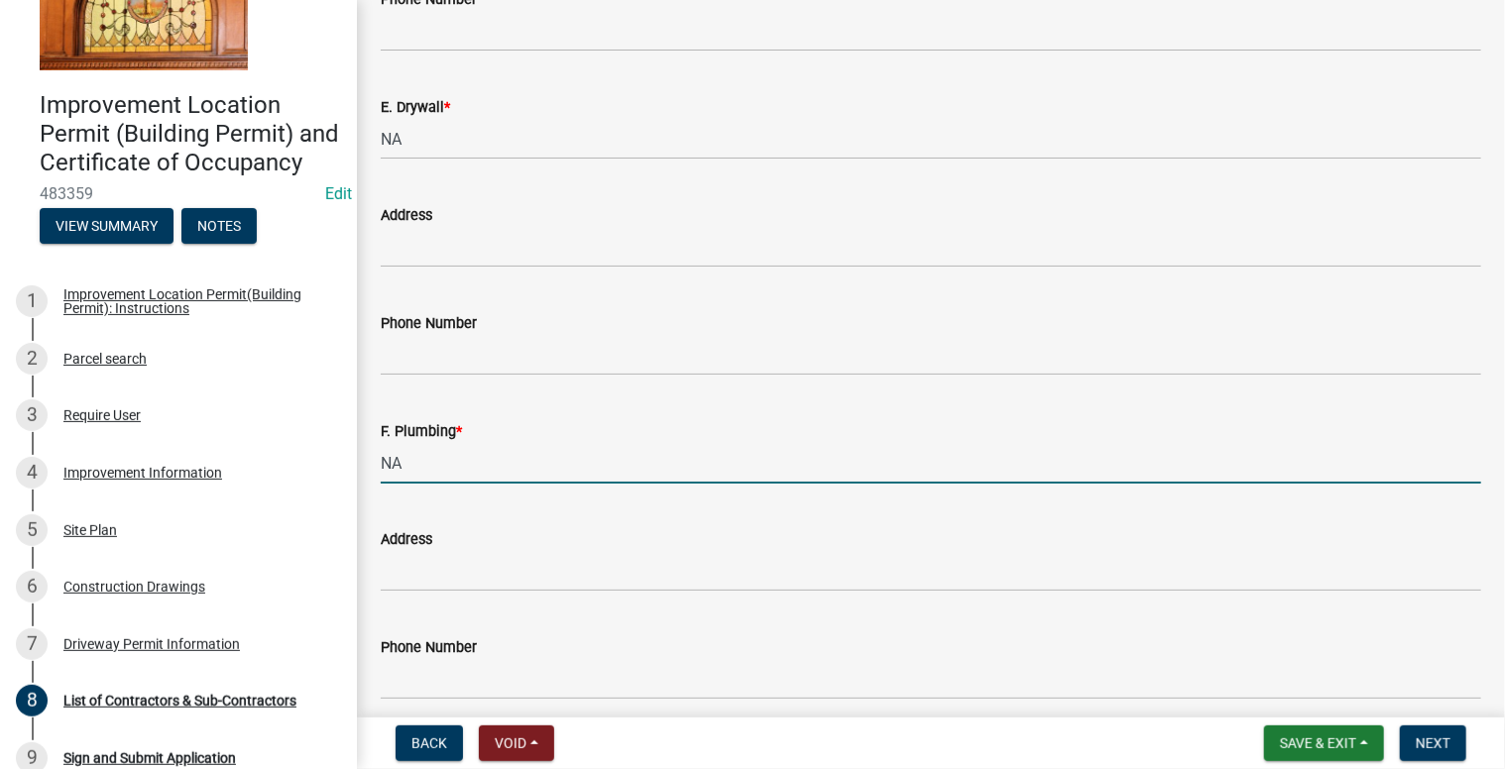
type input "NA"
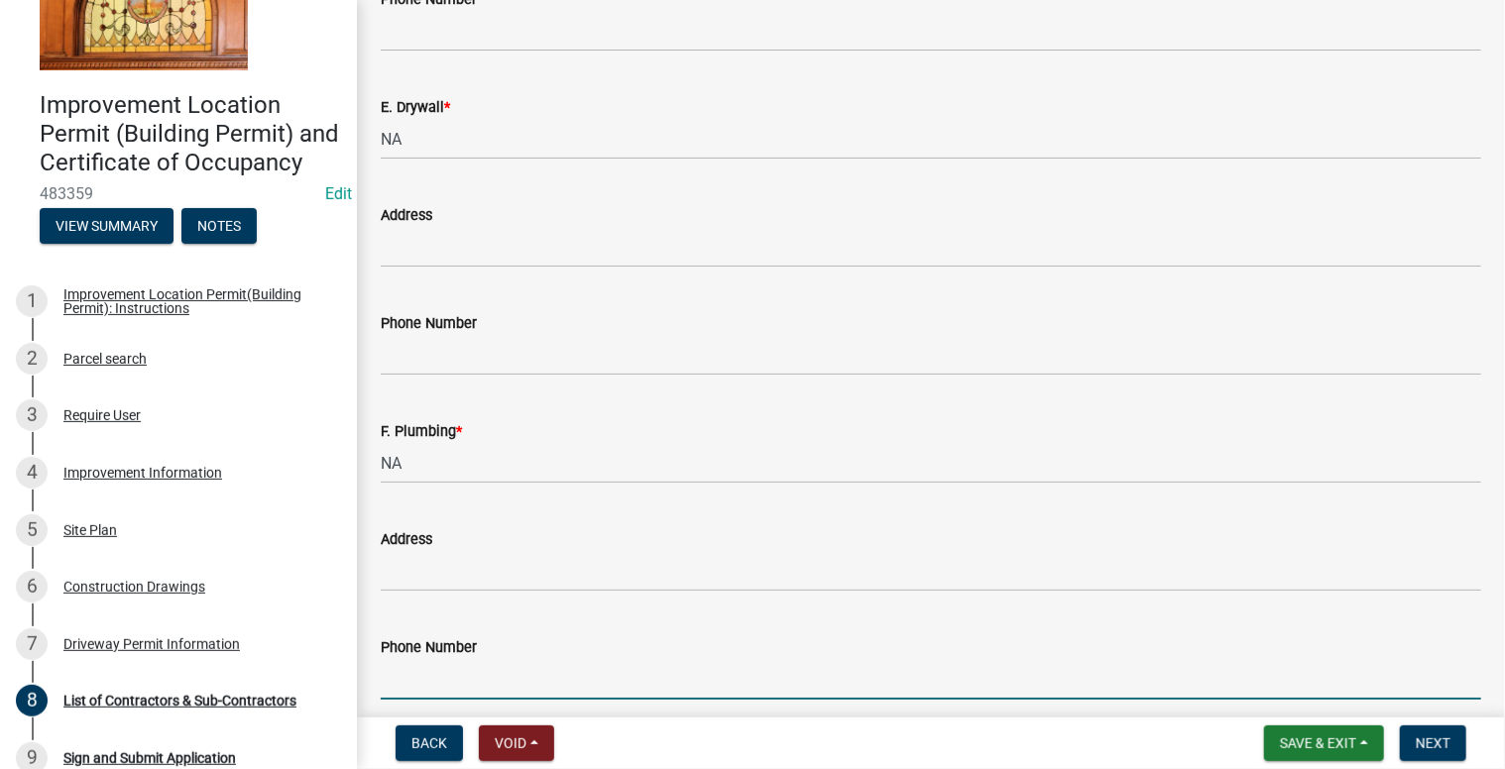
scroll to position [2038, 0]
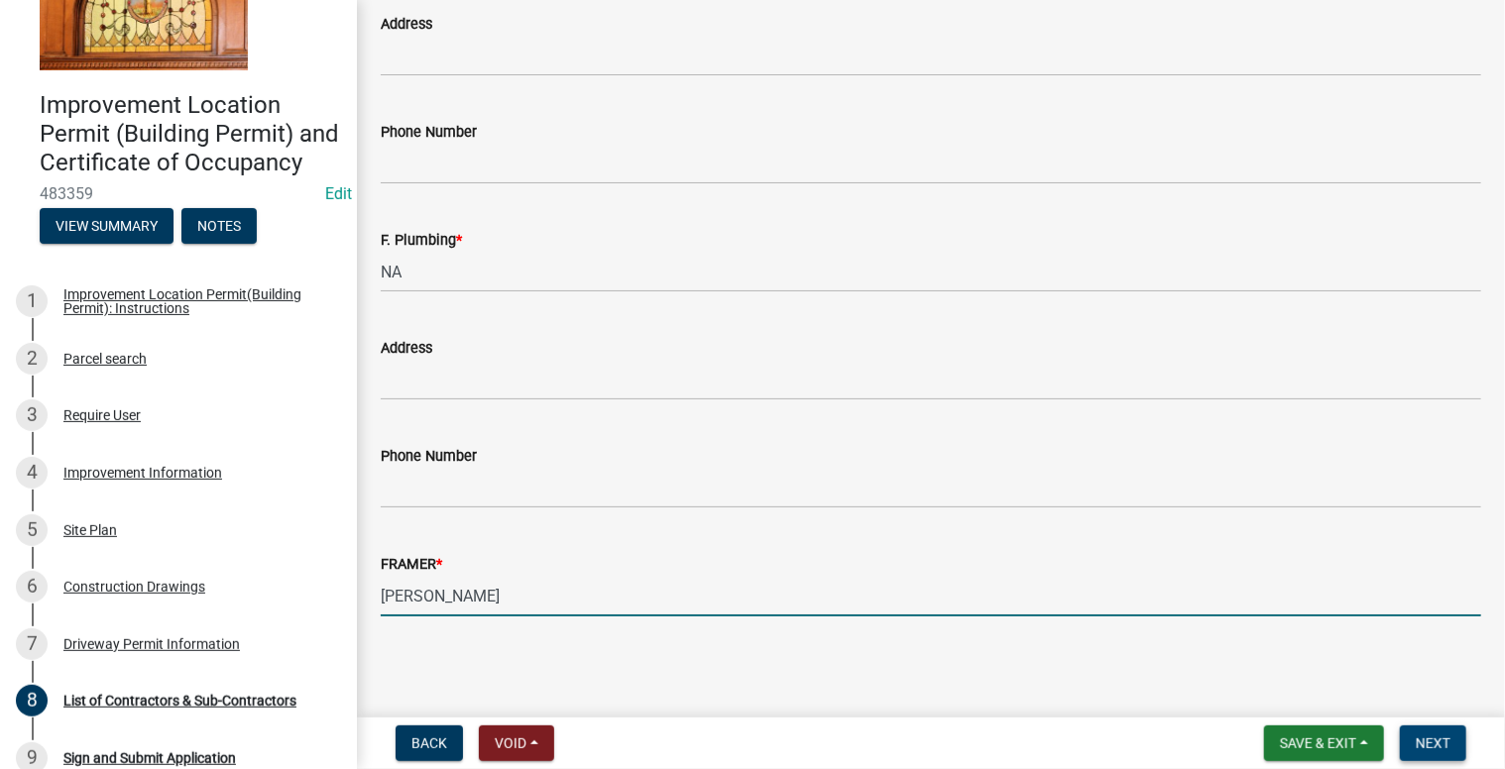
type input "[PERSON_NAME]"
click at [1437, 742] on span "Next" at bounding box center [1433, 744] width 35 height 16
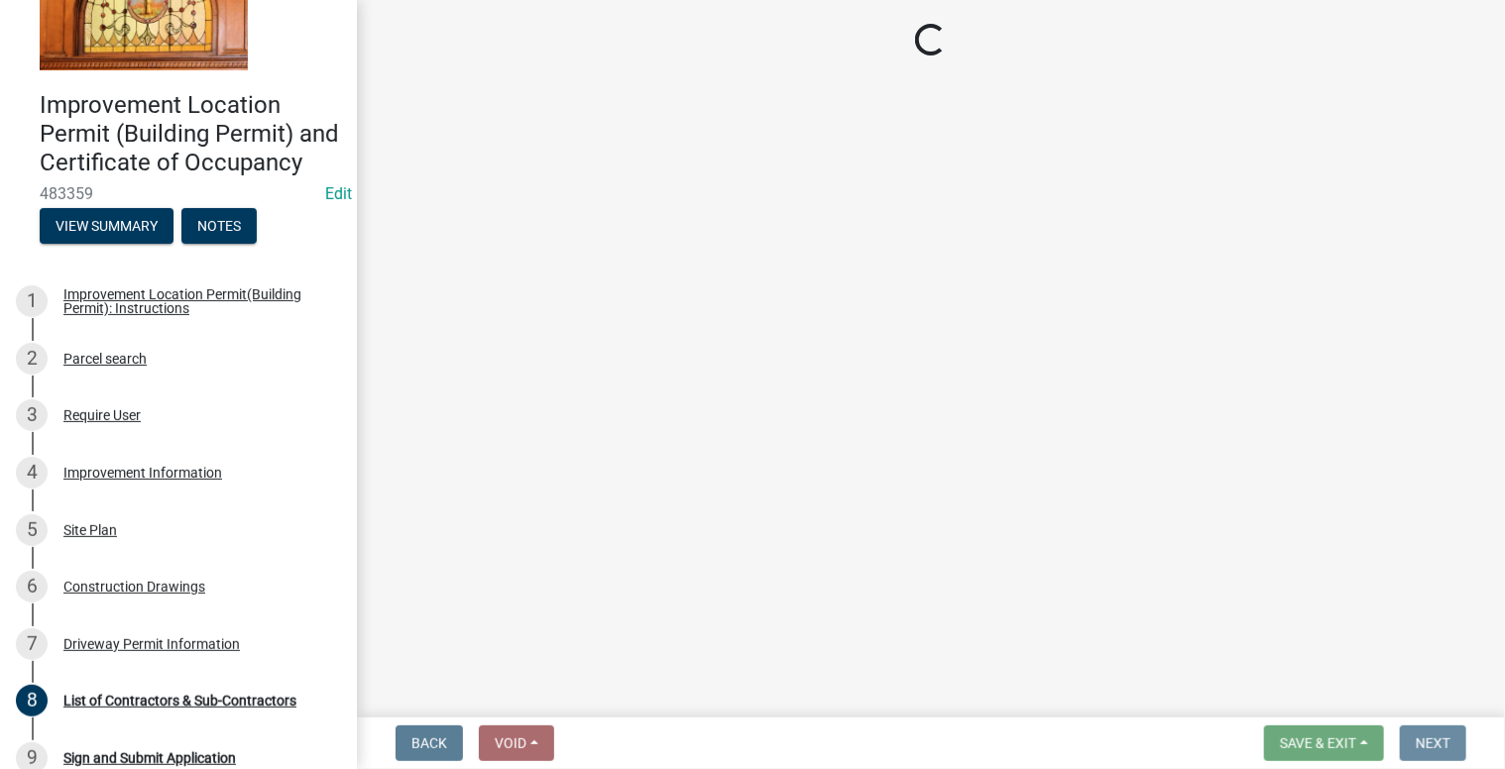
scroll to position [0, 0]
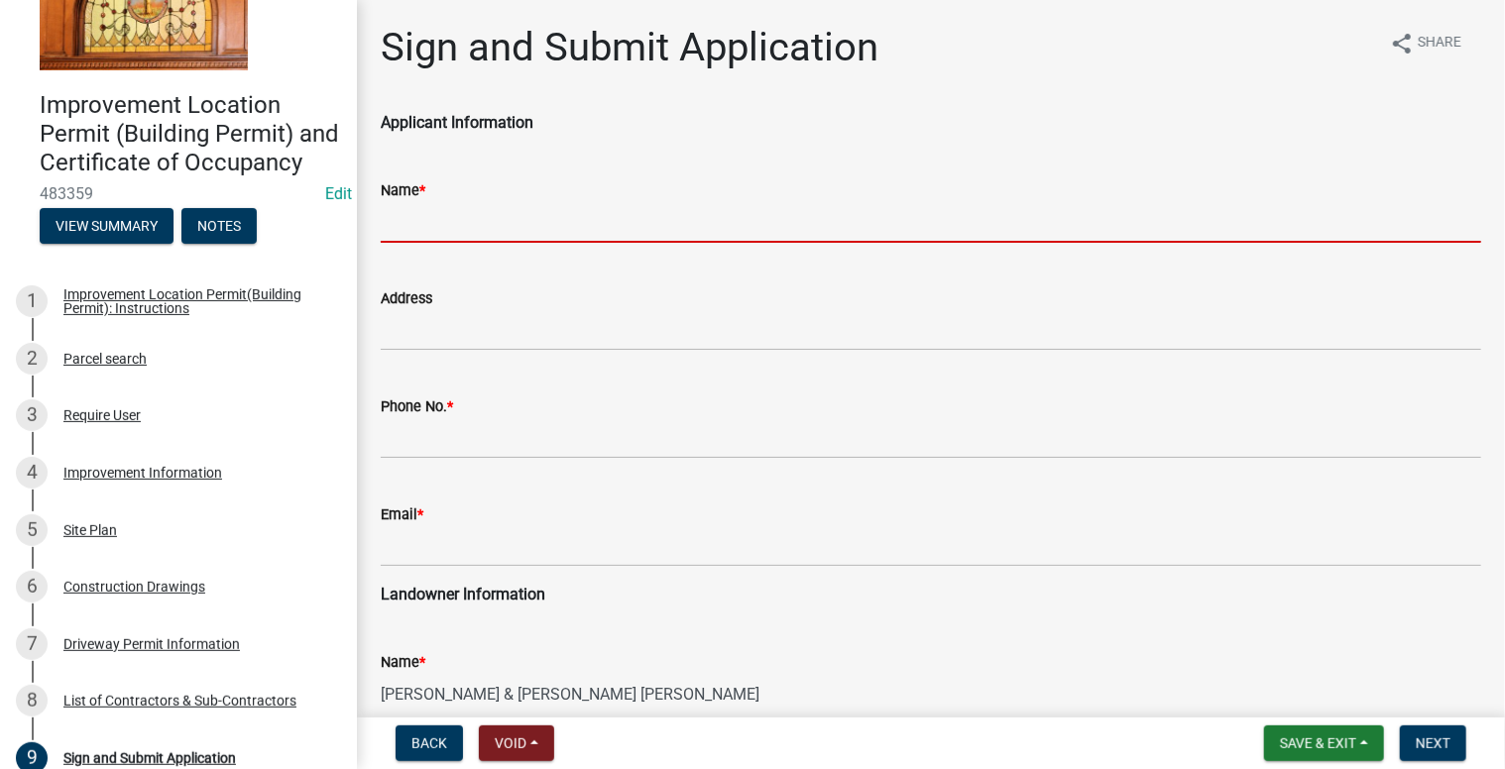
drag, startPoint x: 432, startPoint y: 217, endPoint x: 450, endPoint y: 201, distance: 23.9
click at [432, 216] on input "Name *" at bounding box center [931, 222] width 1100 height 41
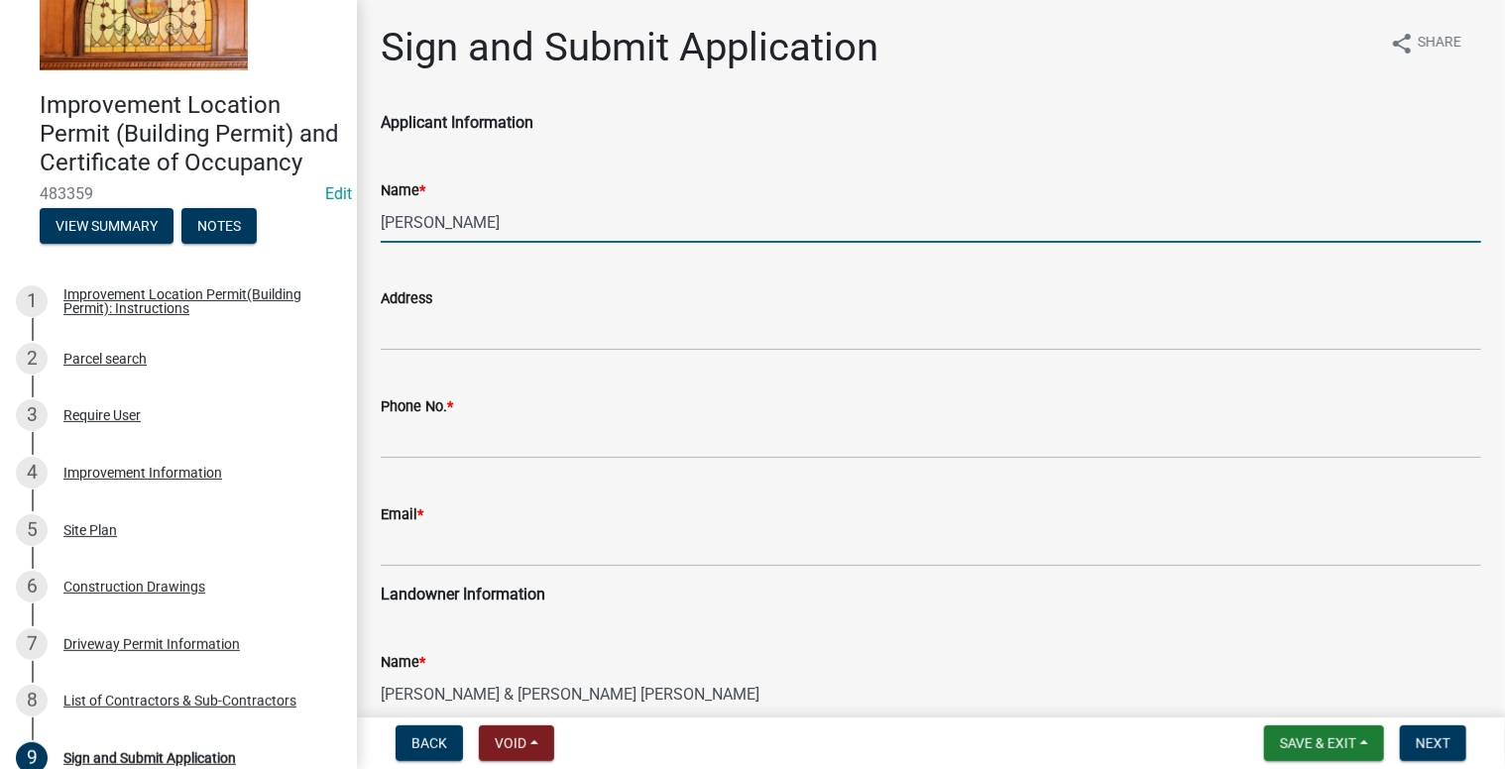
type input "[PERSON_NAME]"
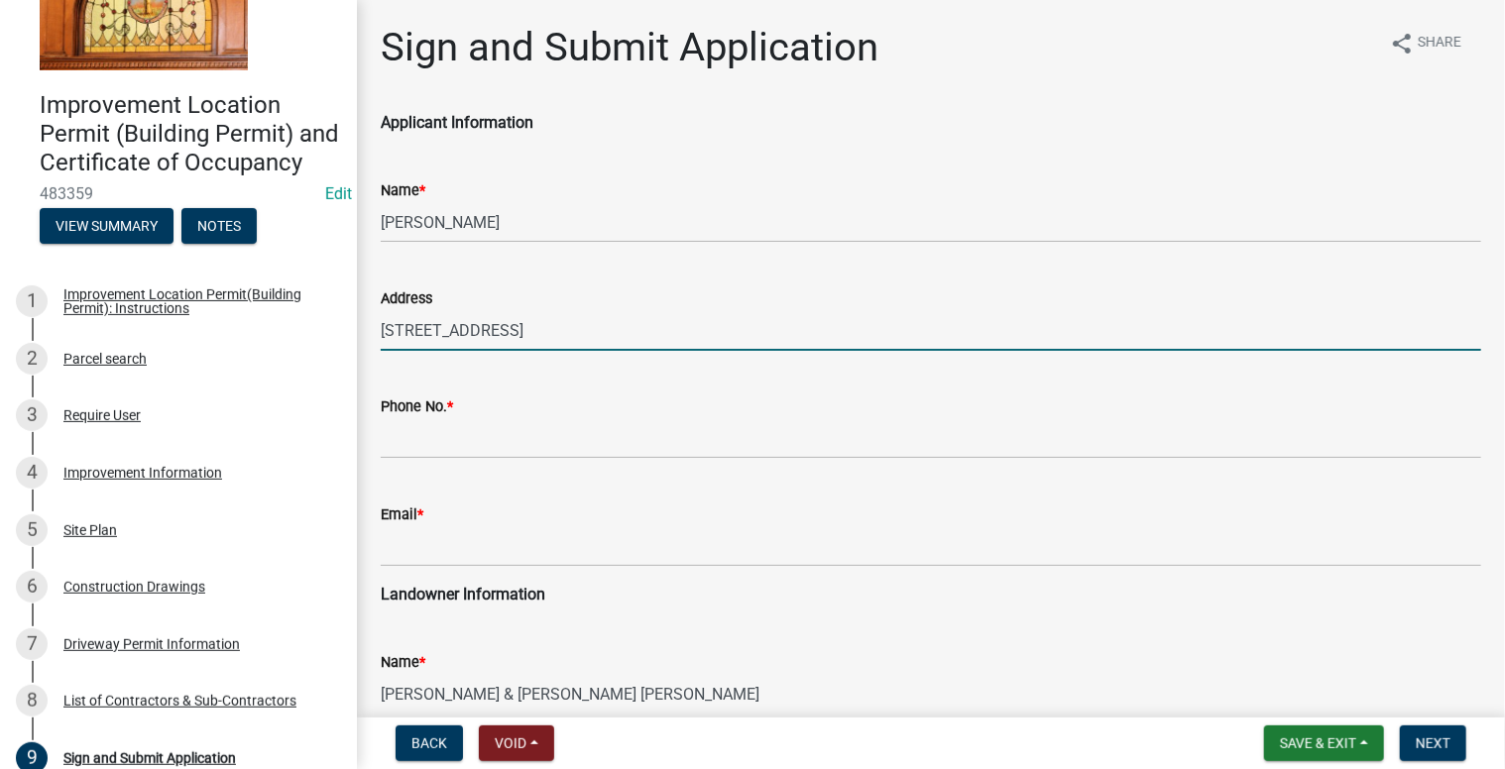
type input "[STREET_ADDRESS]"
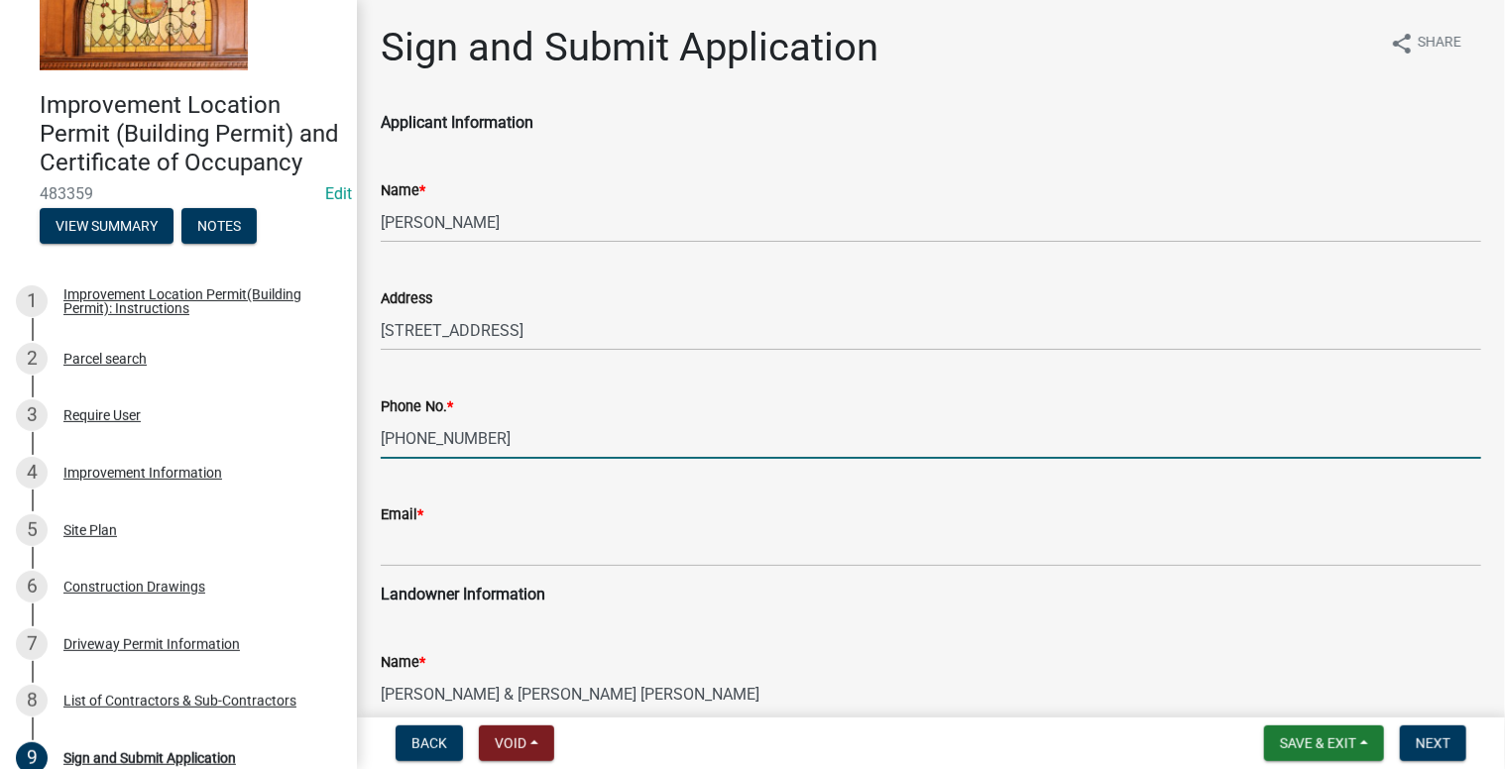
type input "[PHONE_NUMBER]"
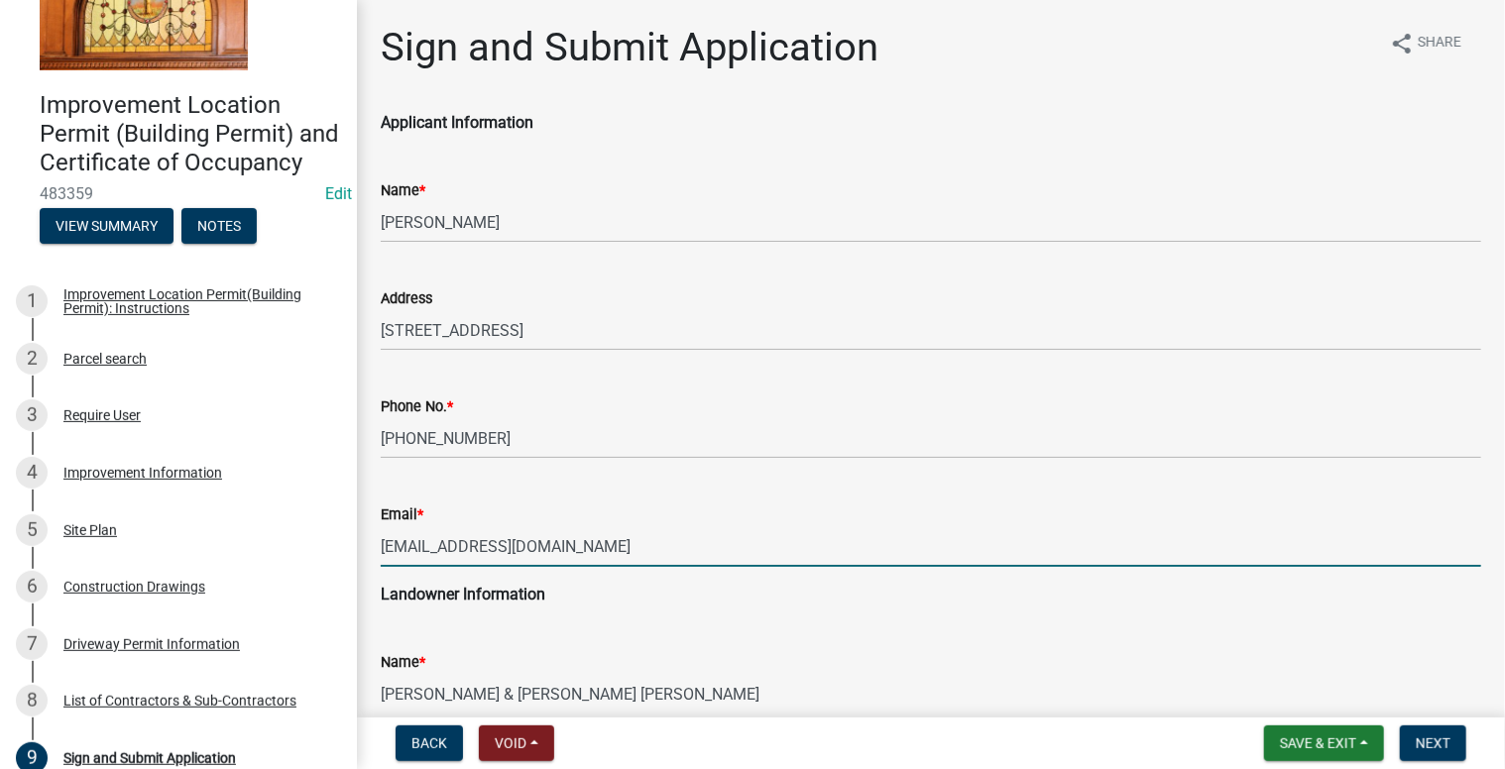
type input "[EMAIL_ADDRESS][DOMAIN_NAME]"
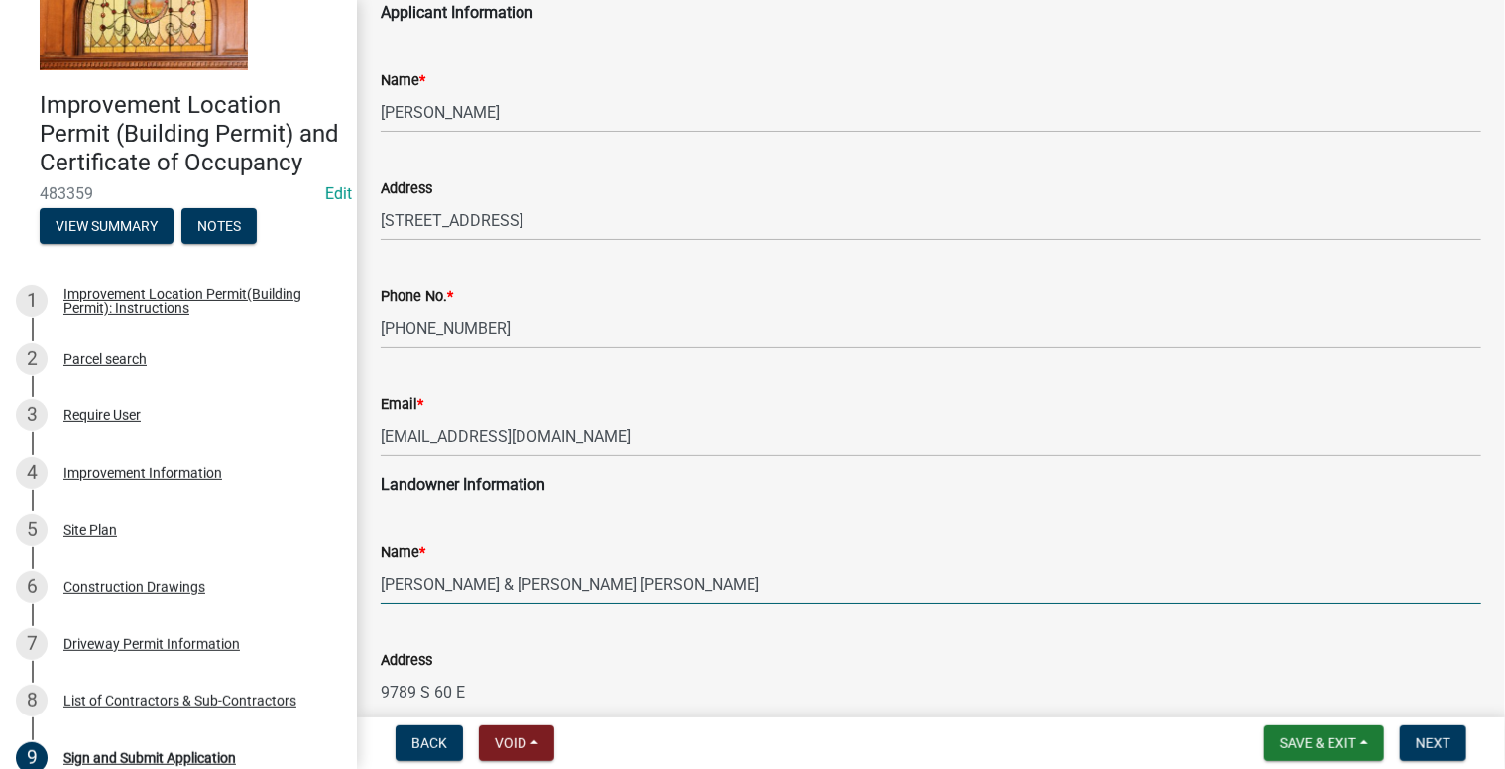
scroll to position [401, 0]
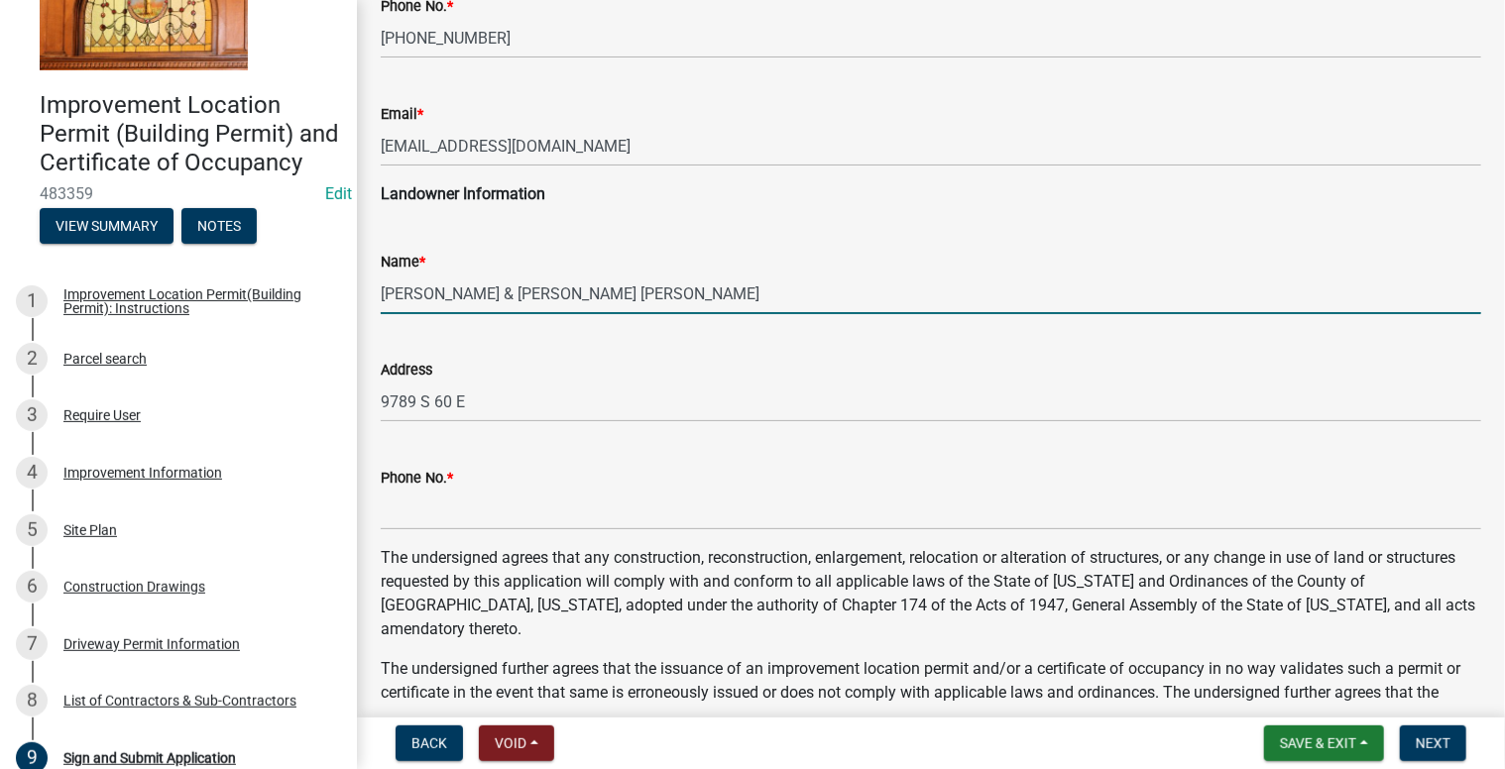
click at [475, 296] on input "[PERSON_NAME] & [PERSON_NAME] [PERSON_NAME]" at bounding box center [931, 294] width 1100 height 41
drag, startPoint x: 475, startPoint y: 296, endPoint x: 412, endPoint y: 292, distance: 62.6
click at [412, 292] on input "[PERSON_NAME] & [PERSON_NAME] [PERSON_NAME]" at bounding box center [931, 294] width 1100 height 41
click at [606, 292] on input "[PERSON_NAME] & [PERSON_NAME] [PERSON_NAME]" at bounding box center [931, 294] width 1100 height 41
paste input "[PERSON_NAME],"
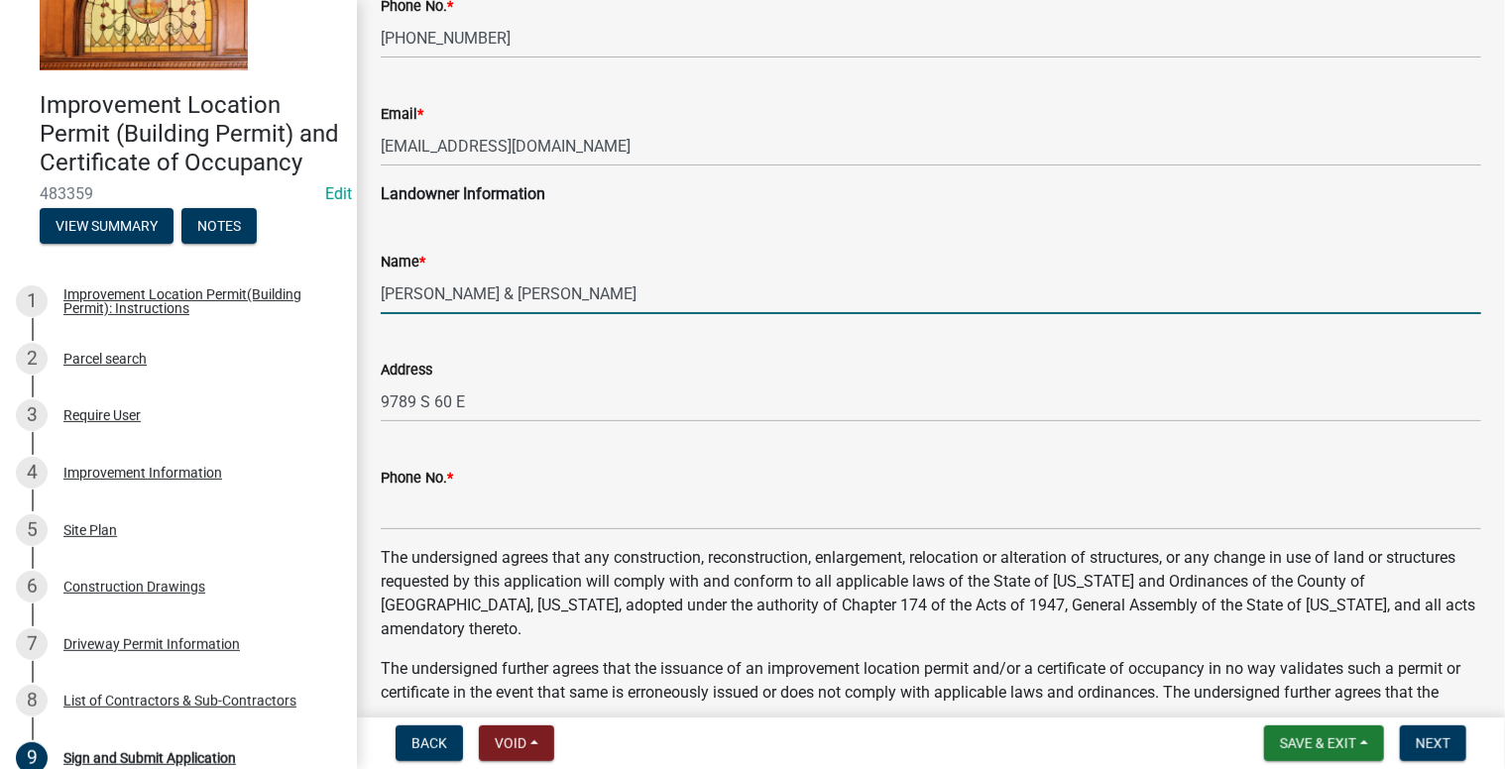
type input "[PERSON_NAME] & [PERSON_NAME]"
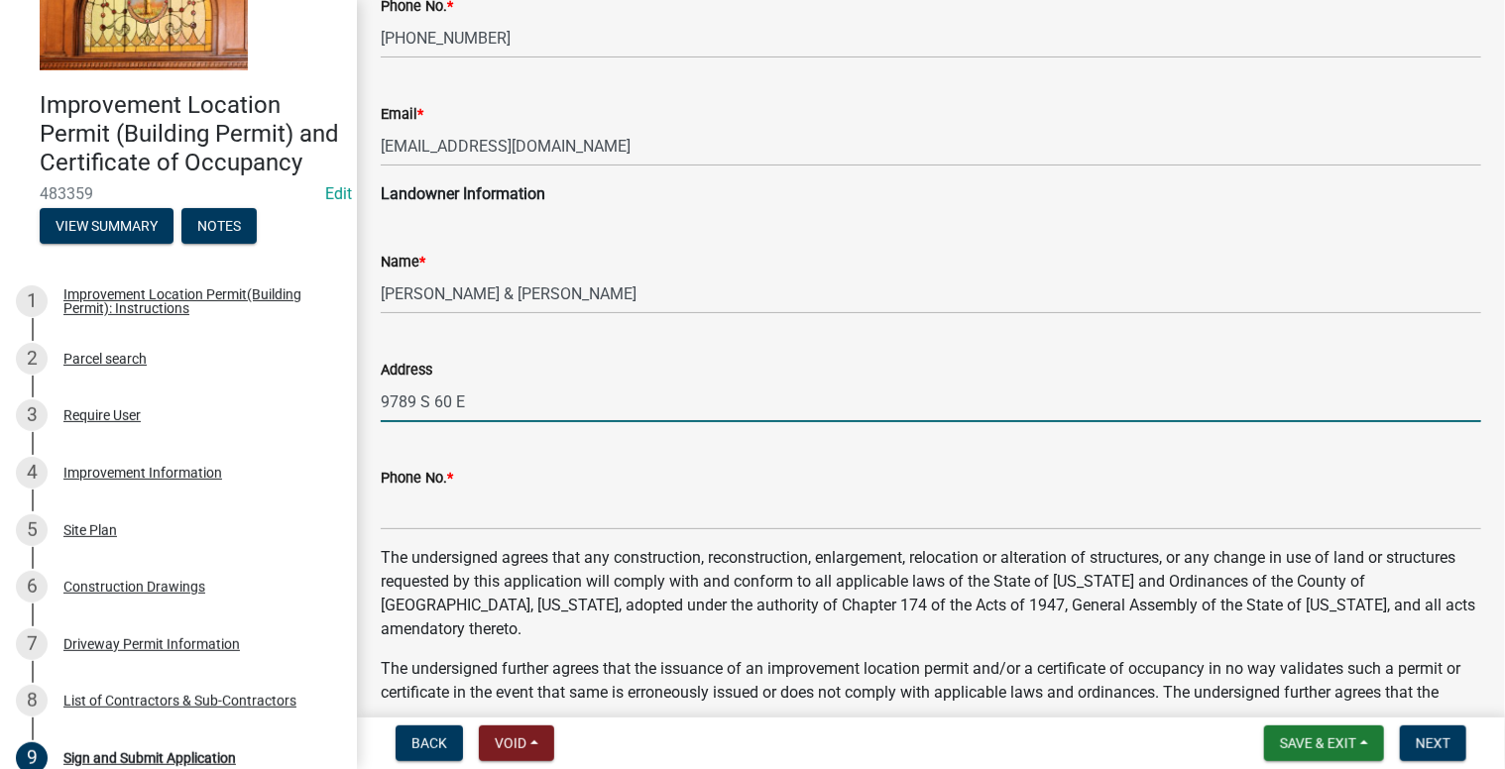
click at [633, 403] on input "9789 S 60 E" at bounding box center [931, 402] width 1100 height 41
type input "9789 S 60 E, MONON"
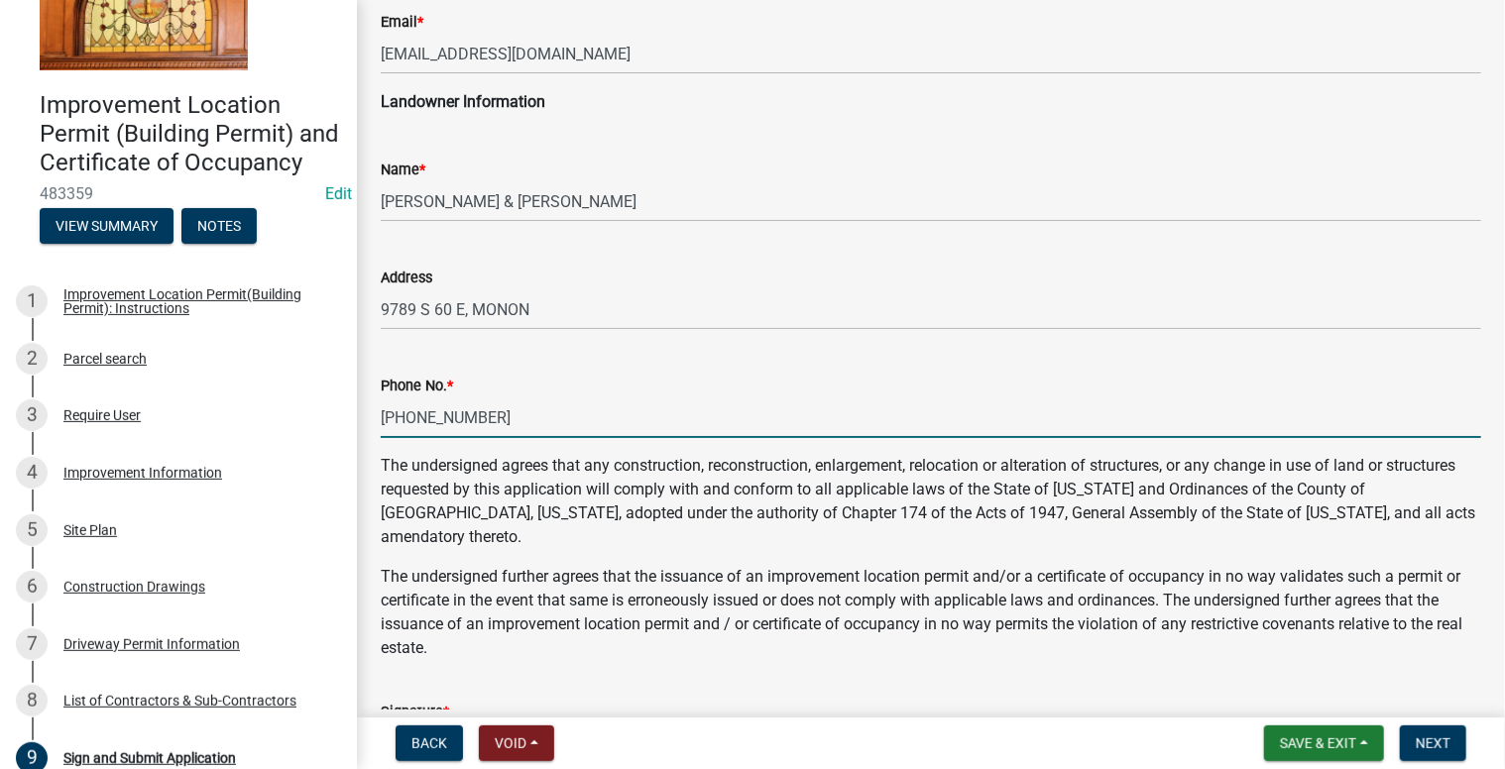
scroll to position [599, 0]
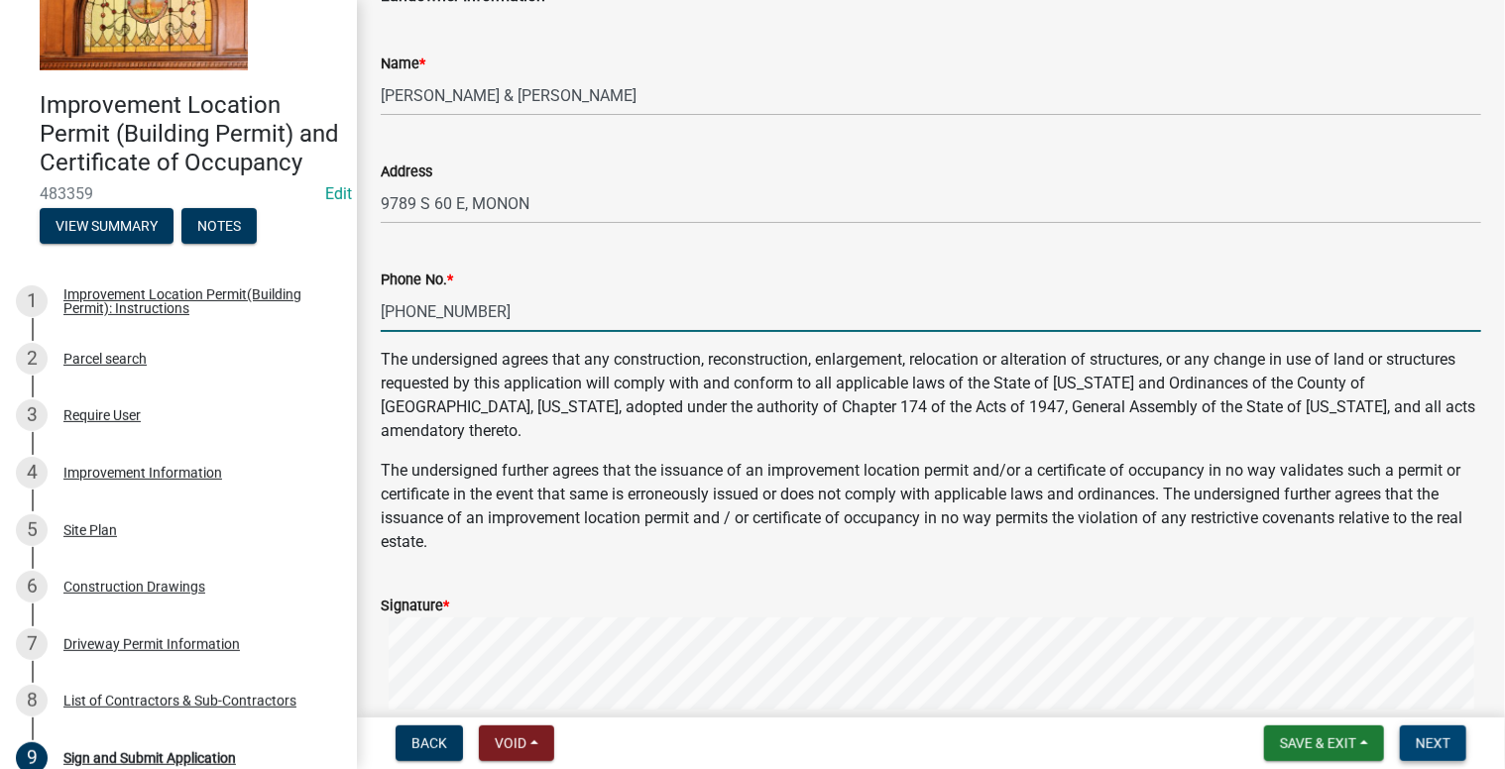
type input "[PHONE_NUMBER]"
click at [1431, 733] on button "Next" at bounding box center [1433, 744] width 66 height 36
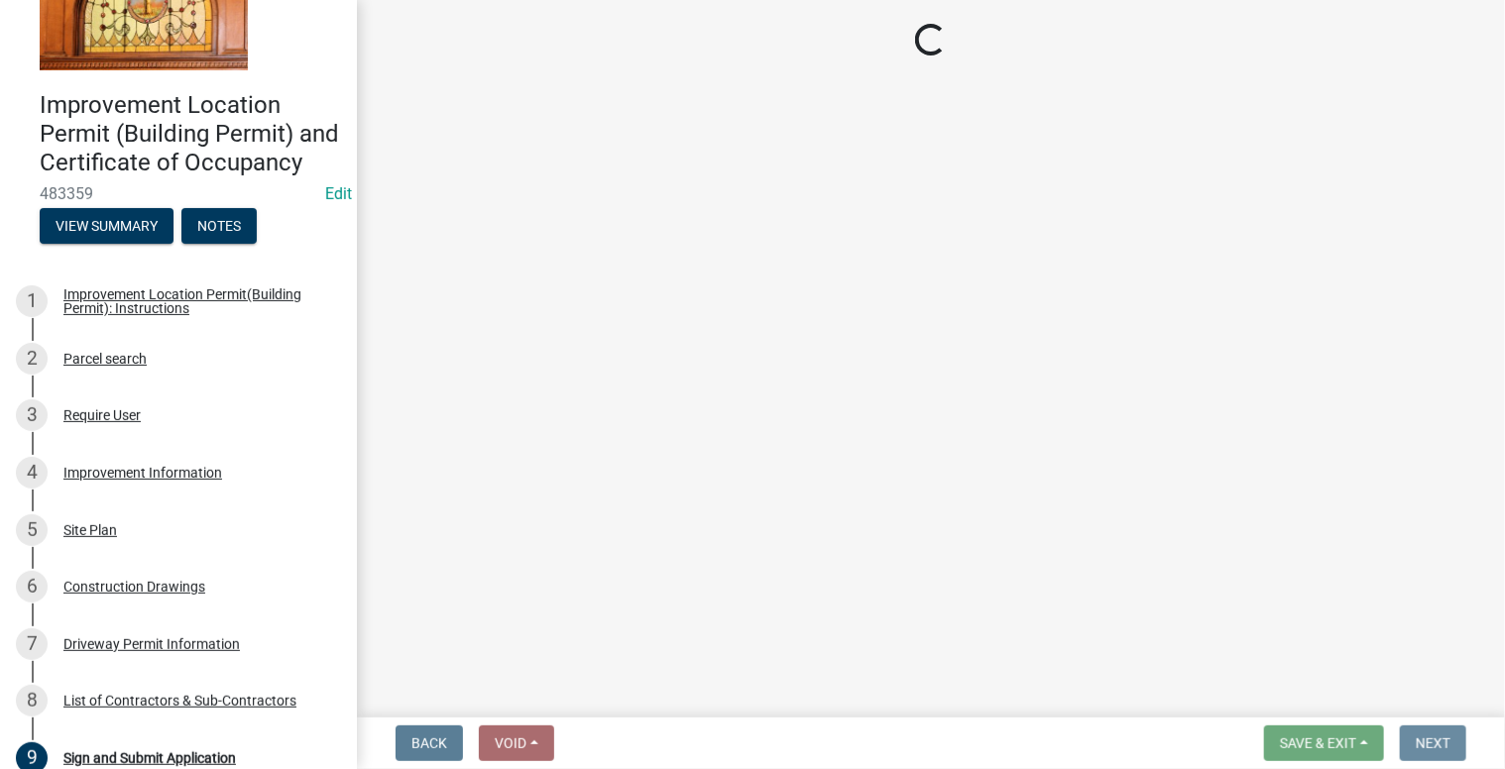
scroll to position [0, 0]
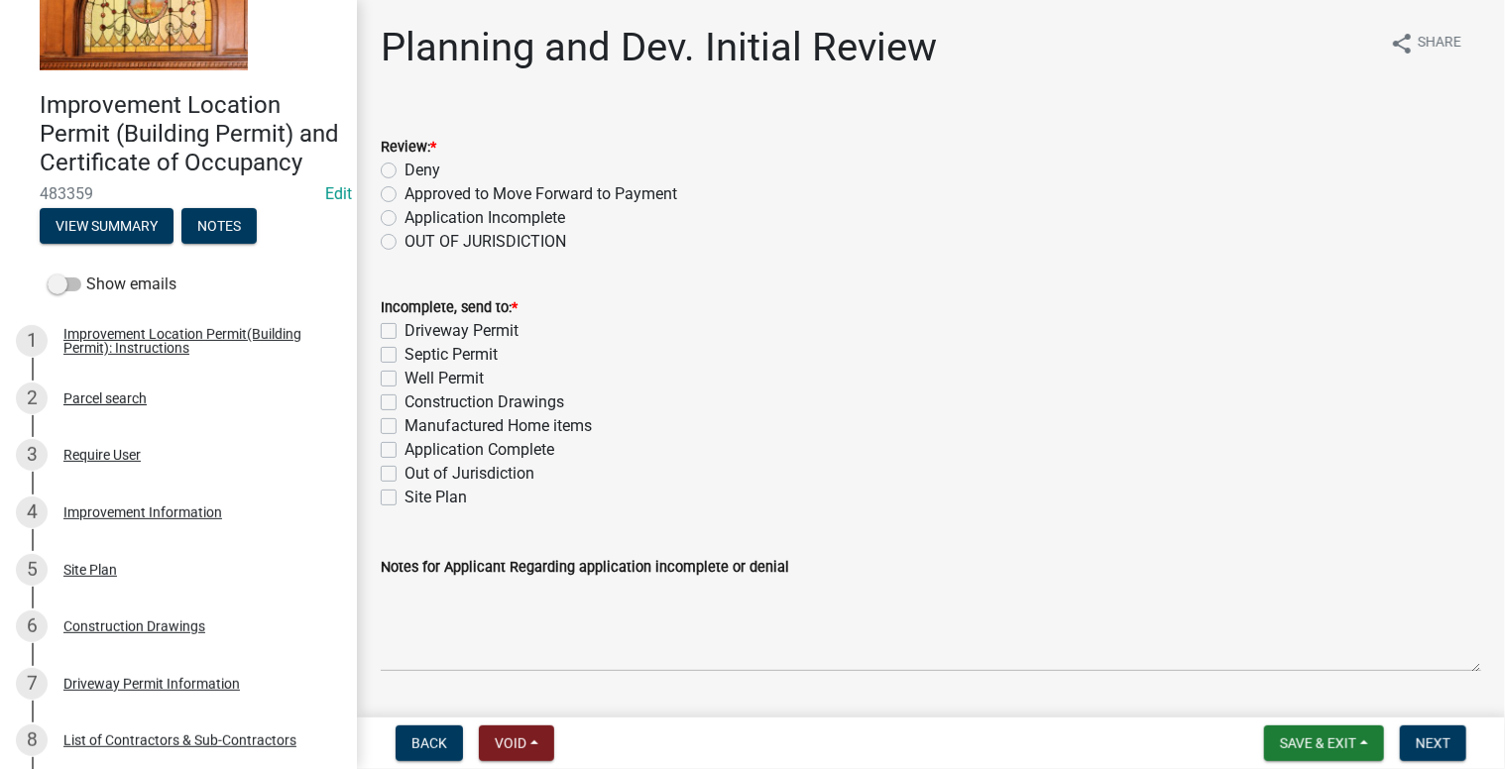
click at [404, 193] on label "Approved to Move Forward to Payment" at bounding box center [540, 194] width 273 height 24
click at [404, 193] on input "Approved to Move Forward to Payment" at bounding box center [410, 188] width 13 height 13
radio input "true"
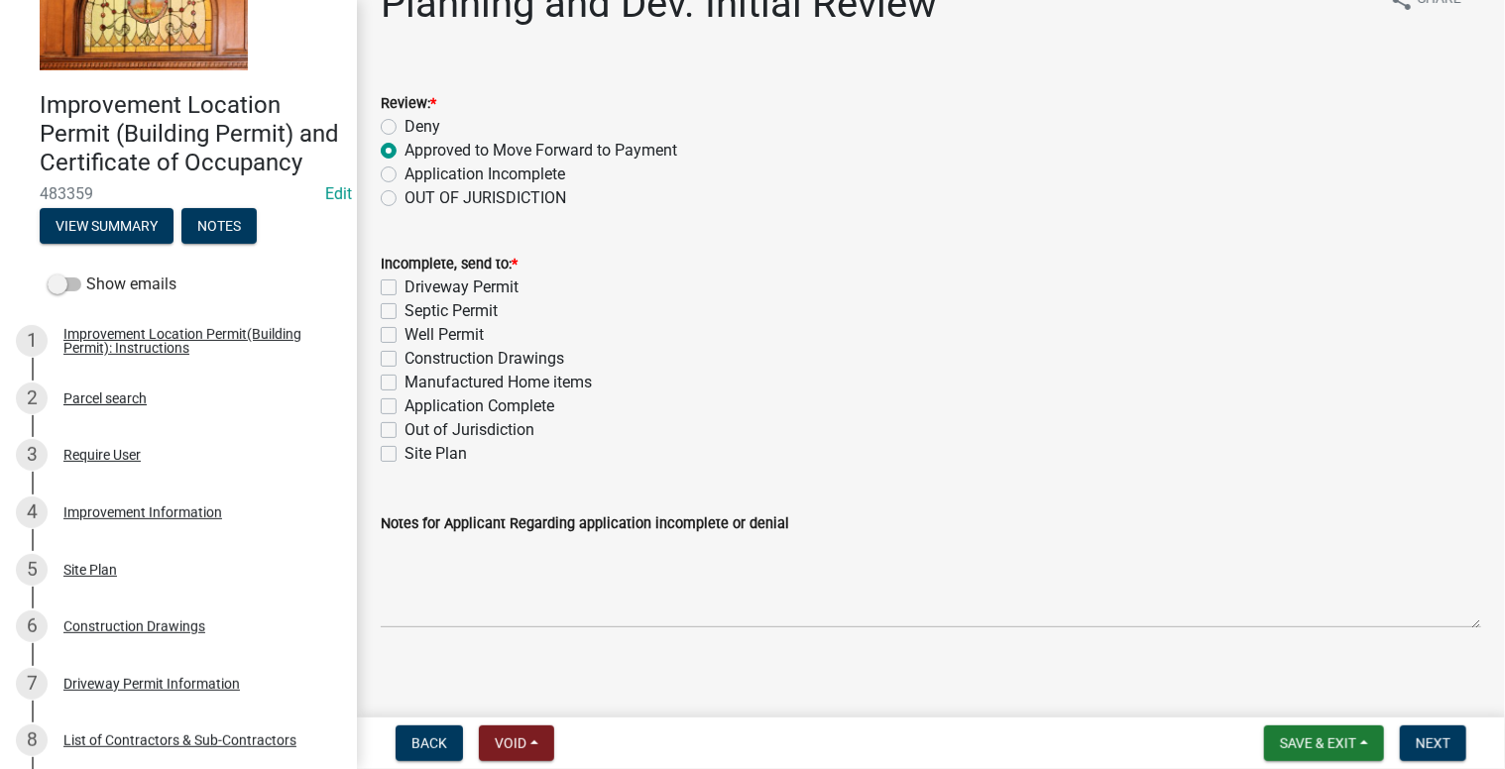
scroll to position [56, 0]
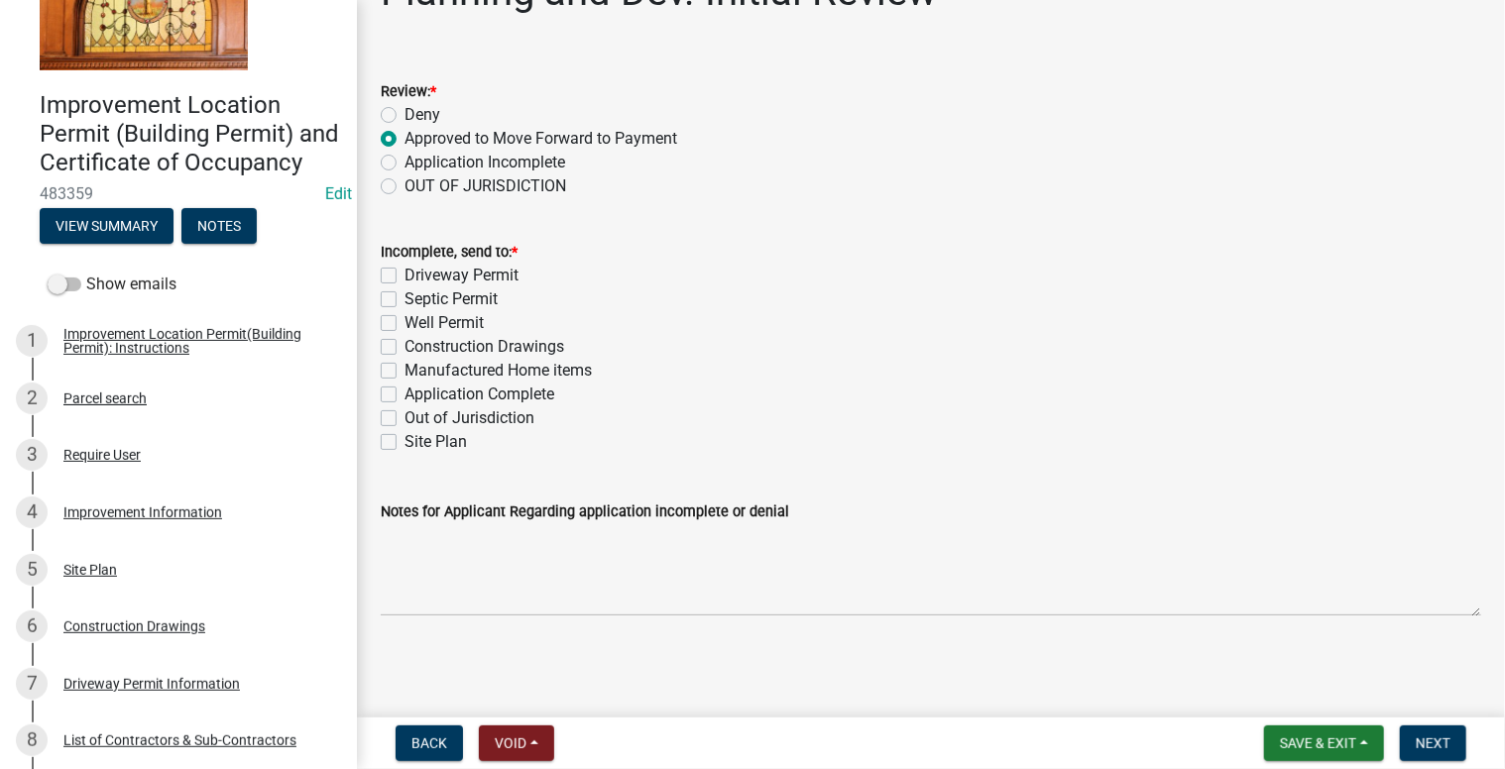
click at [404, 392] on label "Application Complete" at bounding box center [479, 395] width 150 height 24
click at [404, 392] on input "Application Complete" at bounding box center [410, 389] width 13 height 13
checkbox input "true"
checkbox input "false"
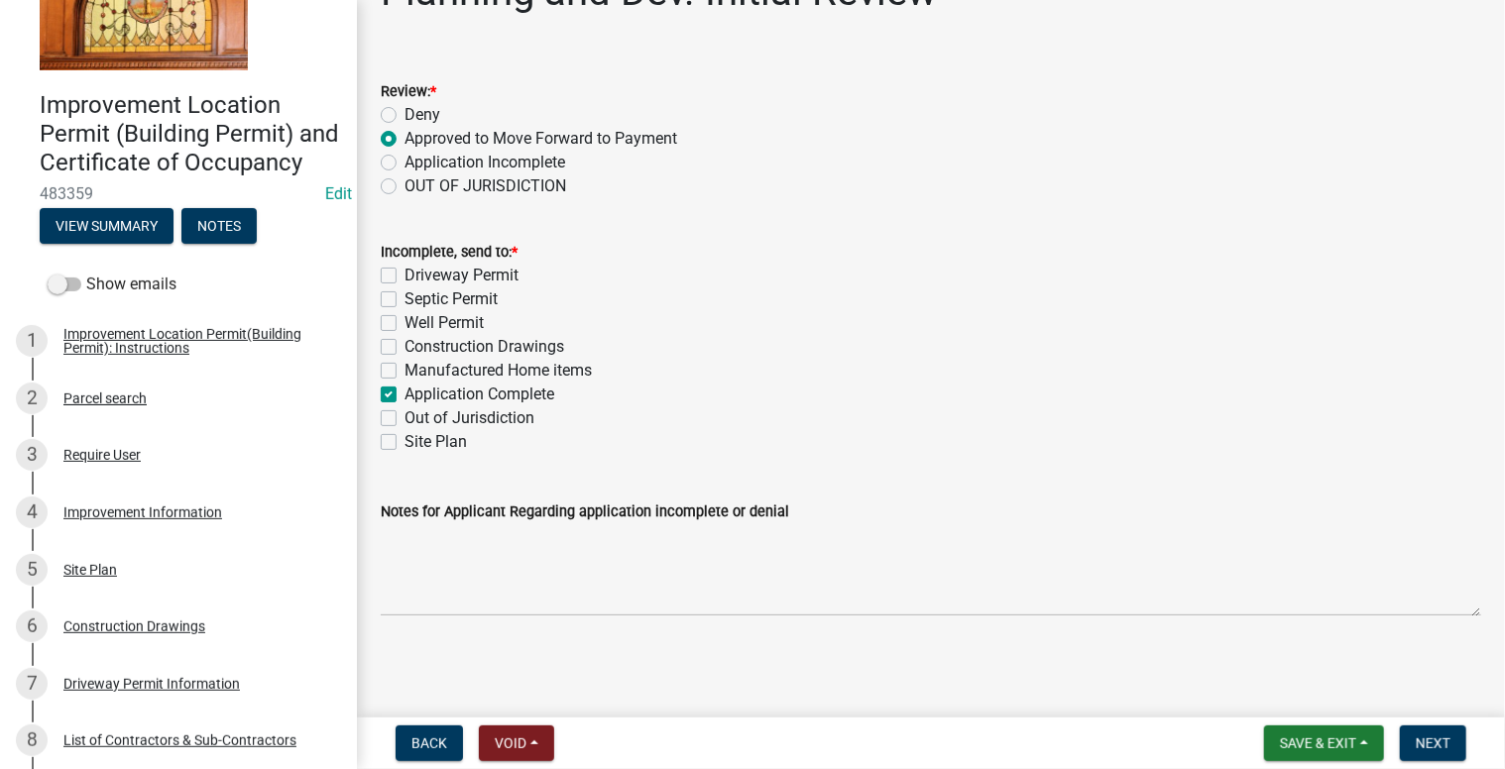
checkbox input "false"
checkbox input "true"
checkbox input "false"
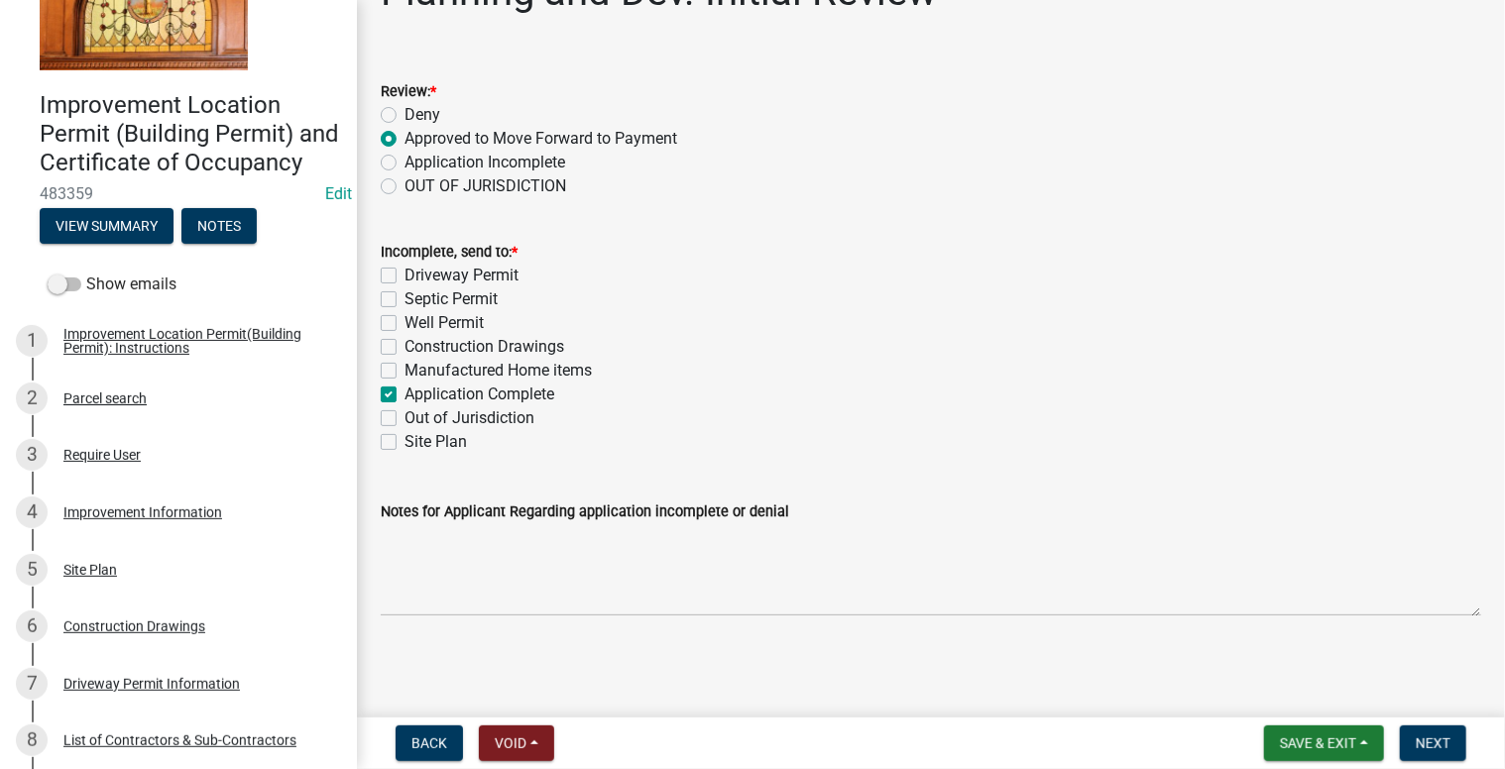
checkbox input "false"
click at [1428, 742] on span "Next" at bounding box center [1433, 744] width 35 height 16
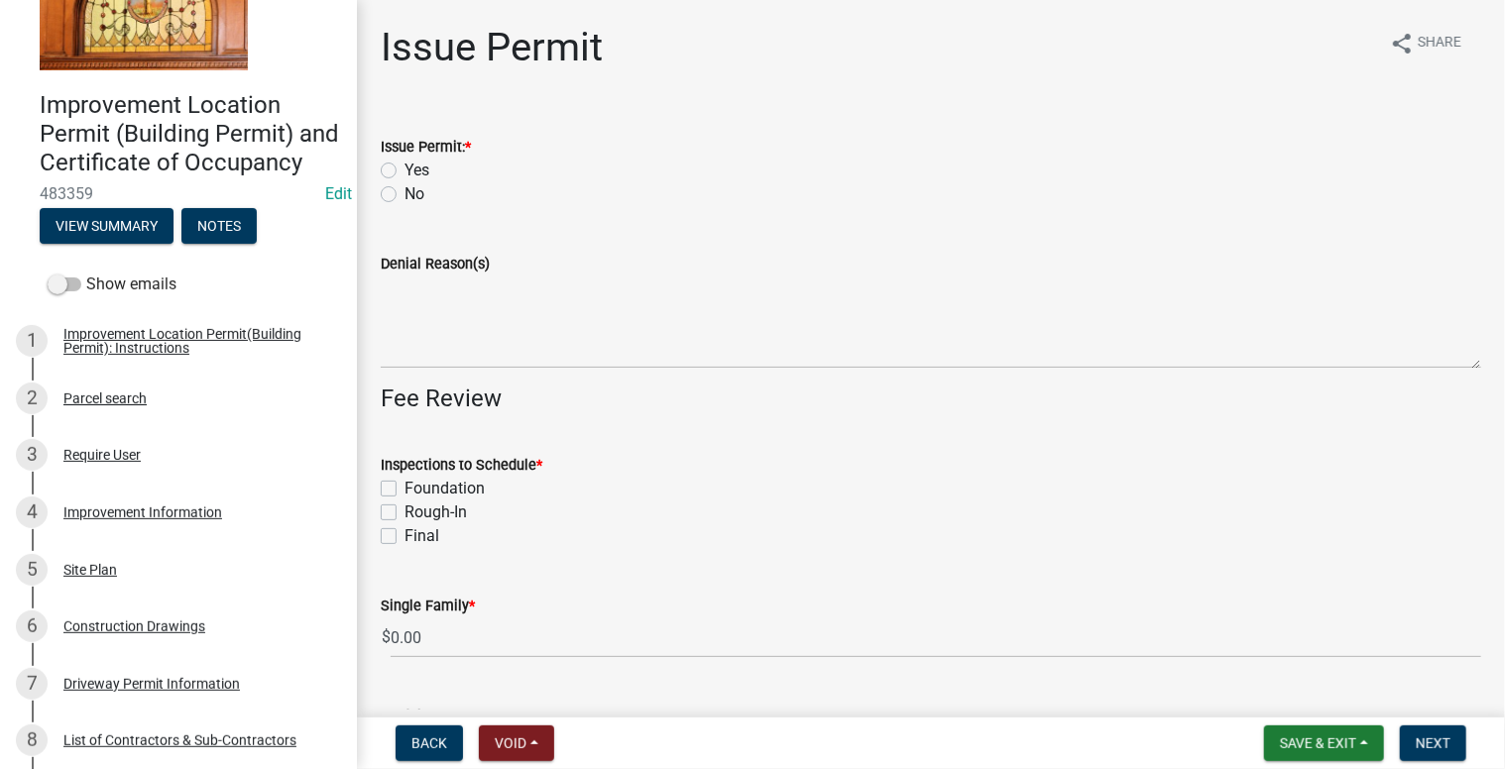
drag, startPoint x: 388, startPoint y: 170, endPoint x: 478, endPoint y: 257, distance: 125.5
click at [404, 170] on label "Yes" at bounding box center [416, 171] width 25 height 24
click at [404, 170] on input "Yes" at bounding box center [410, 165] width 13 height 13
radio input "true"
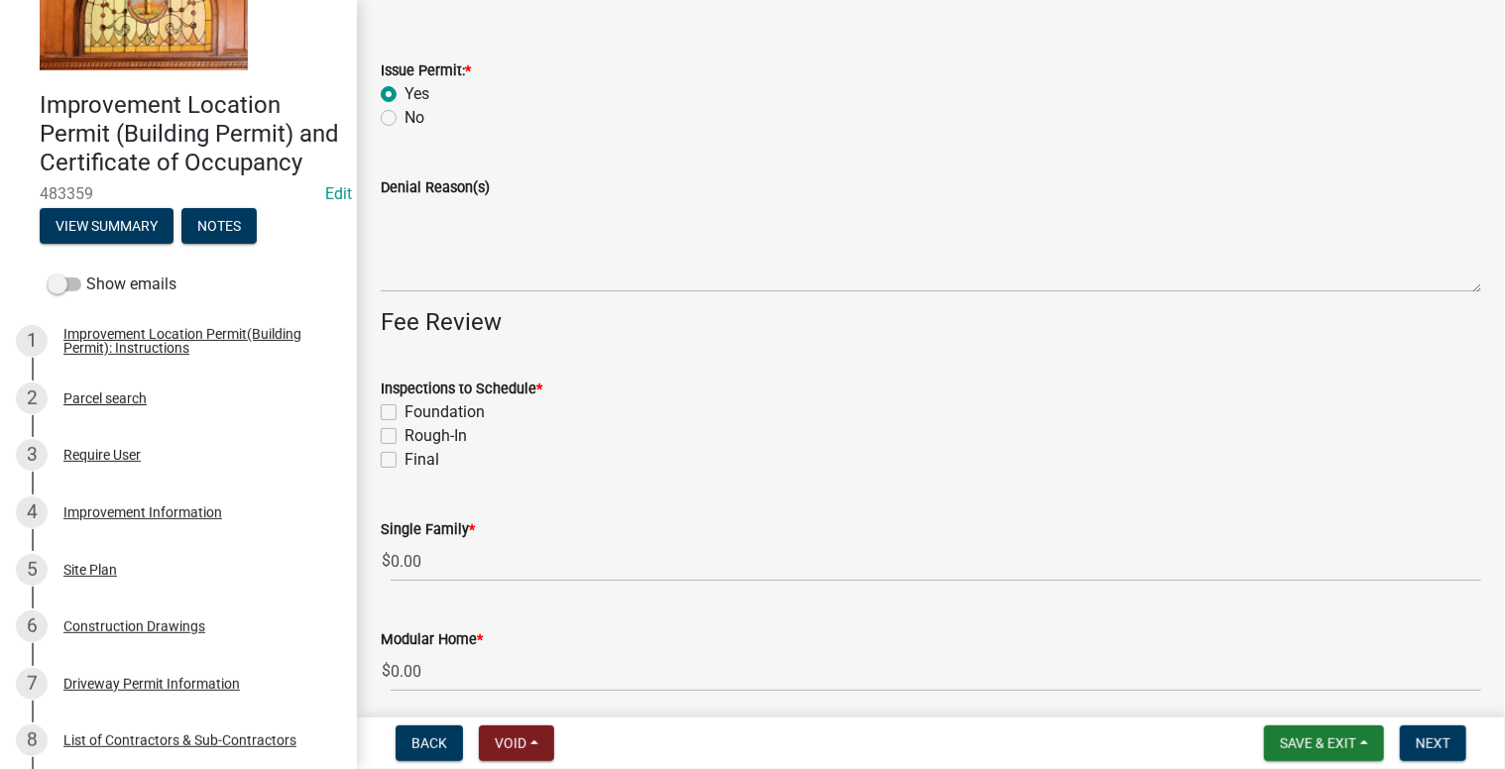
scroll to position [198, 0]
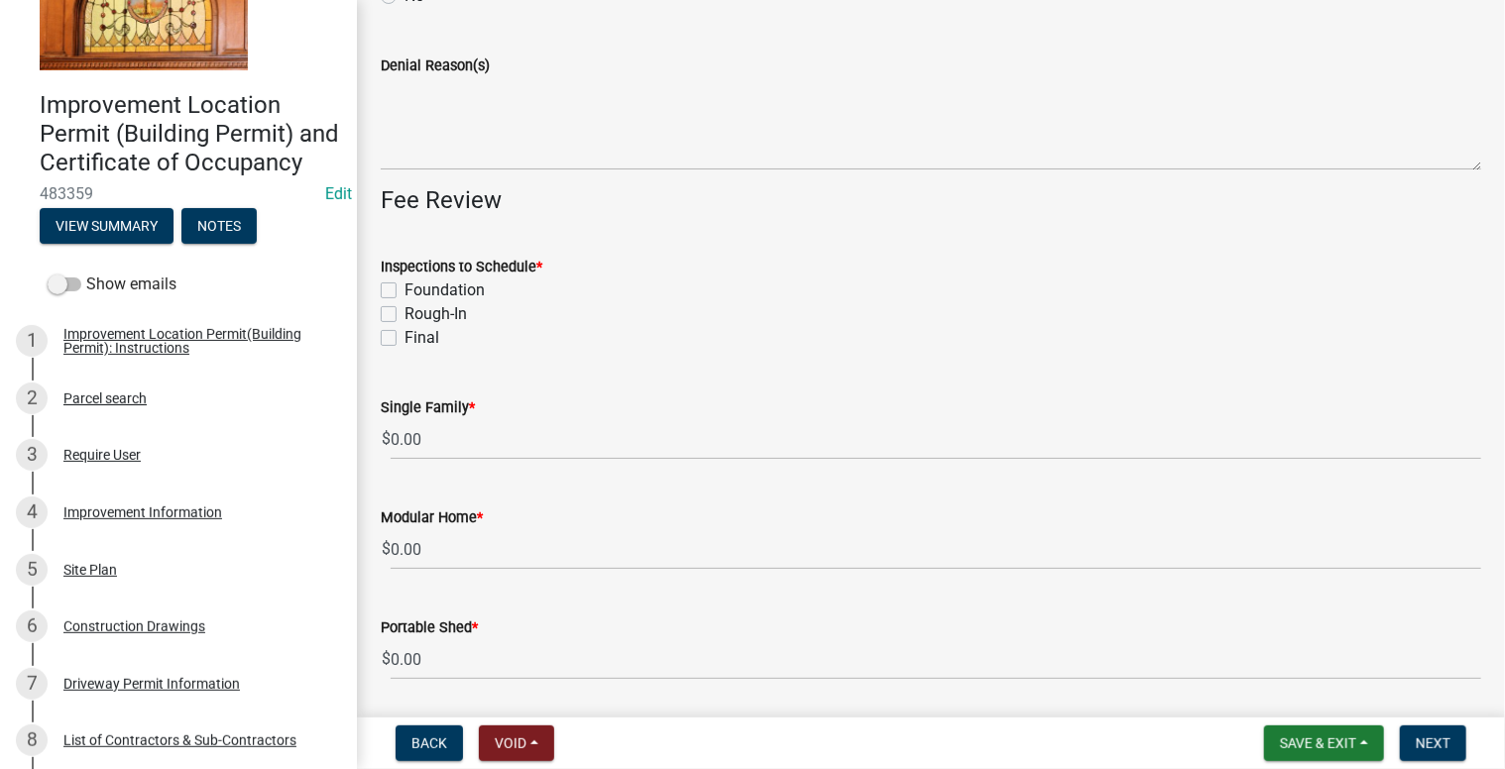
click at [404, 290] on label "Foundation" at bounding box center [444, 291] width 80 height 24
click at [404, 290] on input "Foundation" at bounding box center [410, 285] width 13 height 13
checkbox input "true"
checkbox input "false"
drag, startPoint x: 394, startPoint y: 342, endPoint x: 520, endPoint y: 356, distance: 127.7
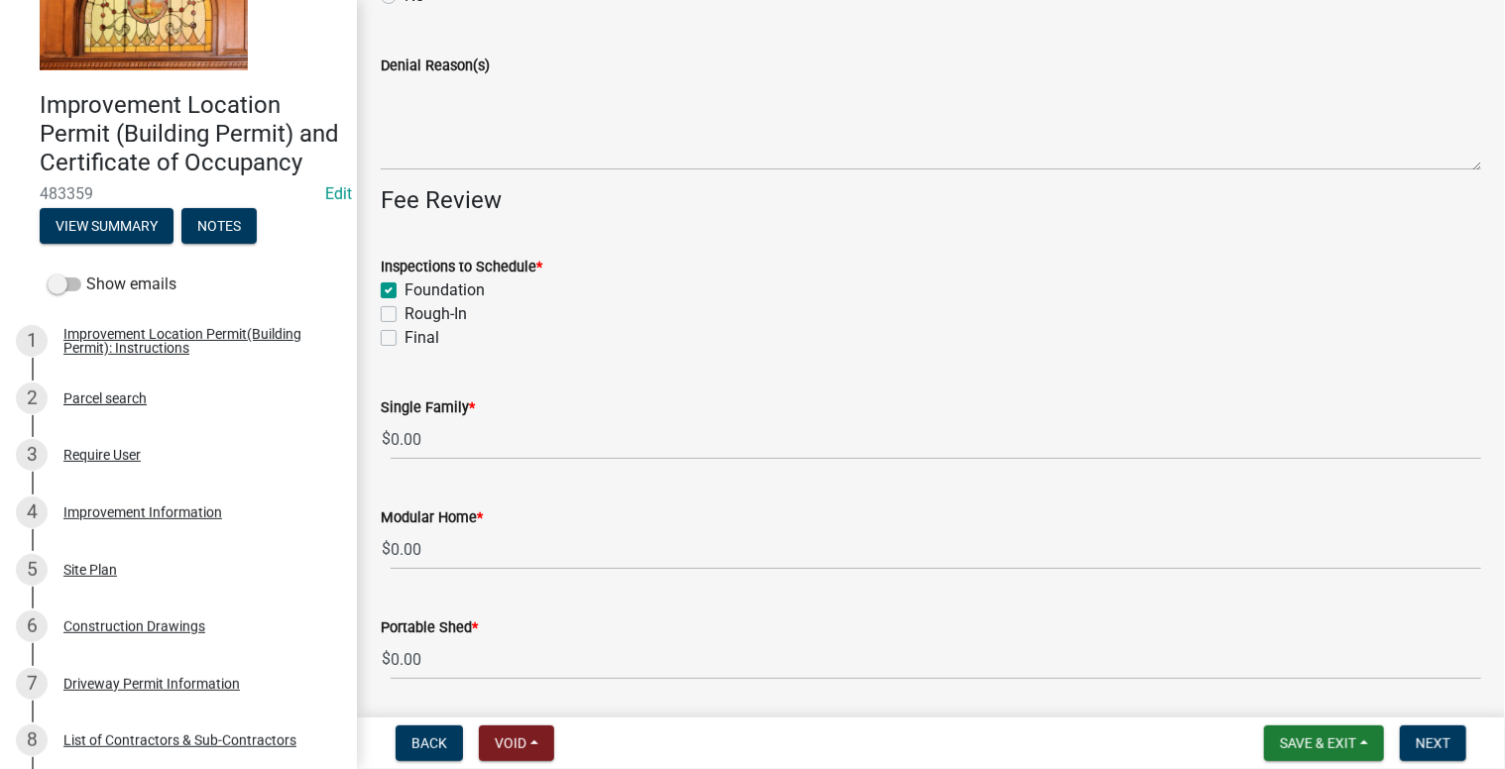
click at [404, 342] on label "Final" at bounding box center [421, 338] width 35 height 24
click at [404, 339] on input "Final" at bounding box center [410, 332] width 13 height 13
checkbox input "true"
checkbox input "false"
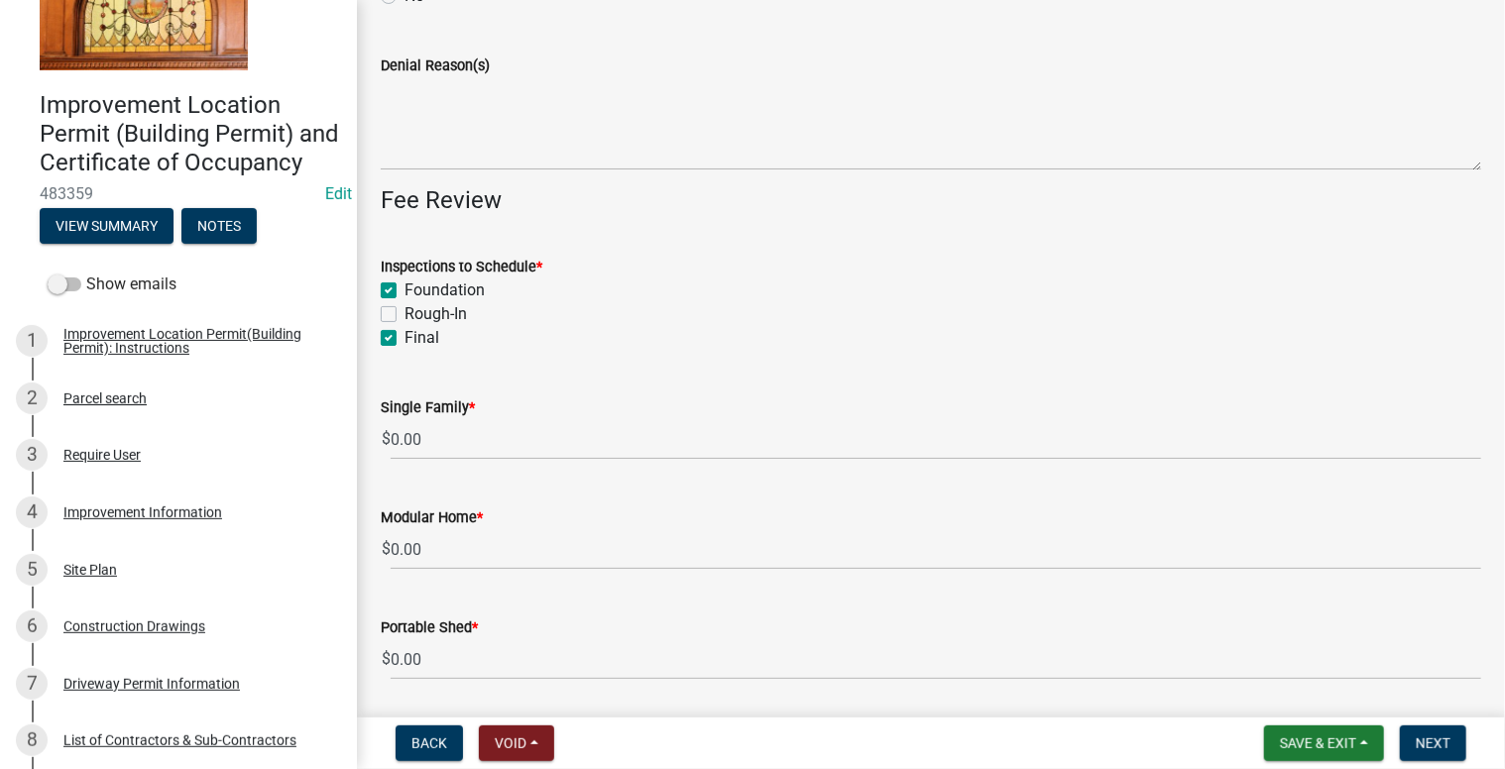
checkbox input "true"
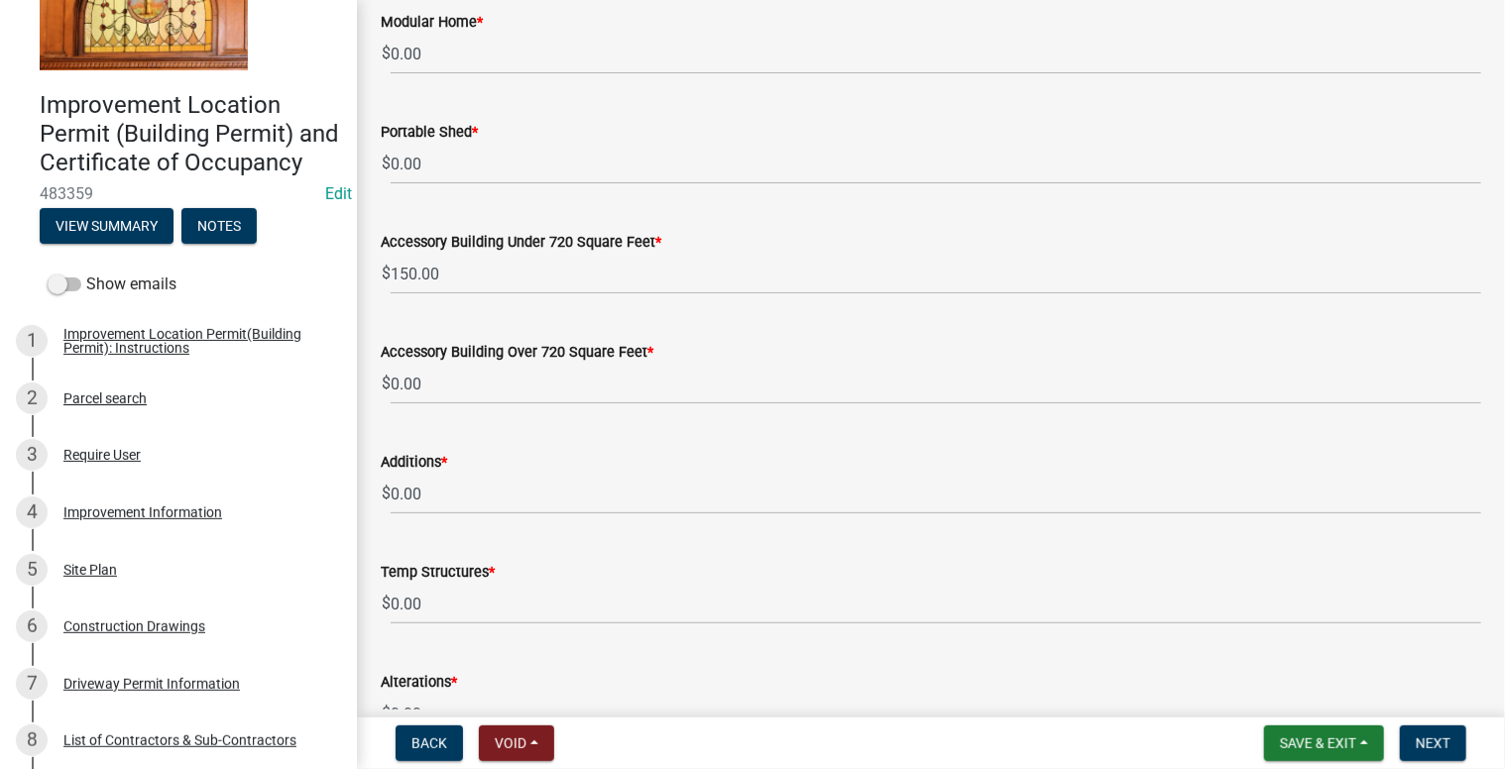
scroll to position [793, 0]
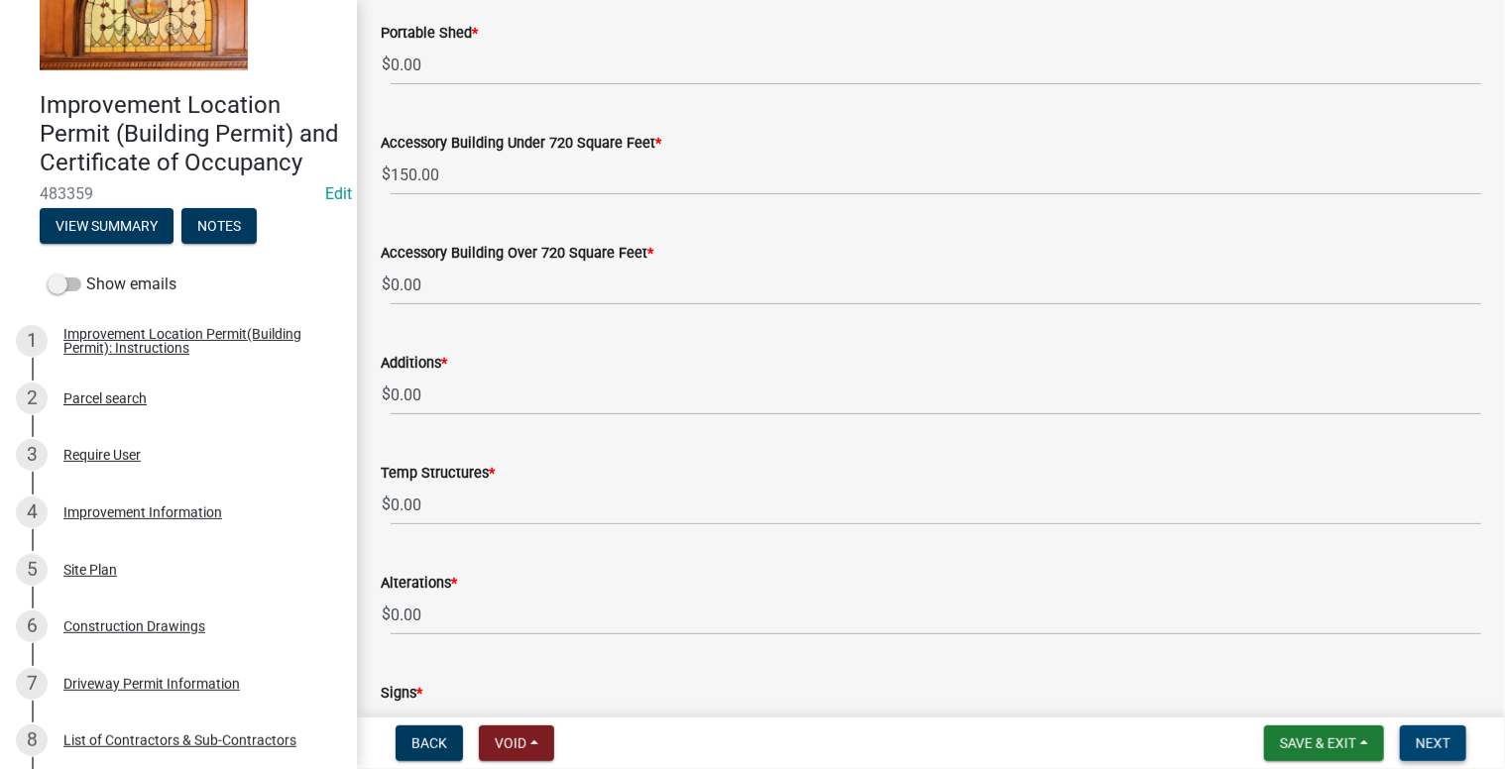
click at [1448, 745] on span "Next" at bounding box center [1433, 744] width 35 height 16
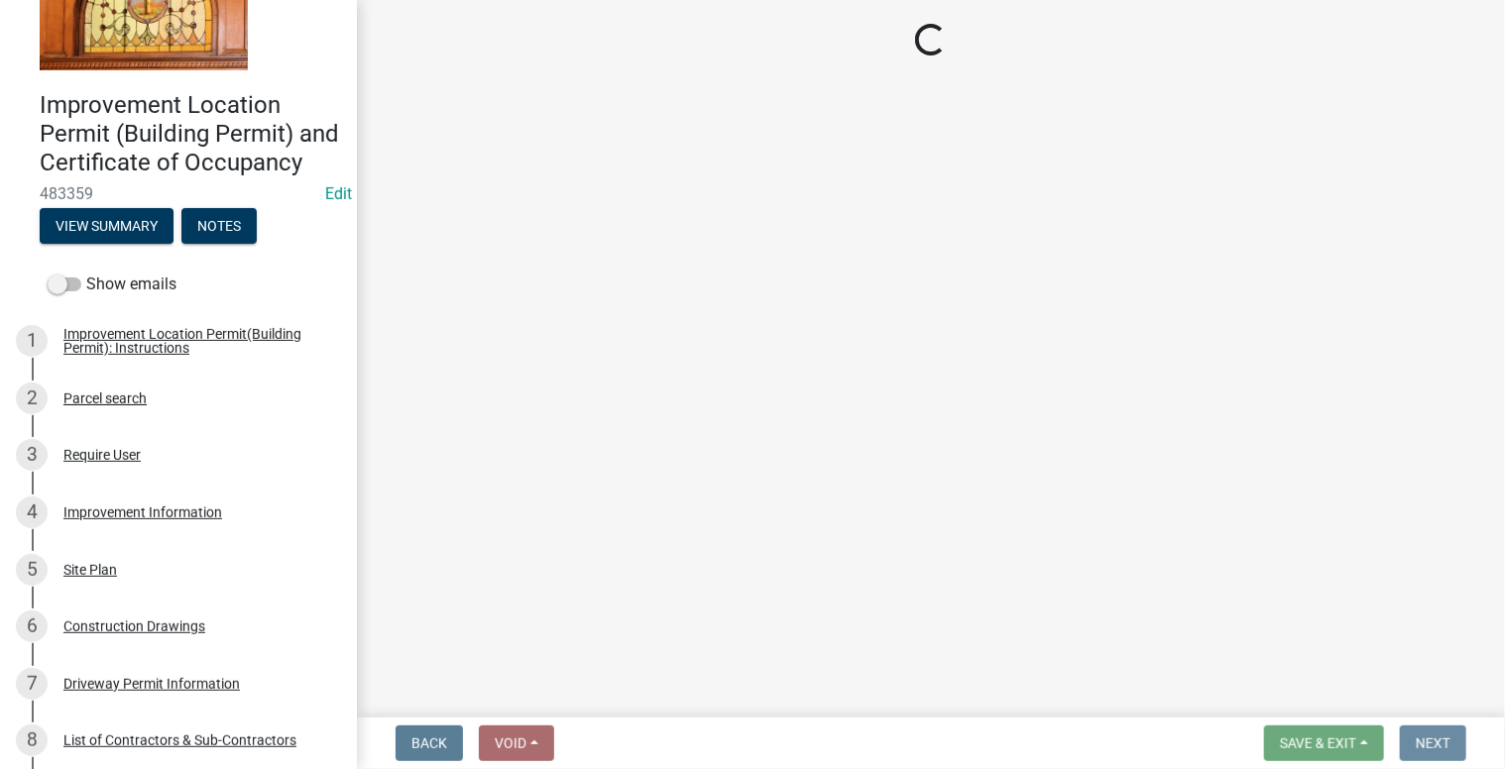
scroll to position [0, 0]
select select "3: 3"
